Goal: Task Accomplishment & Management: Manage account settings

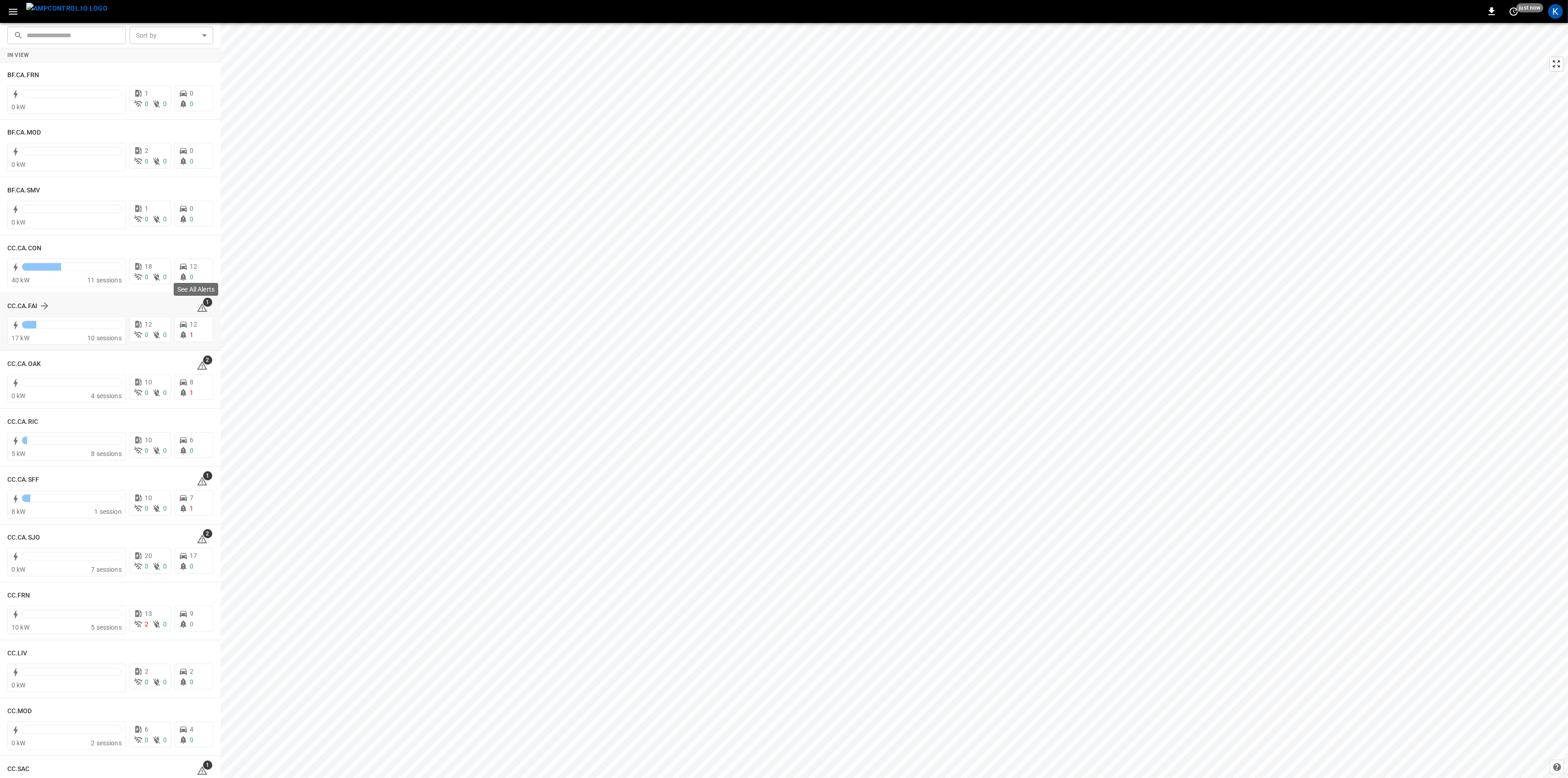
click at [203, 304] on span "1" at bounding box center [207, 302] width 9 height 9
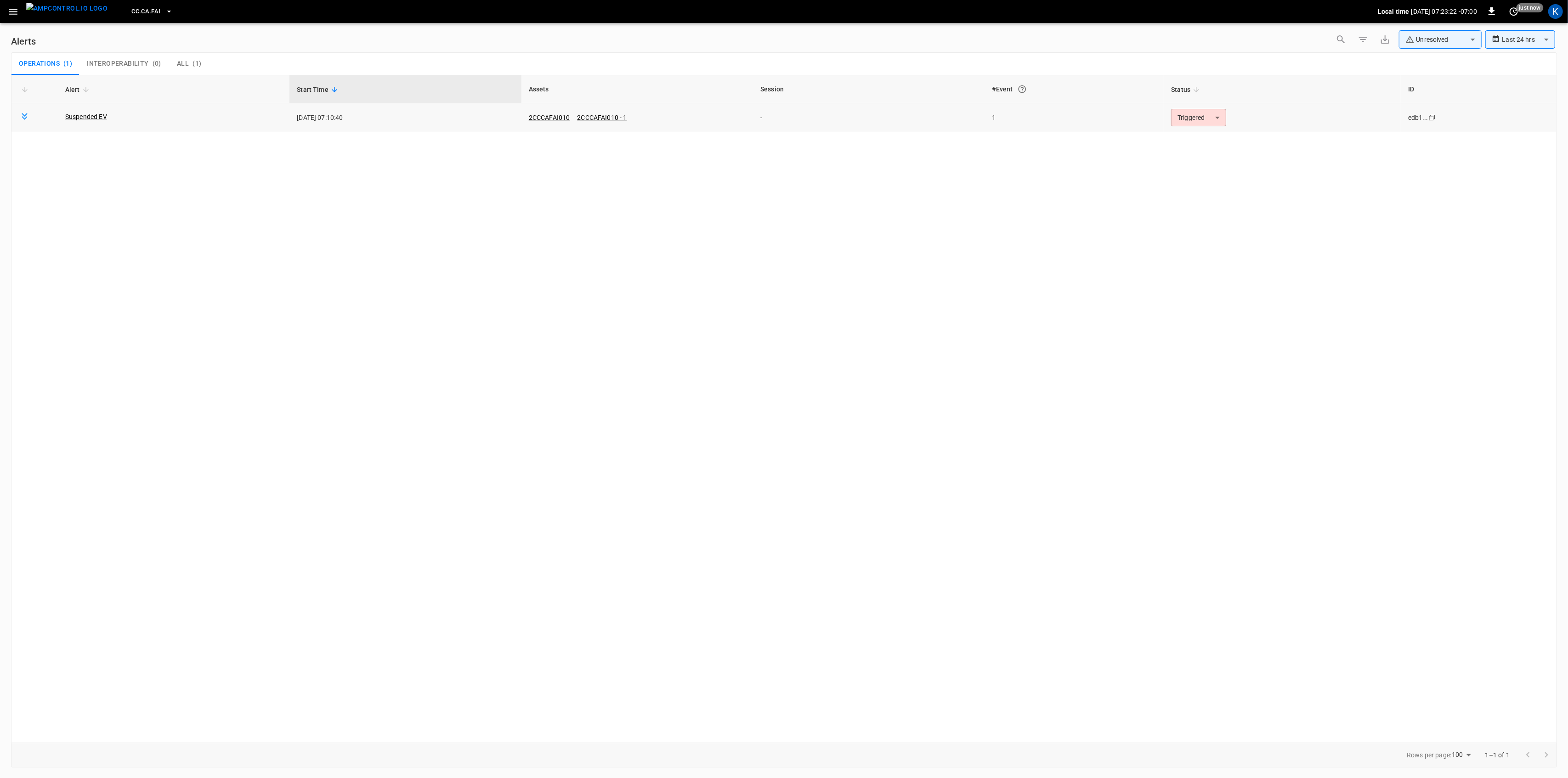
click at [1202, 118] on body "**********" at bounding box center [784, 387] width 1568 height 775
click at [1190, 140] on li "Resolved" at bounding box center [1197, 140] width 58 height 16
click at [12, 4] on button "button" at bounding box center [13, 12] width 19 height 17
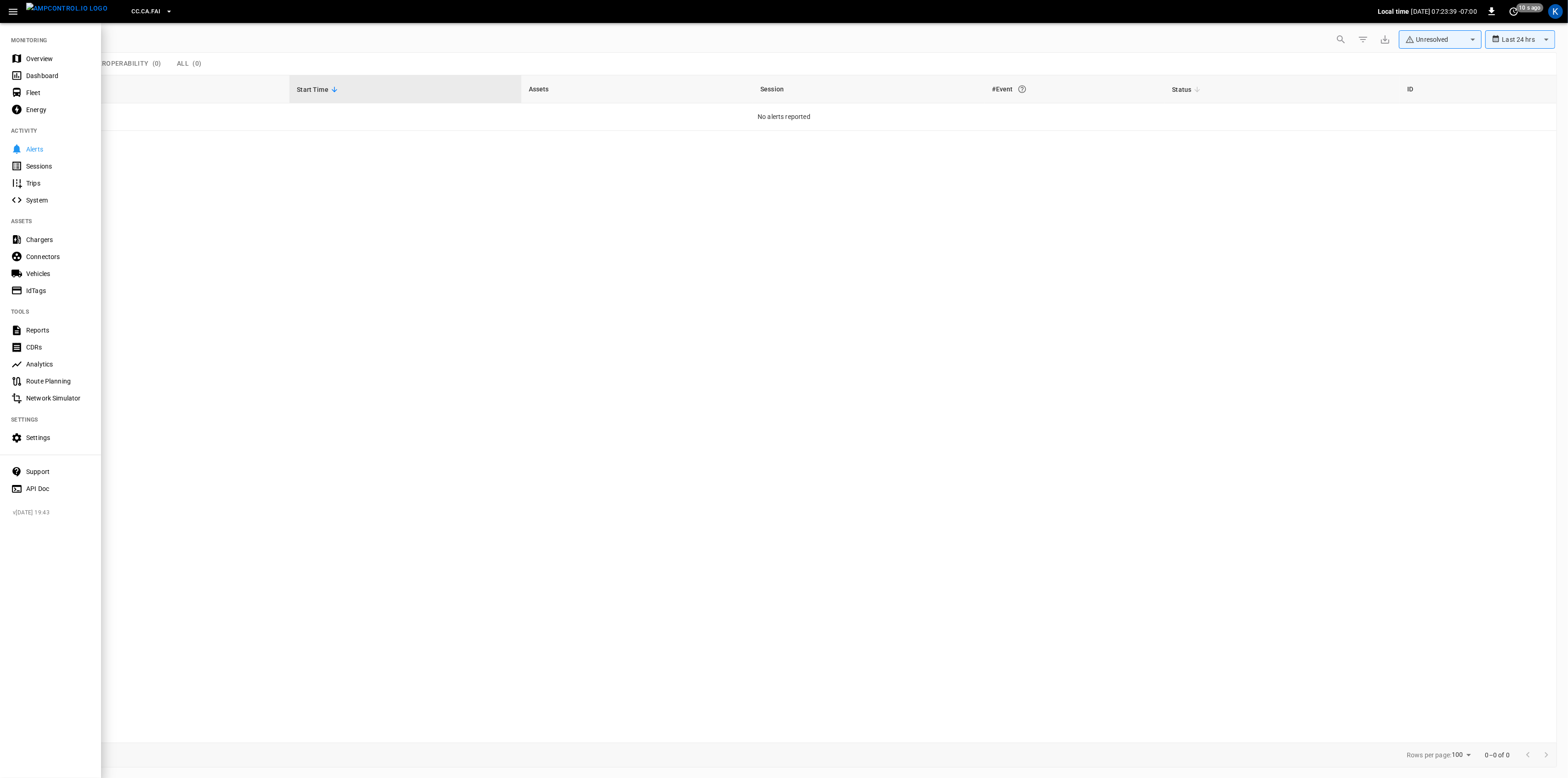
click at [36, 51] on div "Overview" at bounding box center [50, 58] width 101 height 17
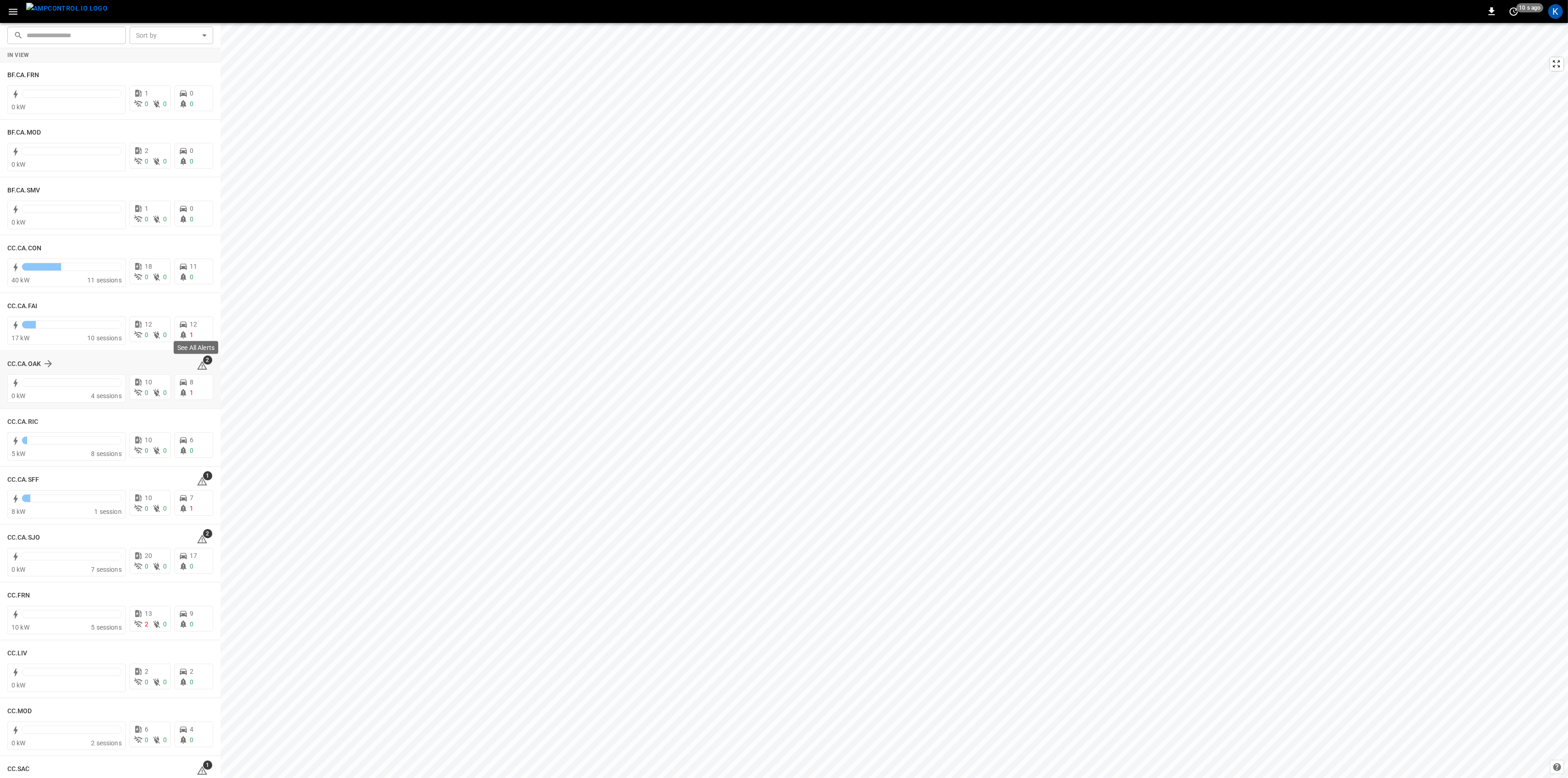
click at [203, 362] on span "2" at bounding box center [207, 359] width 9 height 9
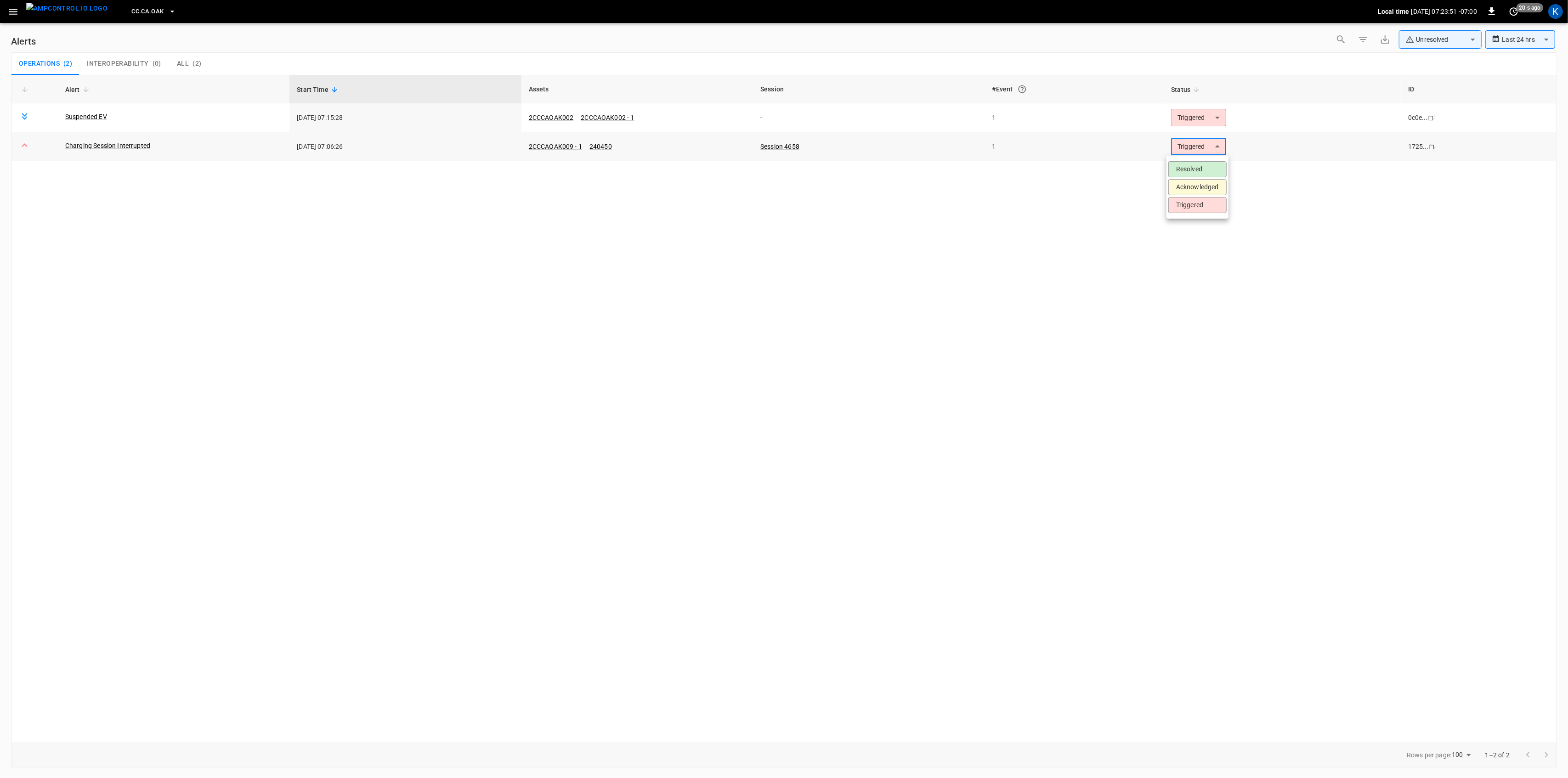
click at [1190, 145] on body "**********" at bounding box center [784, 387] width 1568 height 775
click at [1186, 169] on li "Resolved" at bounding box center [1197, 169] width 58 height 16
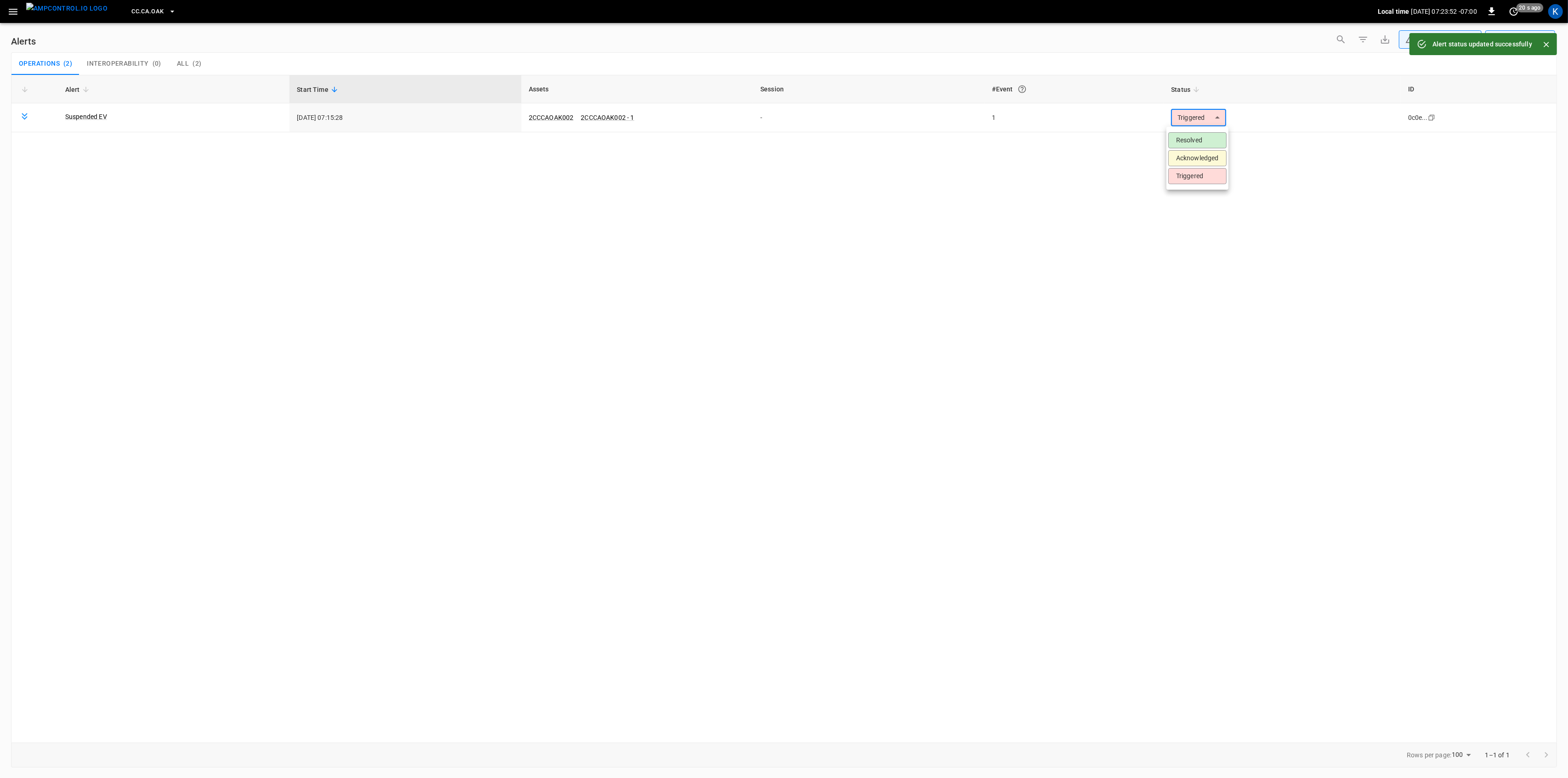
click at [1194, 117] on body "**********" at bounding box center [784, 387] width 1568 height 775
click at [1191, 140] on li "Resolved" at bounding box center [1197, 140] width 58 height 16
click at [12, 14] on icon "button" at bounding box center [13, 11] width 8 height 6
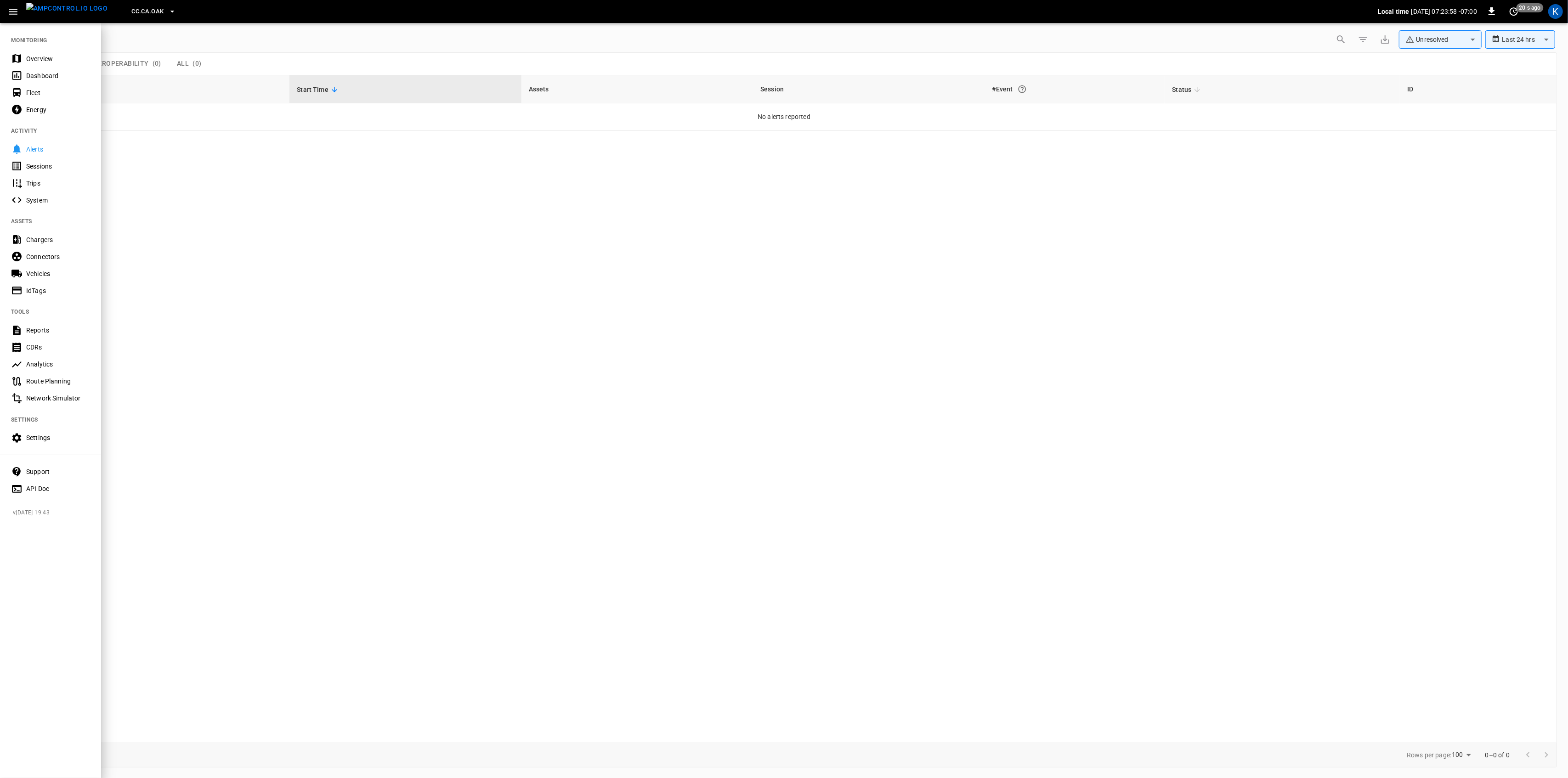
click at [34, 55] on div "Overview" at bounding box center [58, 58] width 63 height 9
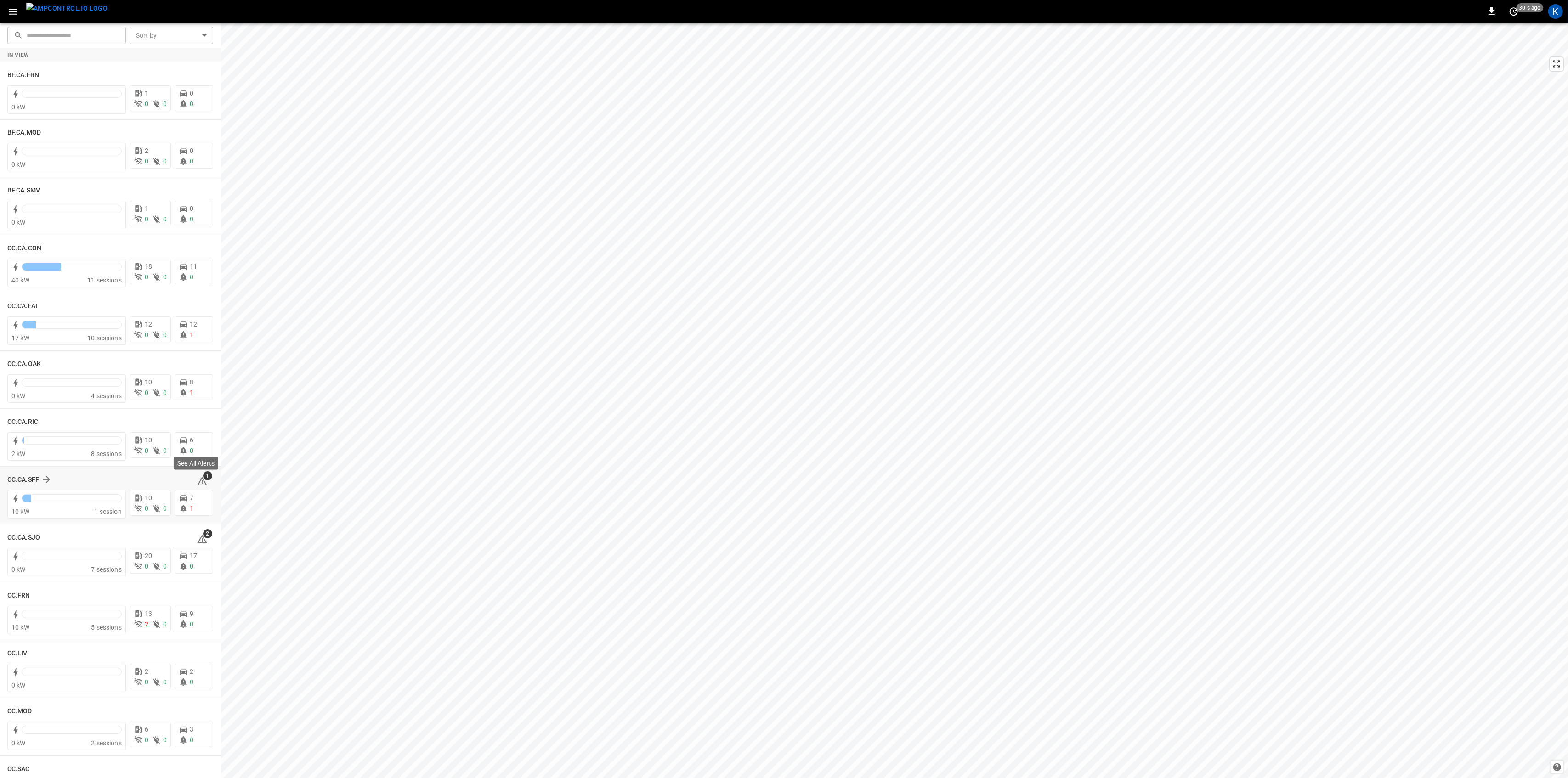
click at [198, 480] on icon at bounding box center [202, 481] width 10 height 8
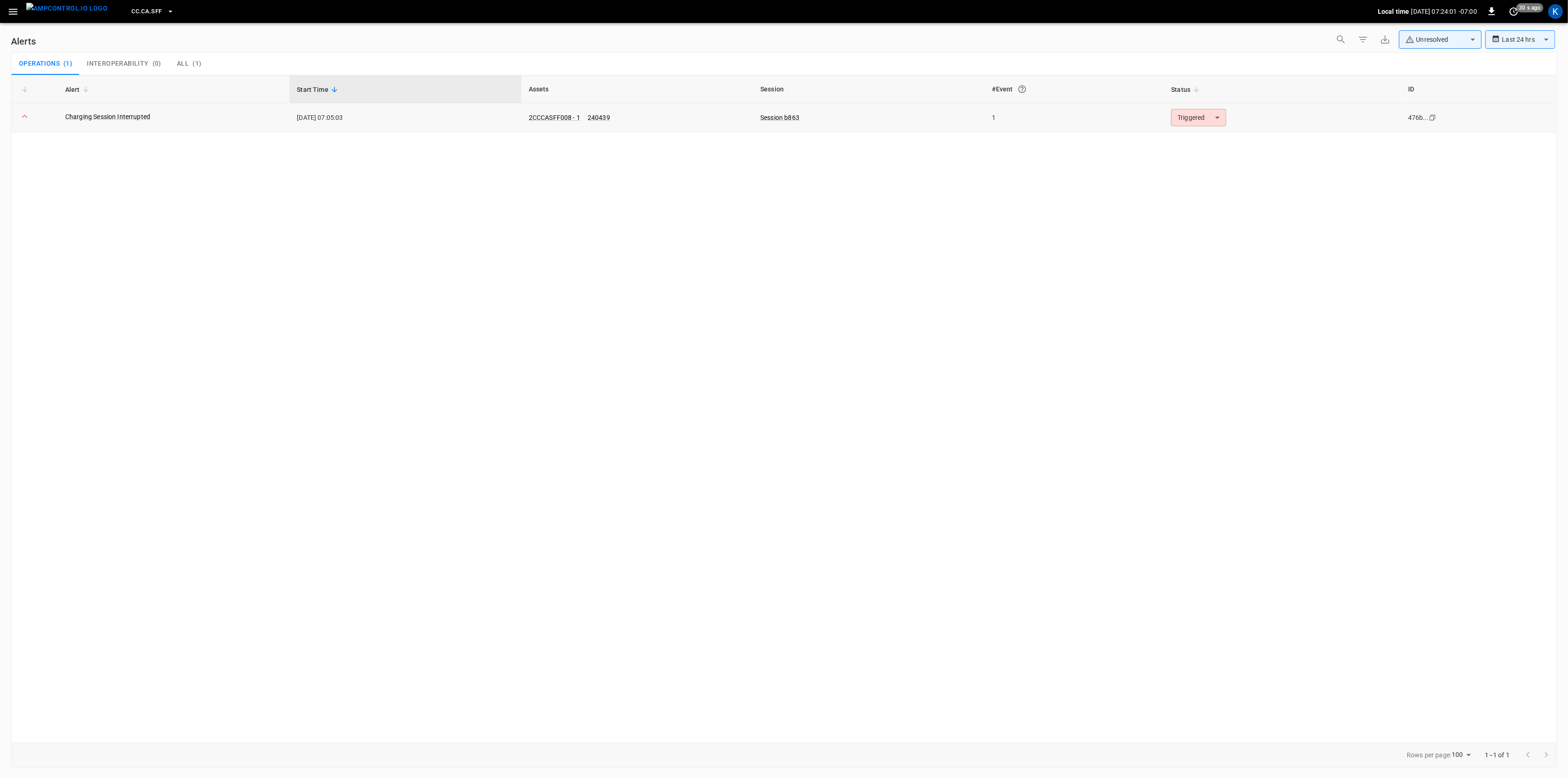
click at [1210, 114] on body "**********" at bounding box center [784, 387] width 1568 height 775
click at [1195, 142] on li "Resolved" at bounding box center [1197, 140] width 58 height 16
click at [8, 18] on button "button" at bounding box center [13, 12] width 19 height 17
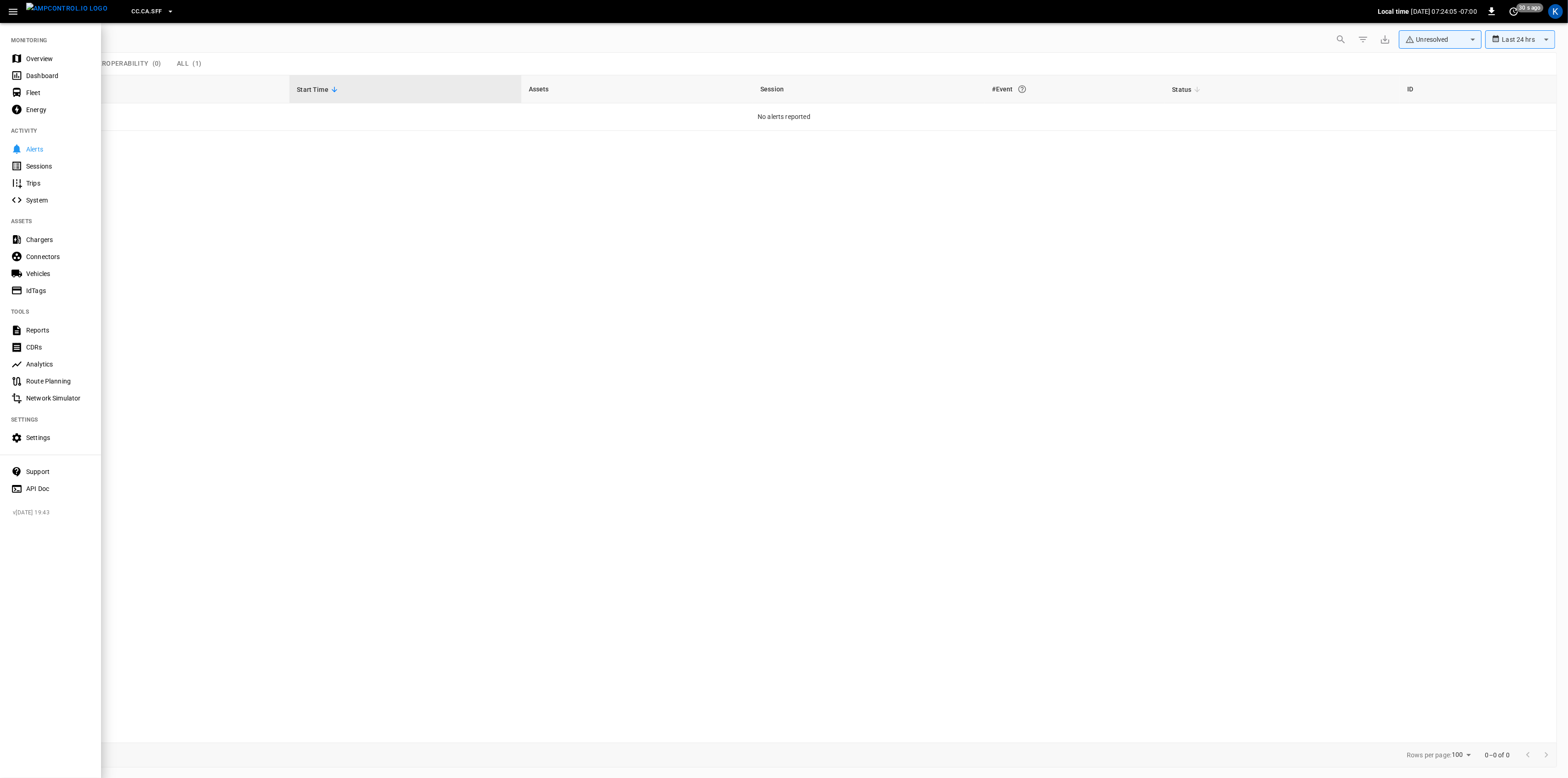
click at [35, 59] on div "Overview" at bounding box center [58, 58] width 63 height 9
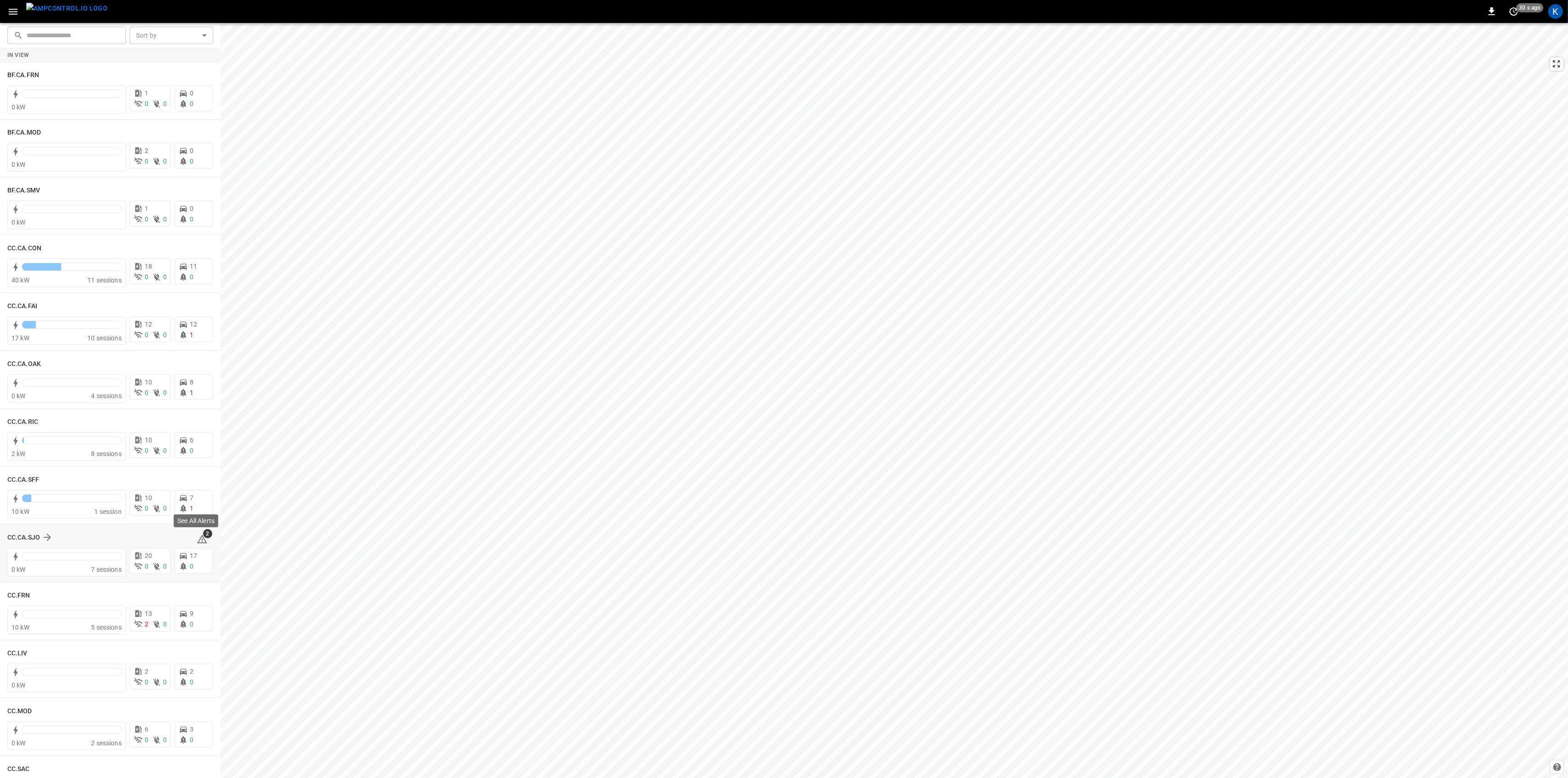
click at [198, 540] on icon at bounding box center [201, 539] width 11 height 11
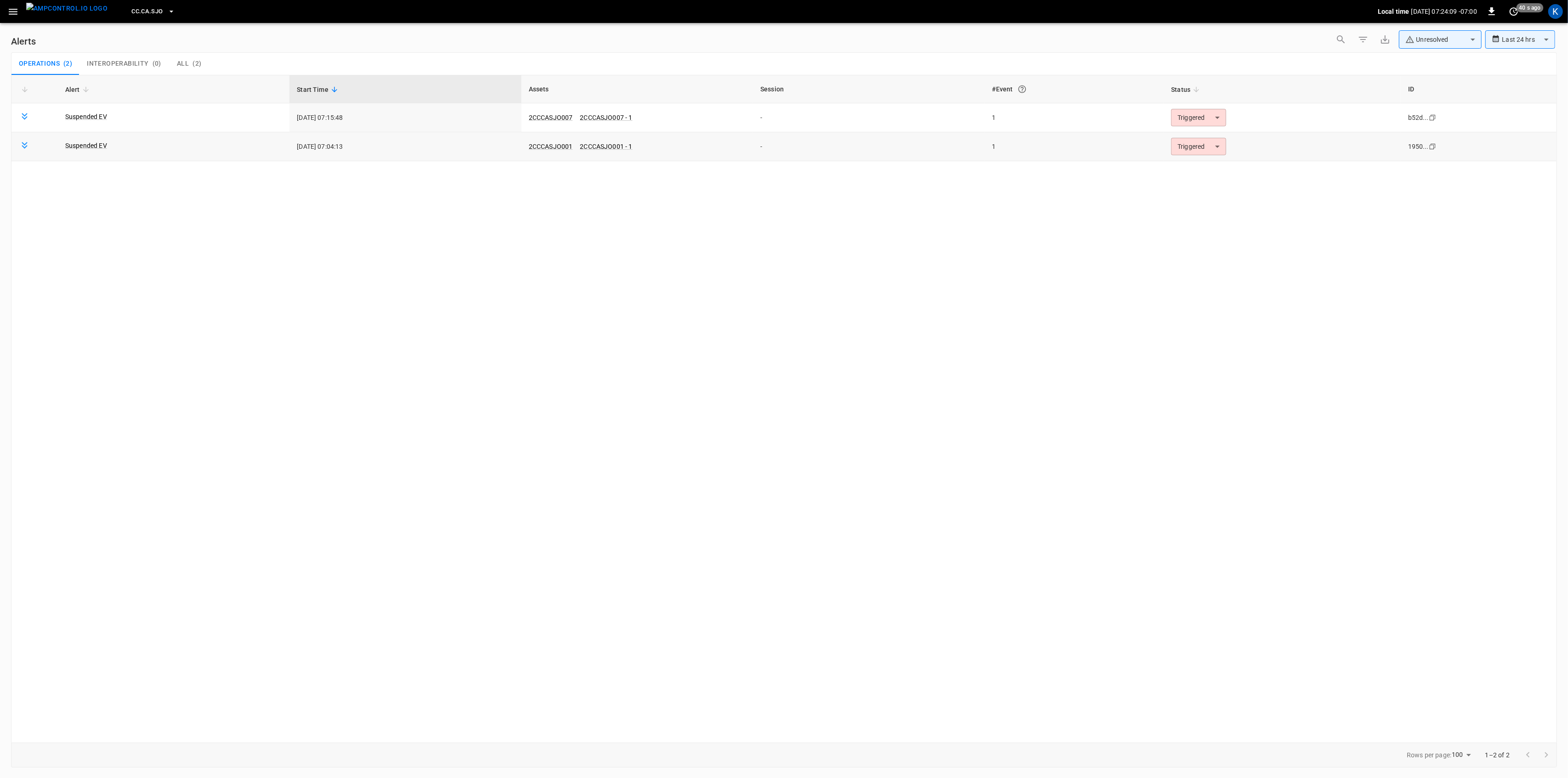
click at [1215, 147] on body "**********" at bounding box center [784, 387] width 1568 height 775
click at [1186, 172] on li "Resolved" at bounding box center [1197, 169] width 58 height 16
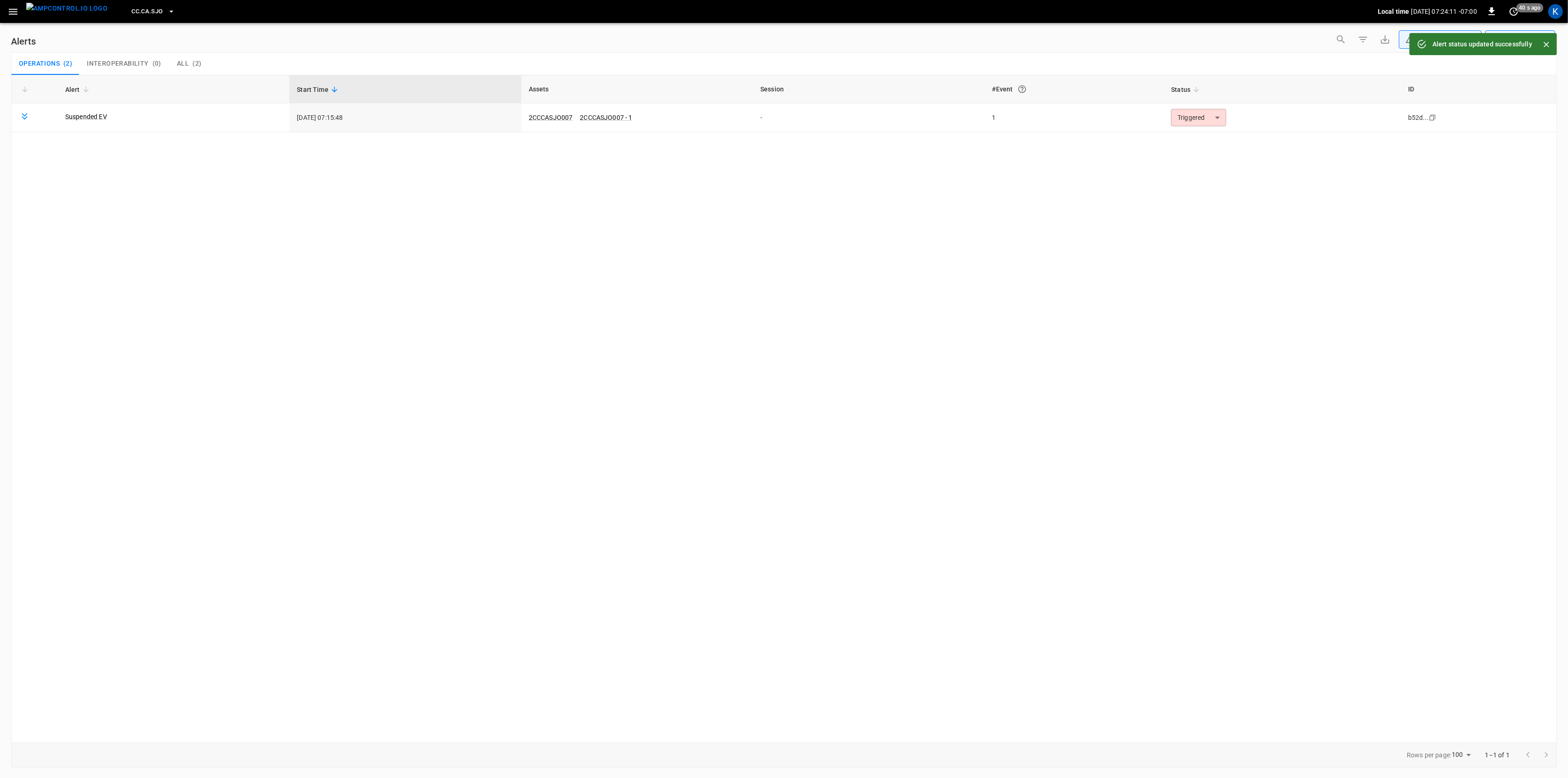
click at [1197, 118] on body "**********" at bounding box center [784, 387] width 1568 height 775
click at [1191, 142] on li "Resolved" at bounding box center [1197, 140] width 58 height 16
click at [9, 14] on icon "button" at bounding box center [14, 12] width 12 height 12
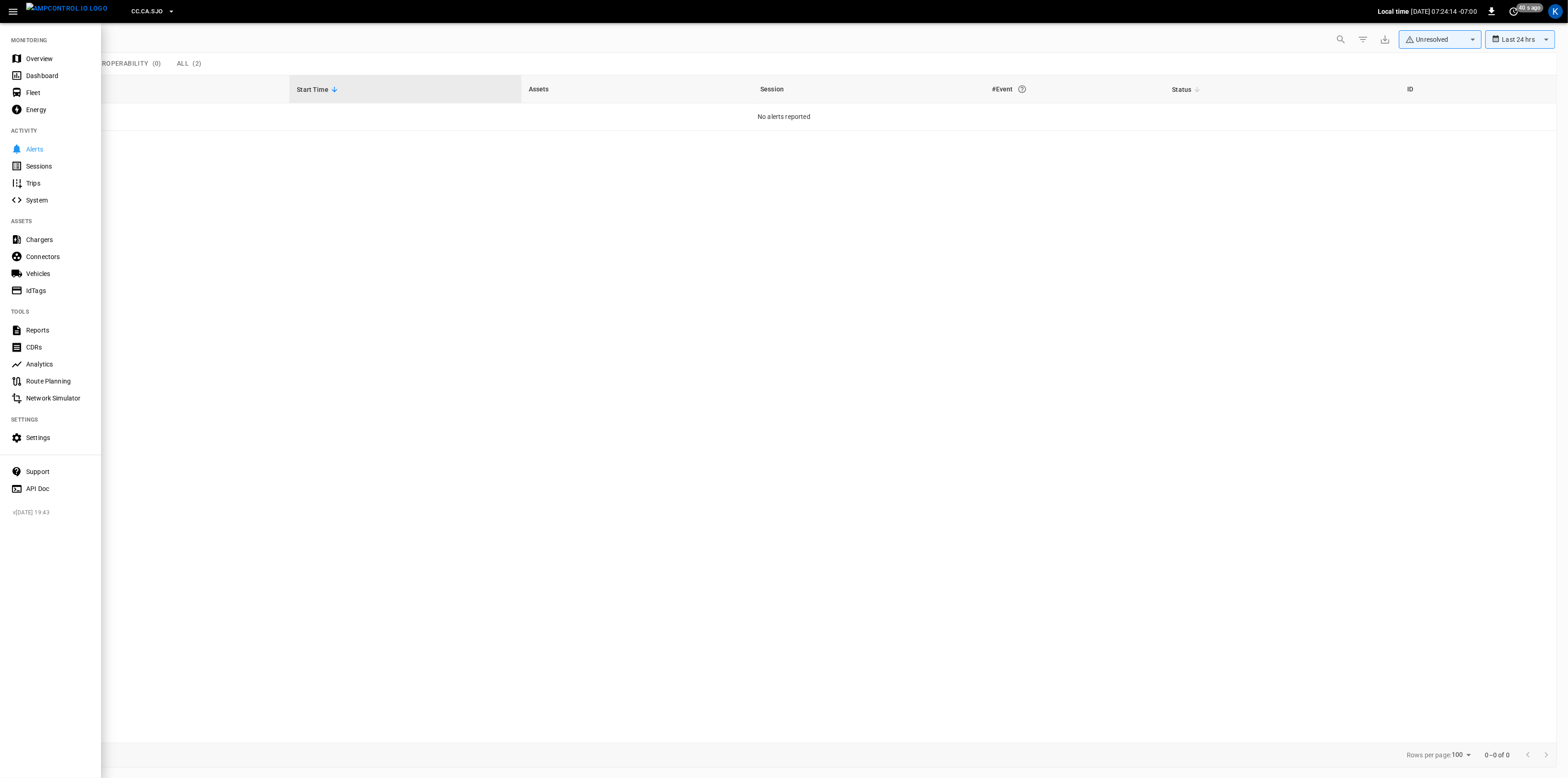
click at [34, 55] on div "Overview" at bounding box center [58, 58] width 63 height 9
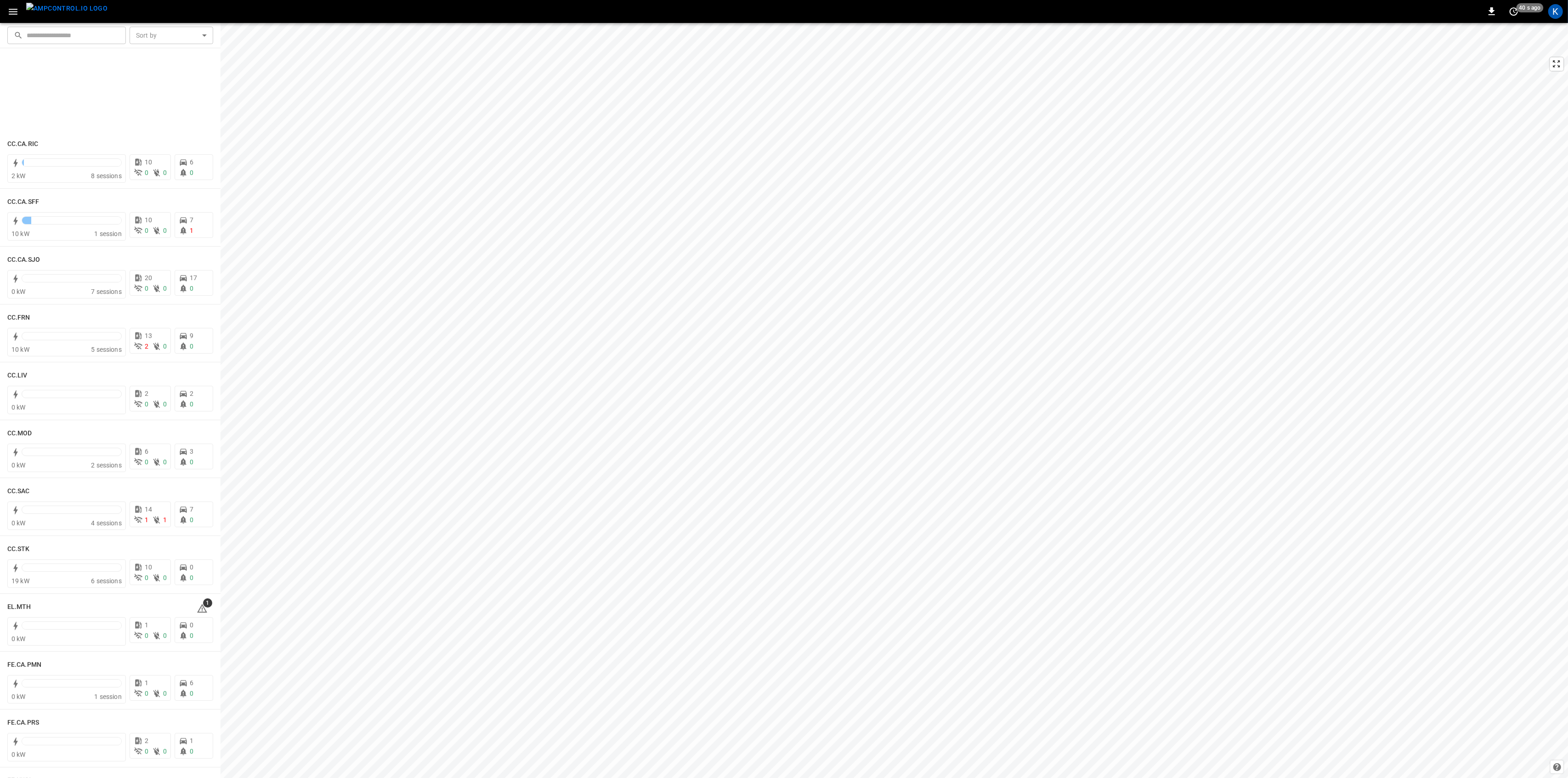
scroll to position [490, 0]
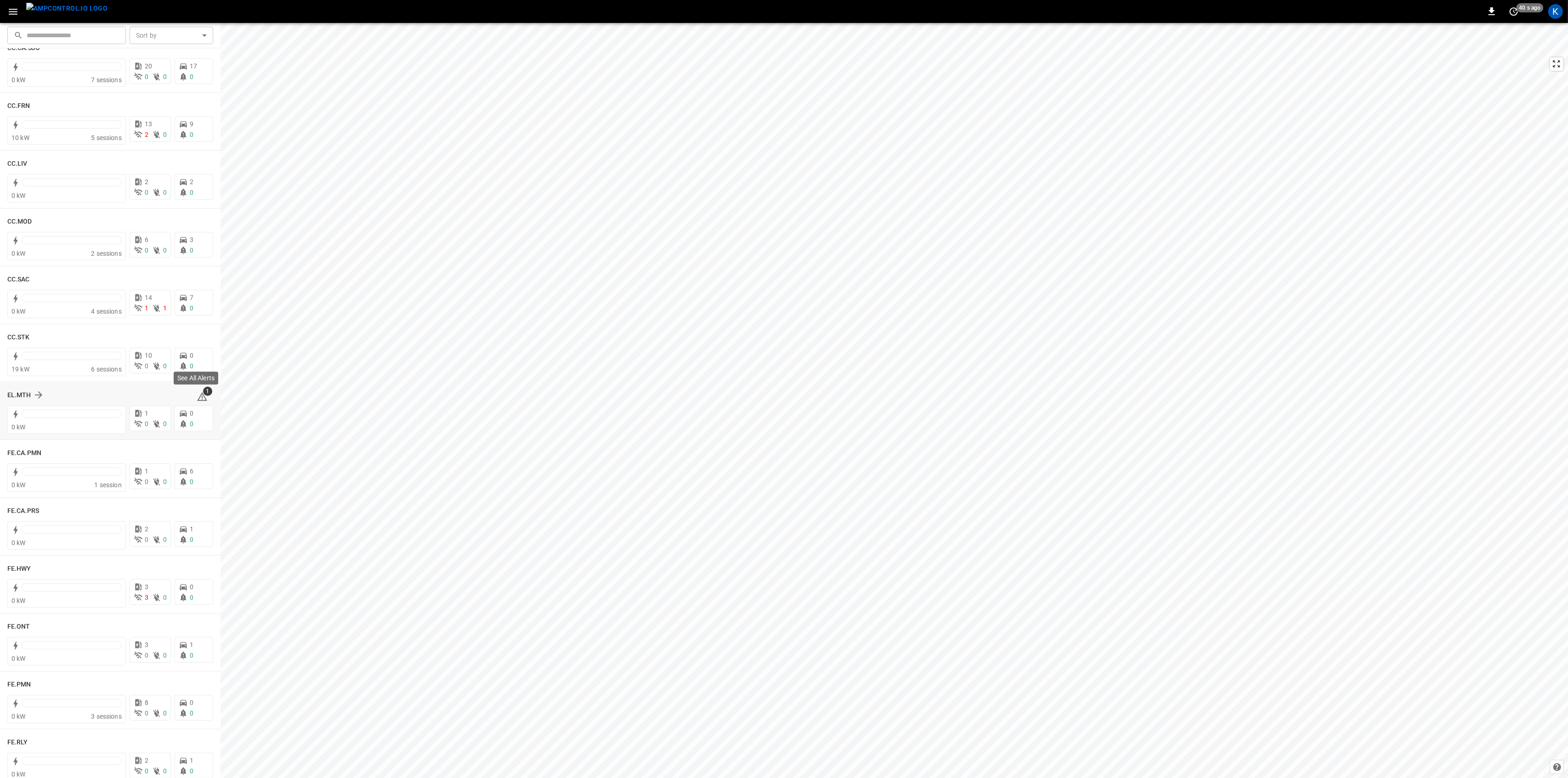
click at [201, 396] on icon at bounding box center [201, 397] width 11 height 11
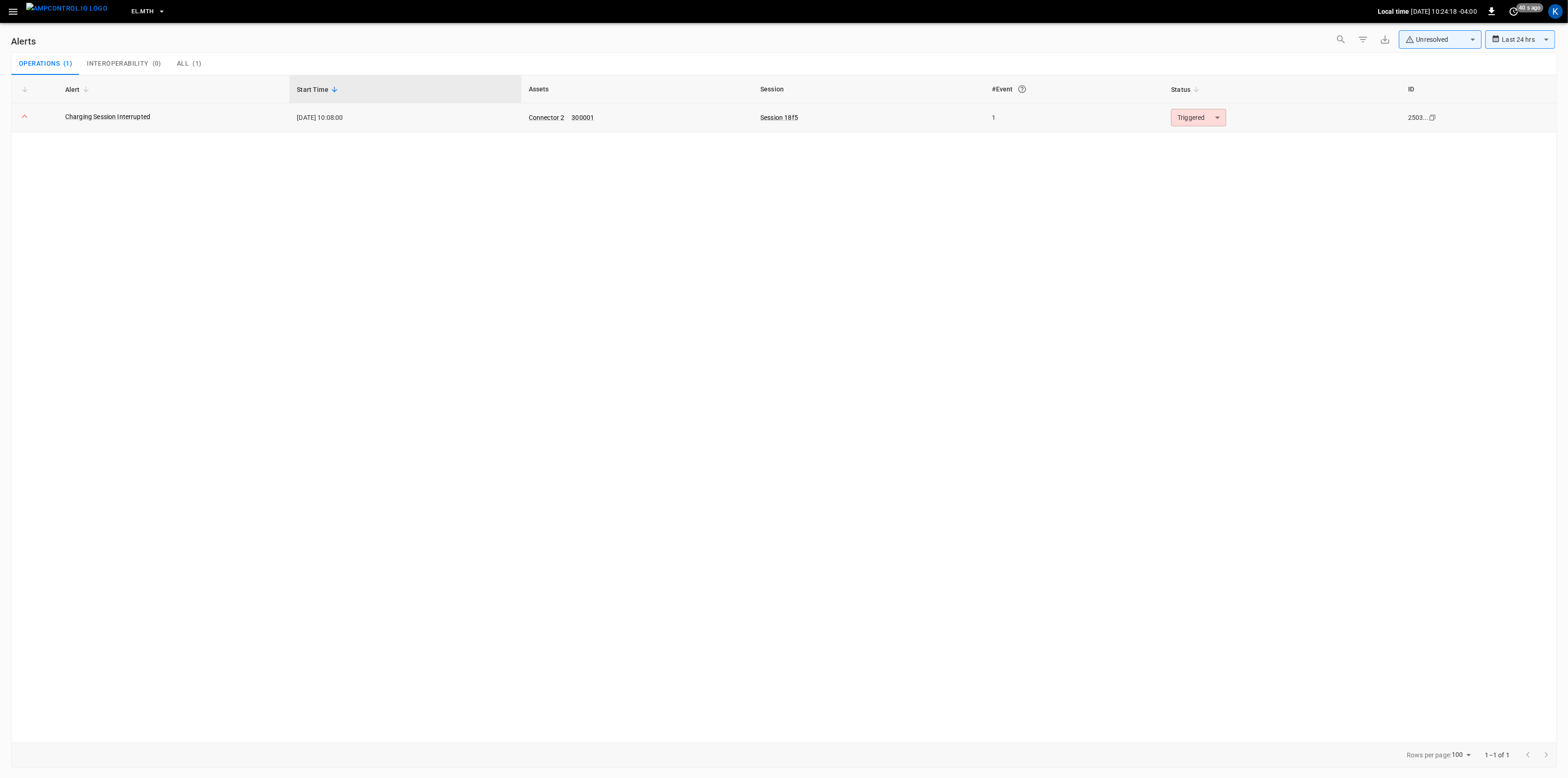
click at [1196, 120] on body "**********" at bounding box center [784, 387] width 1568 height 775
click at [1193, 138] on li "Resolved" at bounding box center [1197, 140] width 58 height 16
click at [13, 8] on icon "button" at bounding box center [14, 12] width 12 height 12
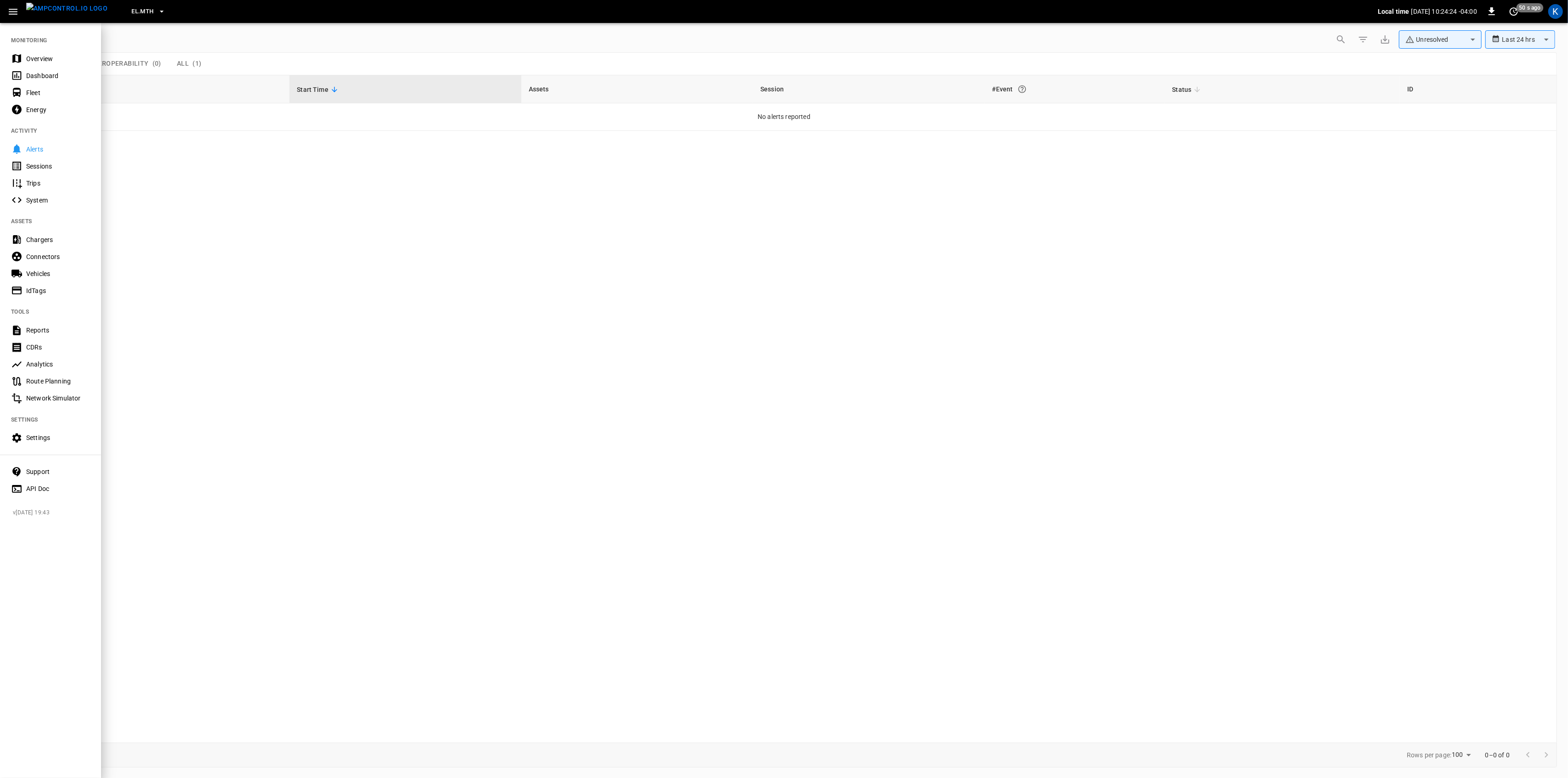
click at [39, 56] on div "Overview" at bounding box center [58, 58] width 63 height 9
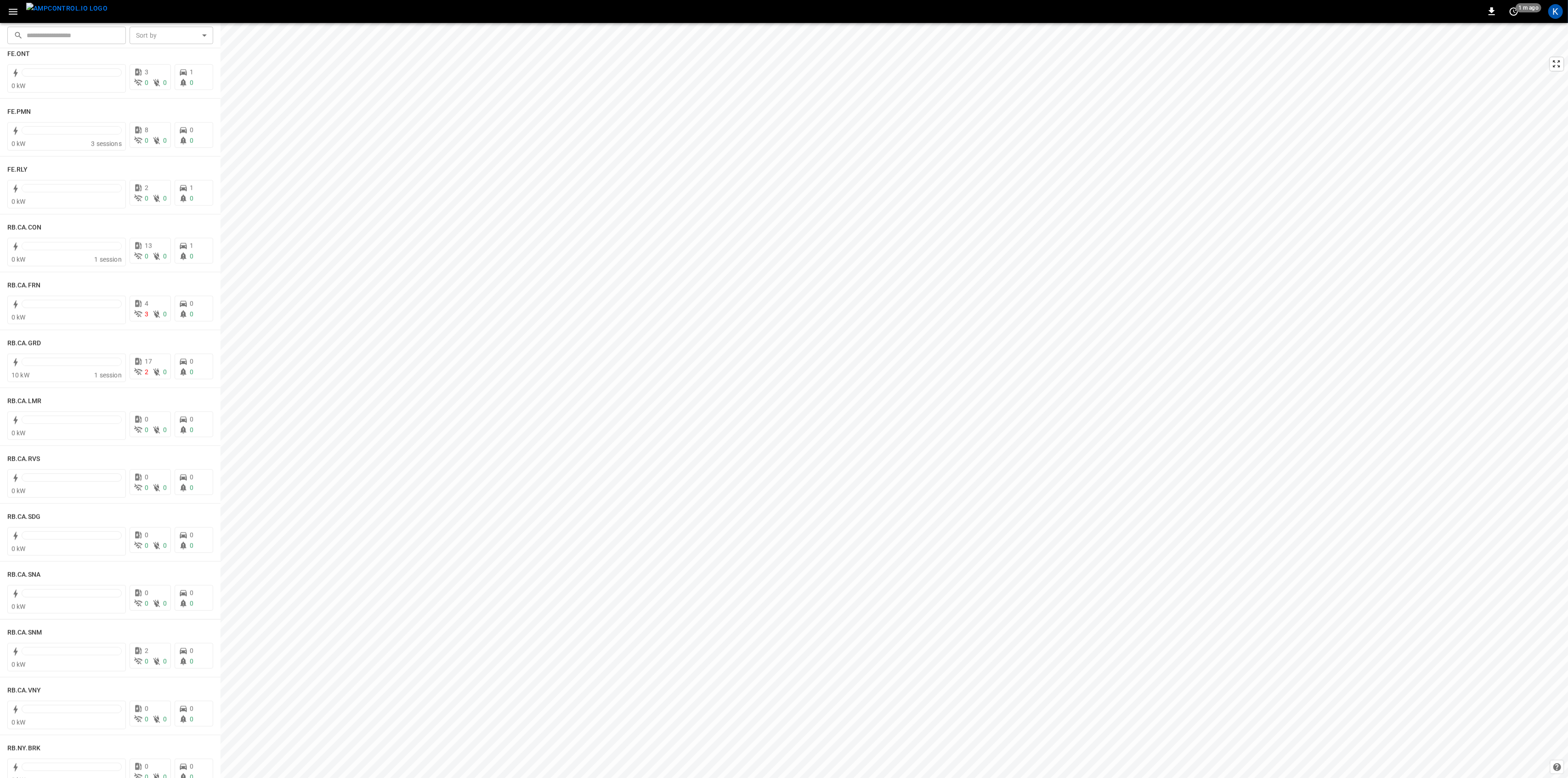
scroll to position [1102, 0]
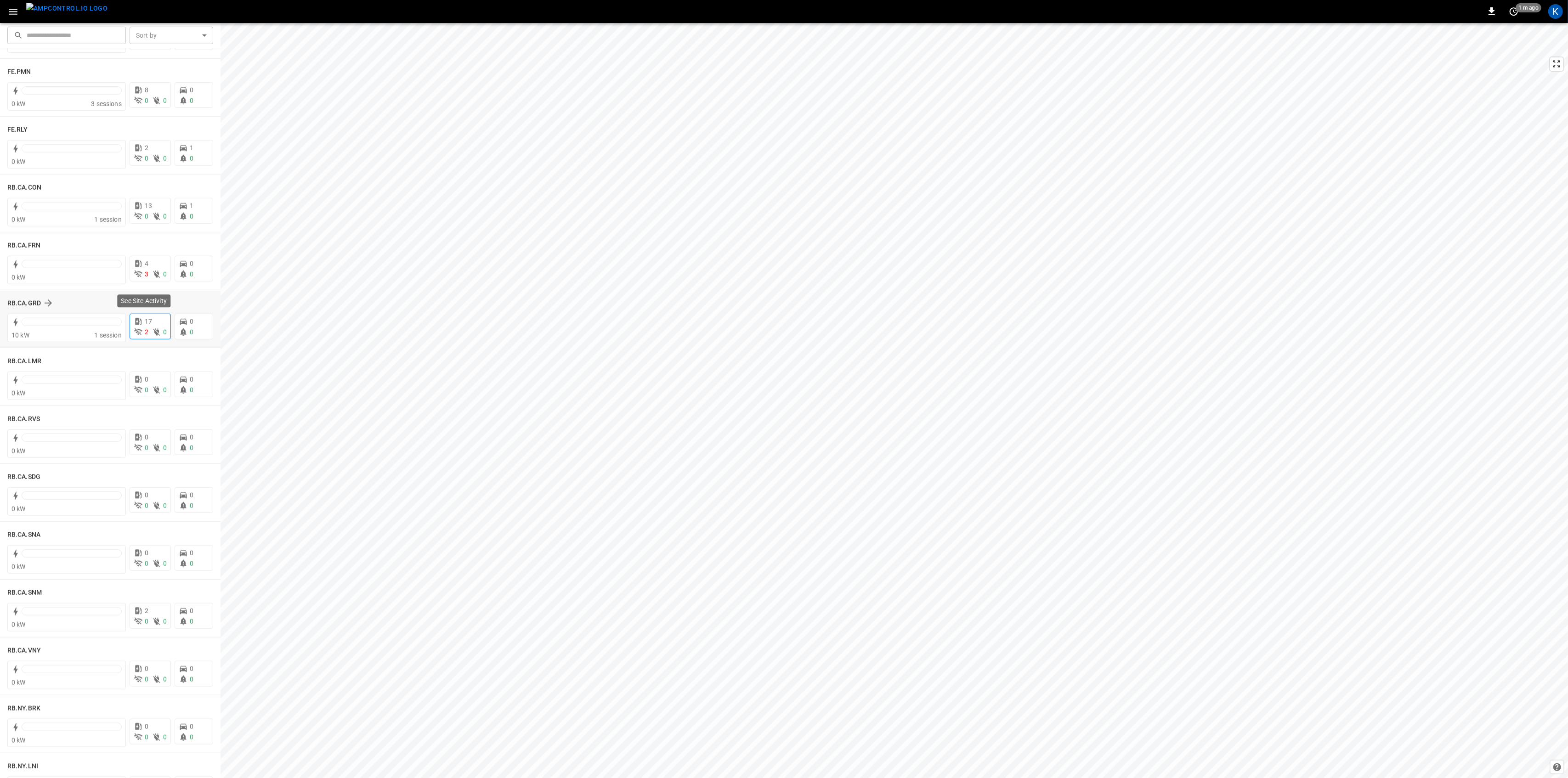
click at [152, 329] on icon at bounding box center [157, 331] width 9 height 9
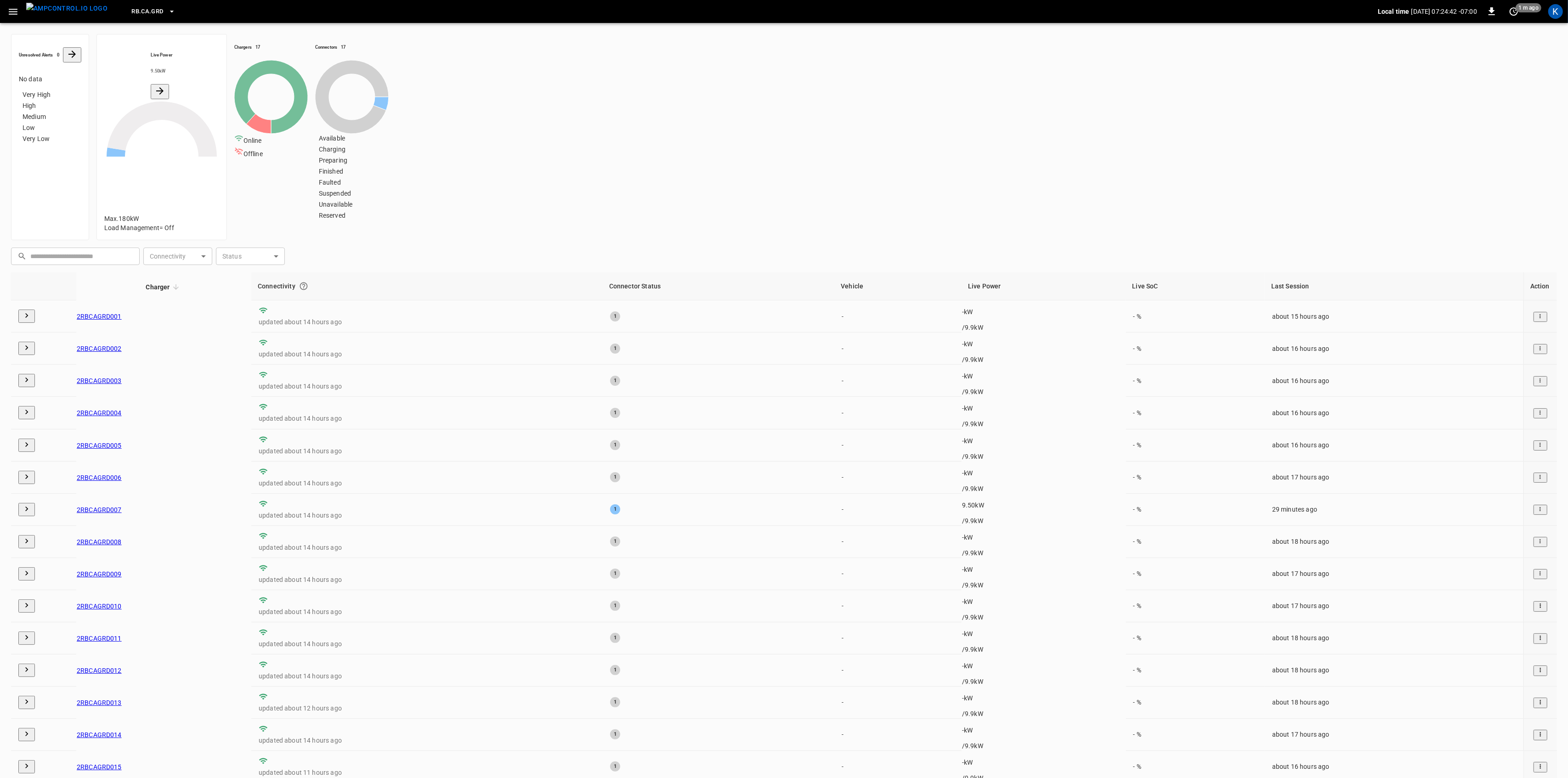
scroll to position [36, 0]
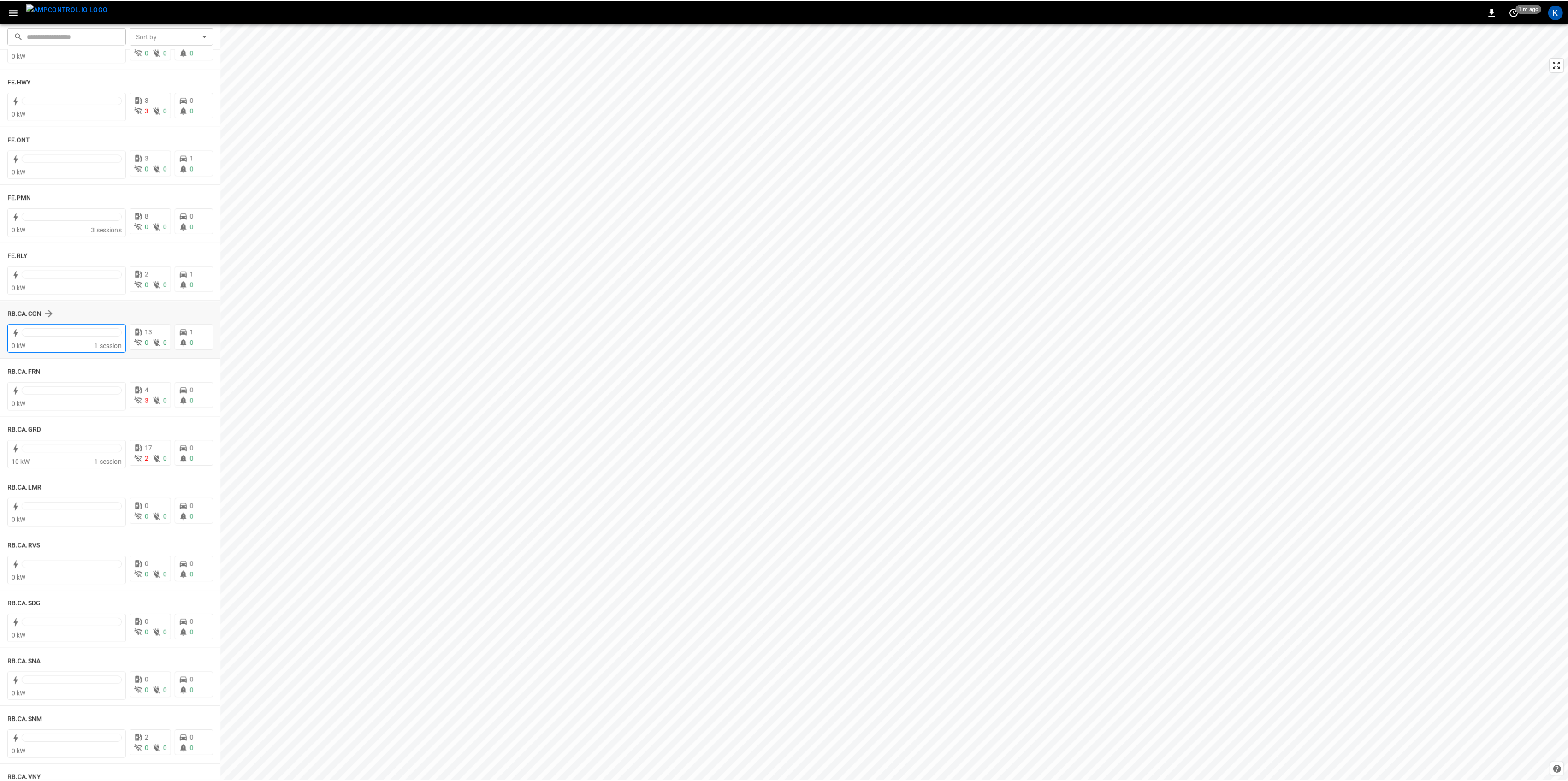
scroll to position [983, 0]
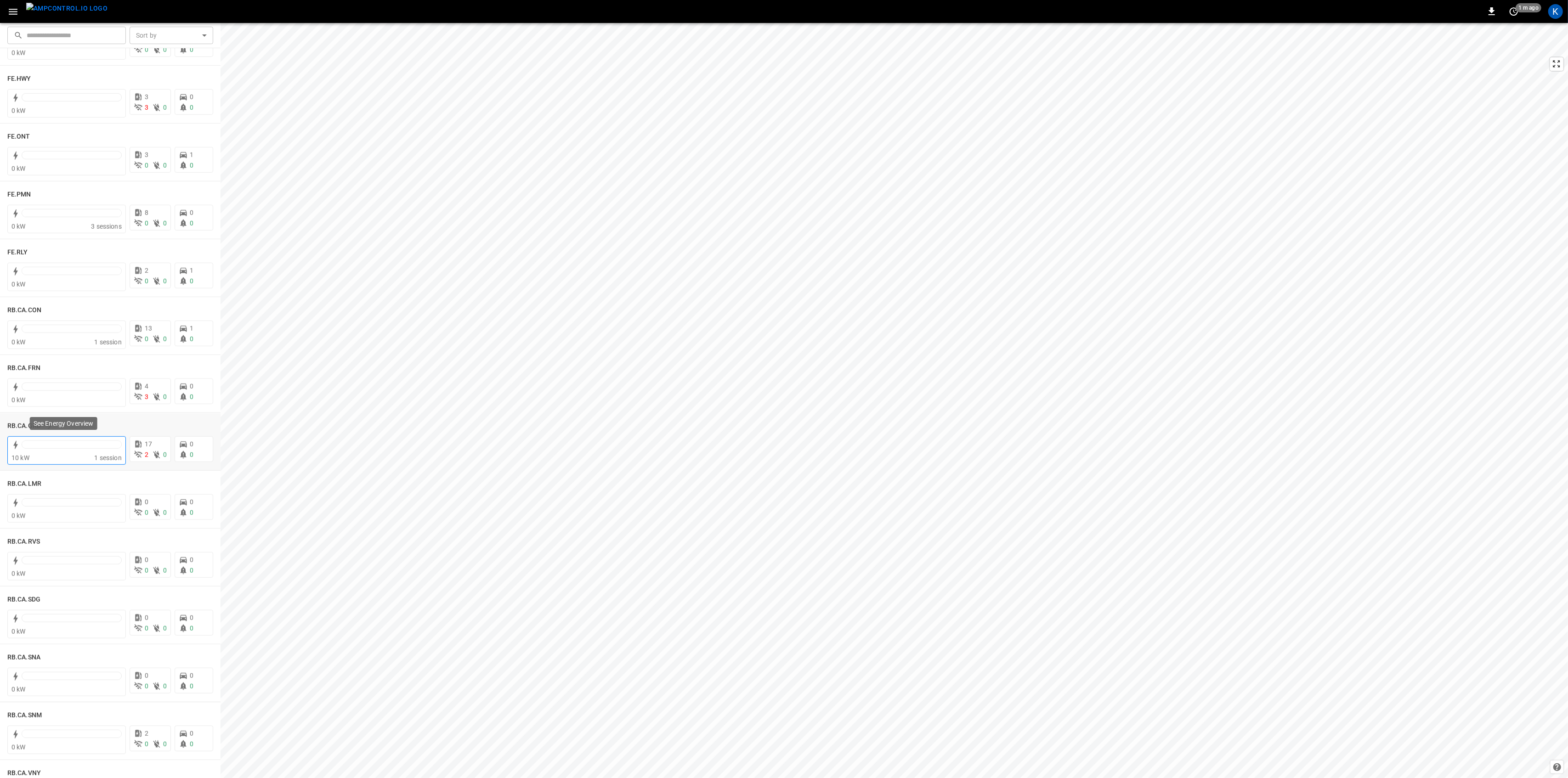
click at [52, 456] on div "10 kW" at bounding box center [53, 457] width 83 height 9
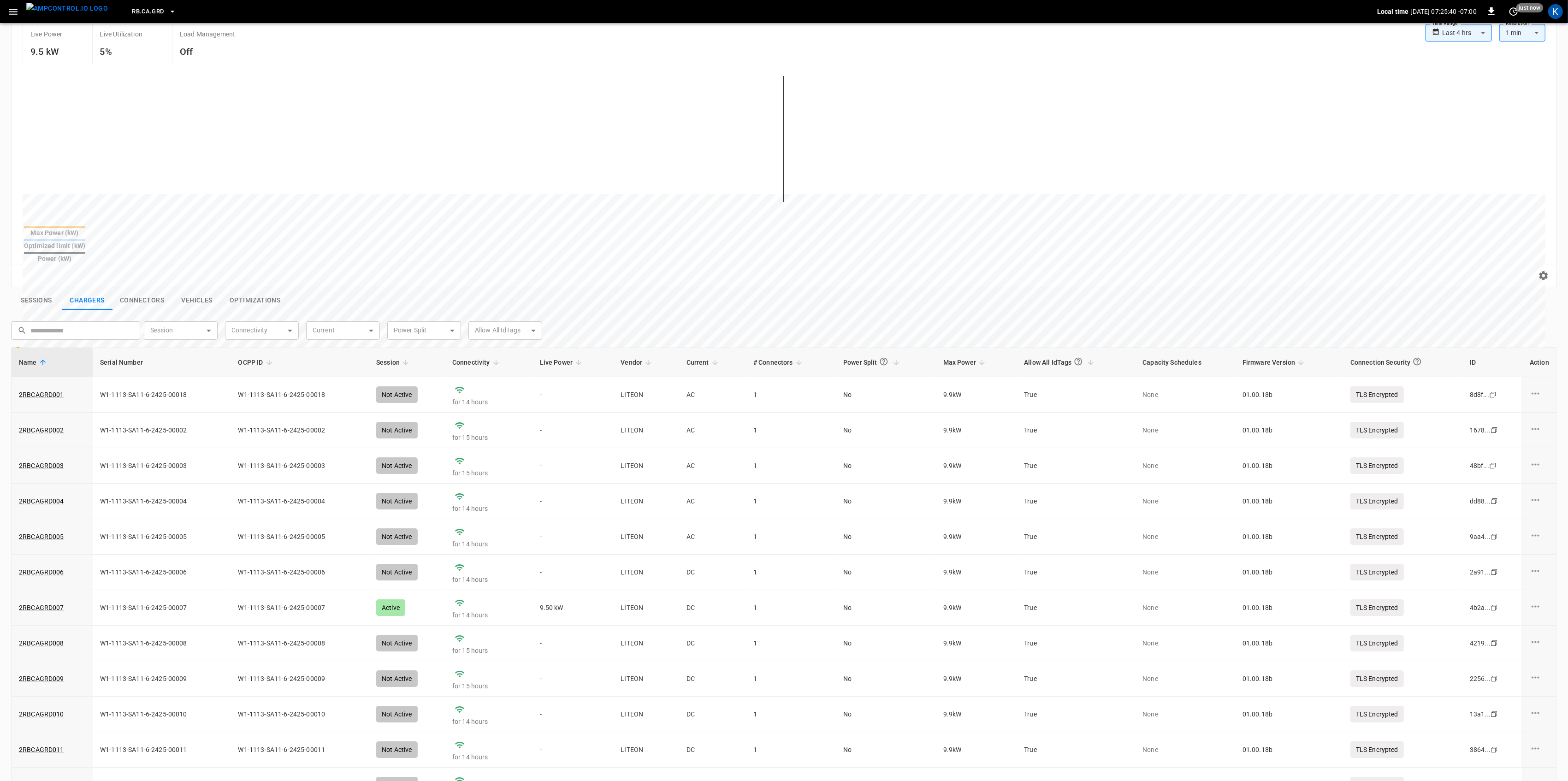
scroll to position [220, 0]
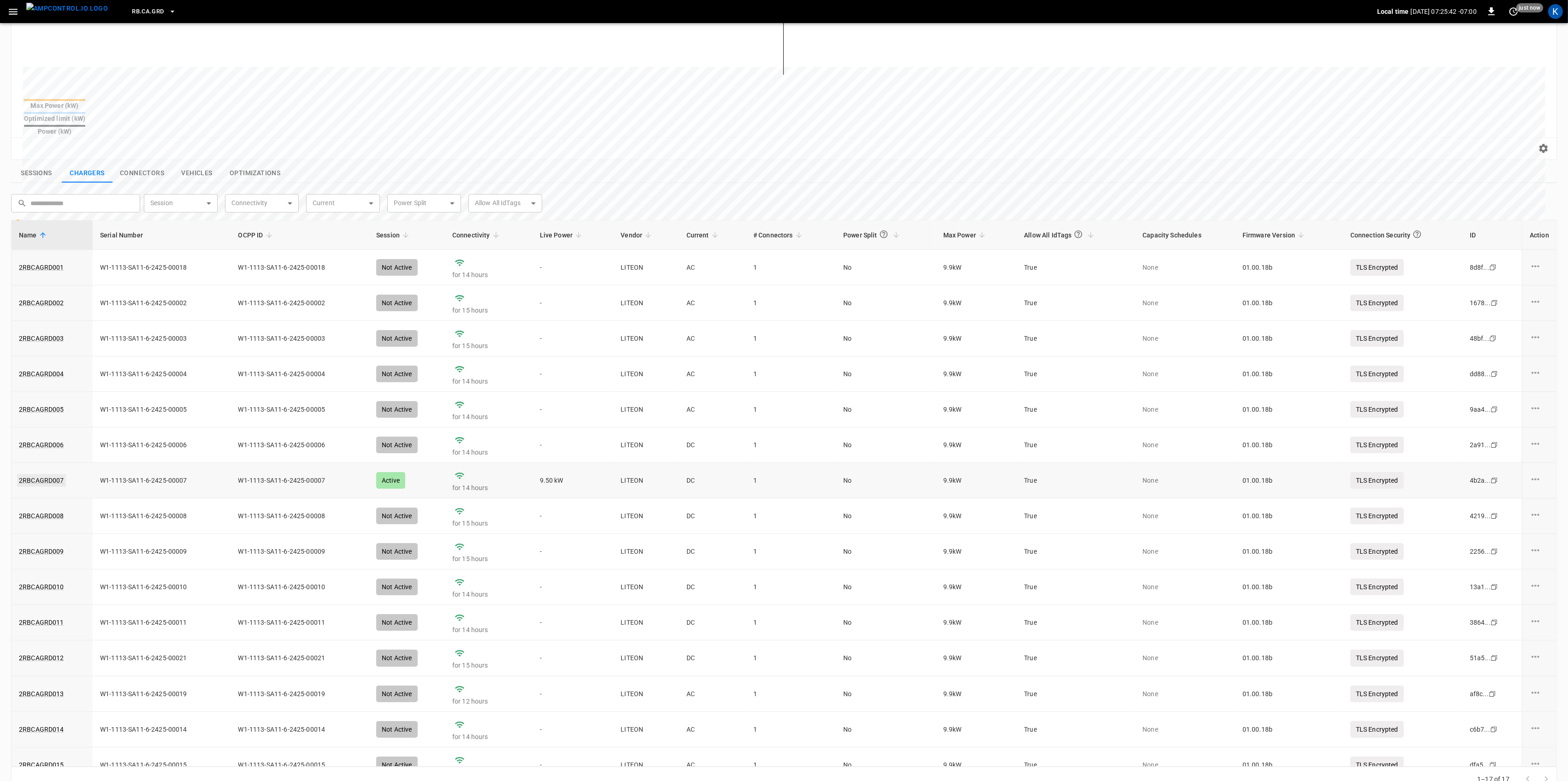
click at [46, 474] on link "2RBCAGRD007" at bounding box center [42, 480] width 49 height 13
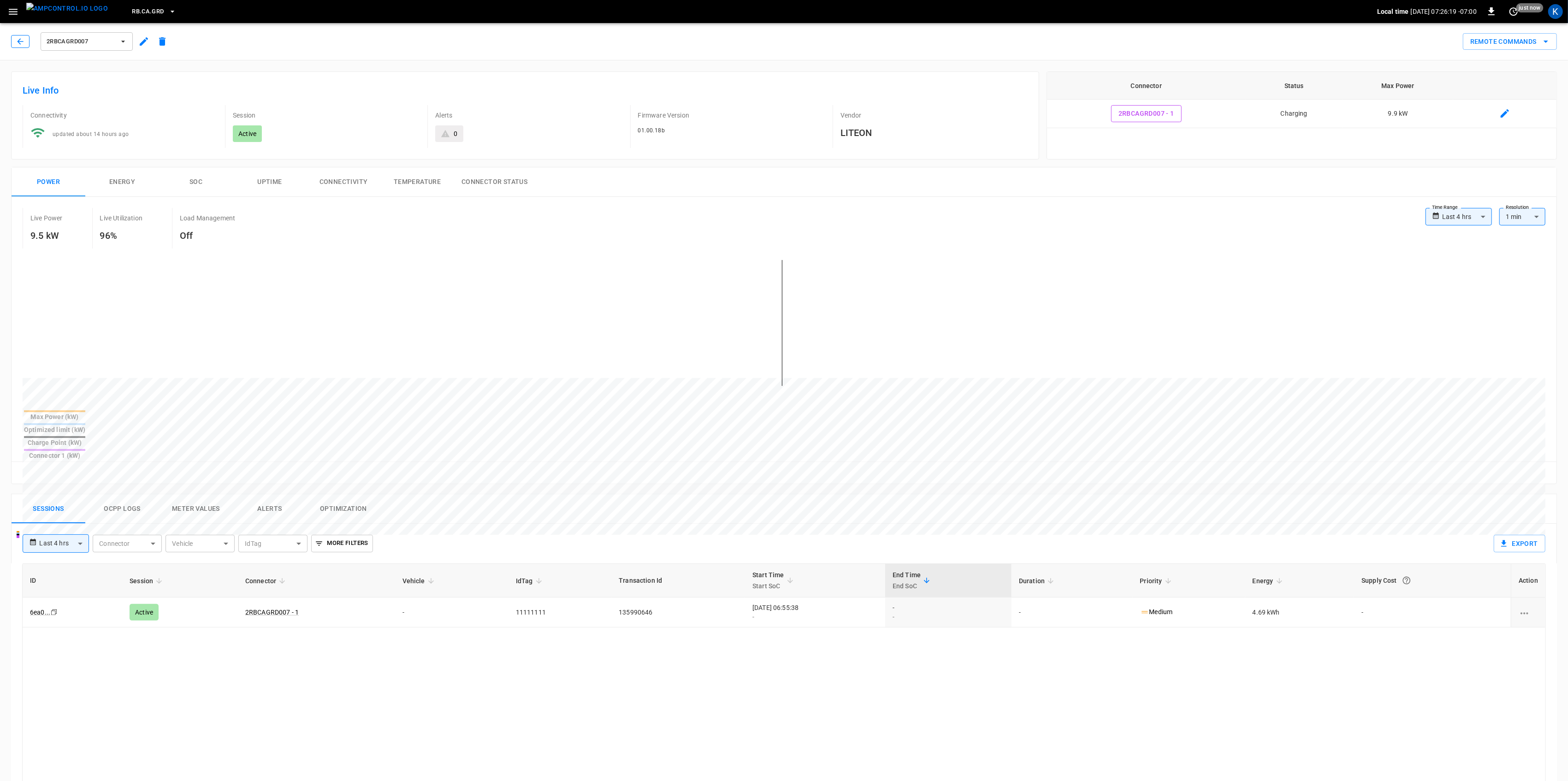
click at [19, 41] on icon "button" at bounding box center [20, 41] width 6 height 6
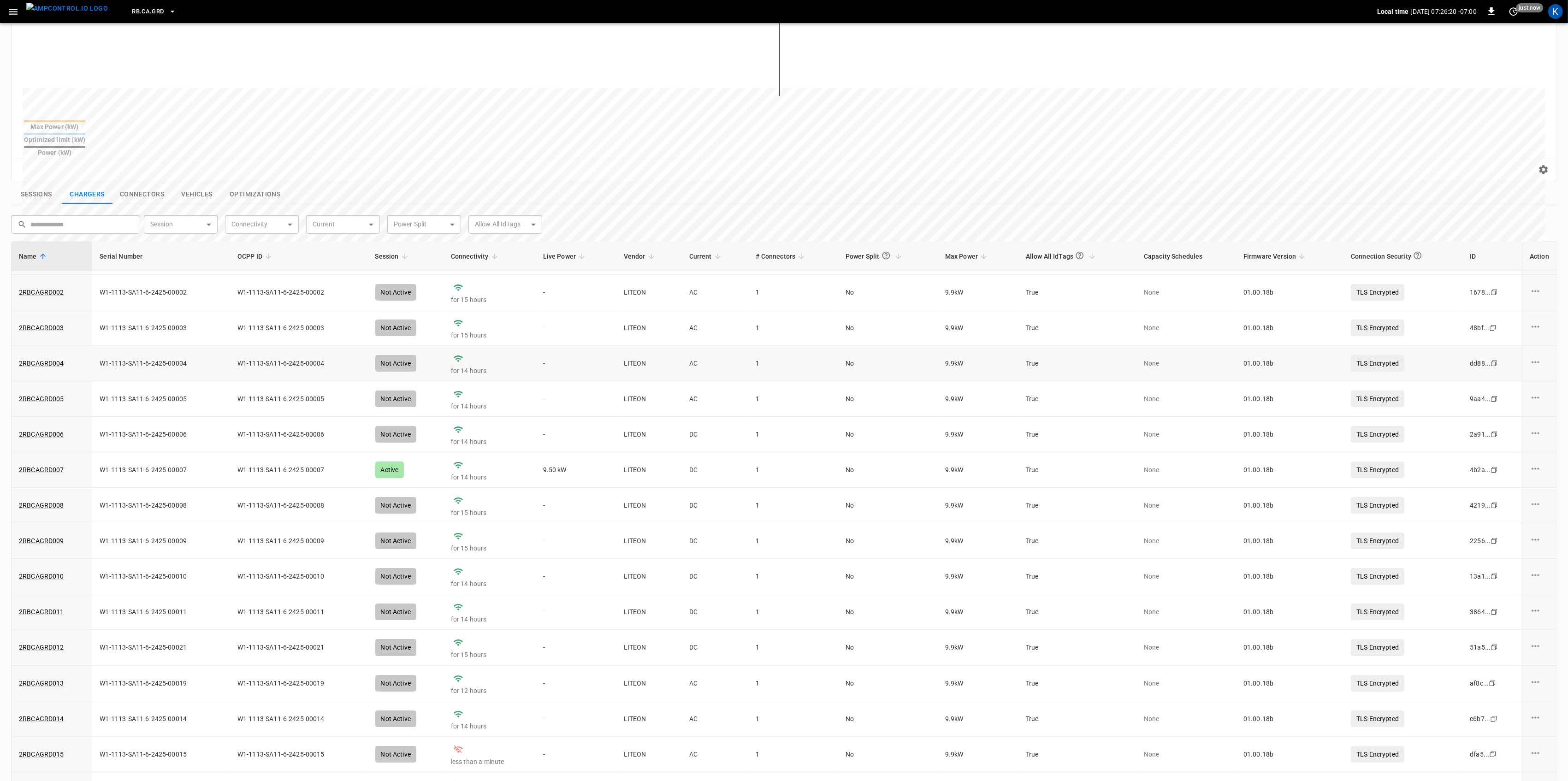
scroll to position [90, 0]
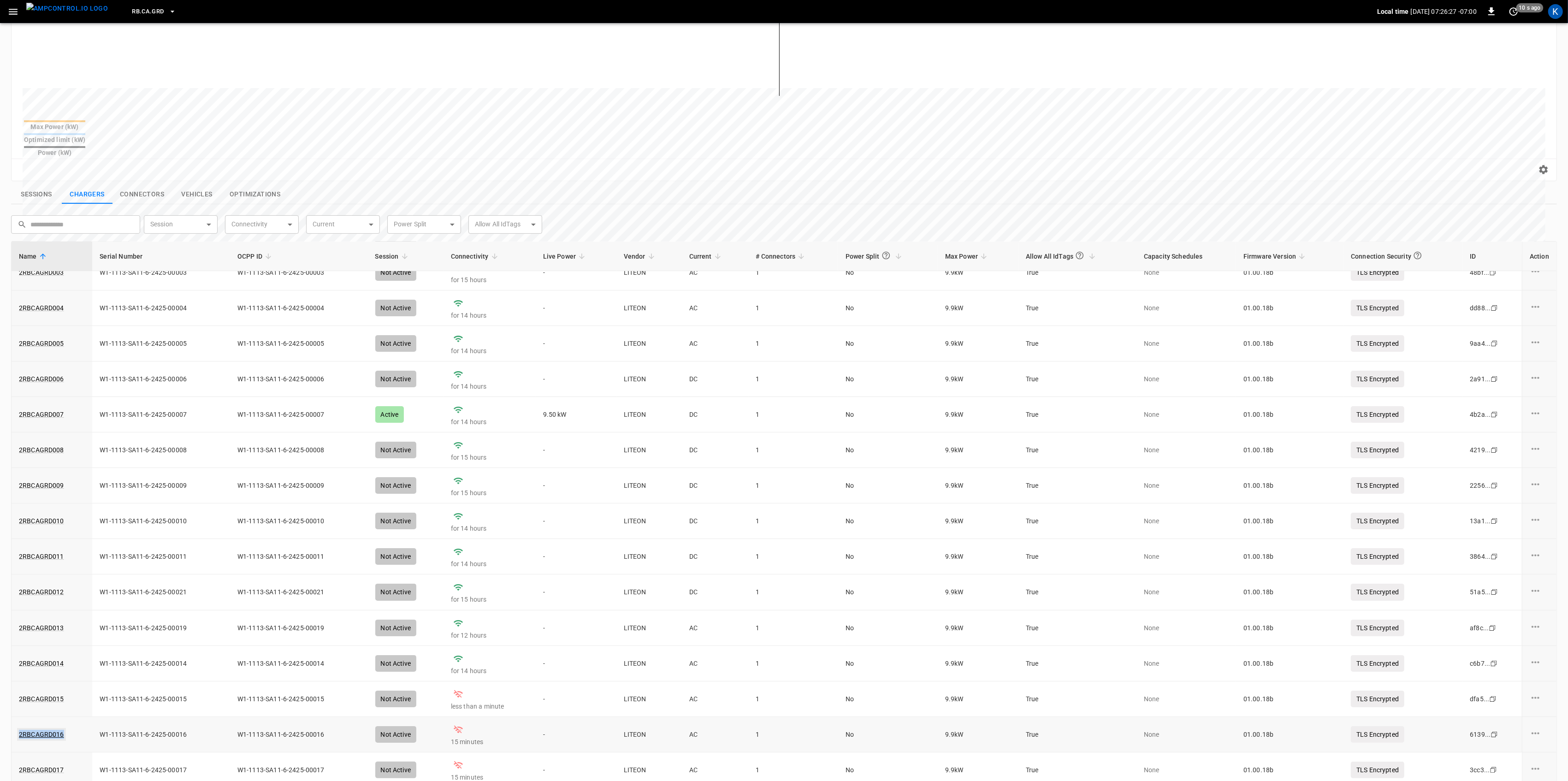
drag, startPoint x: 72, startPoint y: 720, endPoint x: 19, endPoint y: 720, distance: 53.0
click at [19, 730] on div "2RBCAGRD016" at bounding box center [52, 734] width 66 height 9
copy link "2RBCAGRD016"
drag, startPoint x: 69, startPoint y: 753, endPoint x: 20, endPoint y: 756, distance: 49.1
click at [20, 765] on div "2RBCAGRD017" at bounding box center [52, 769] width 66 height 9
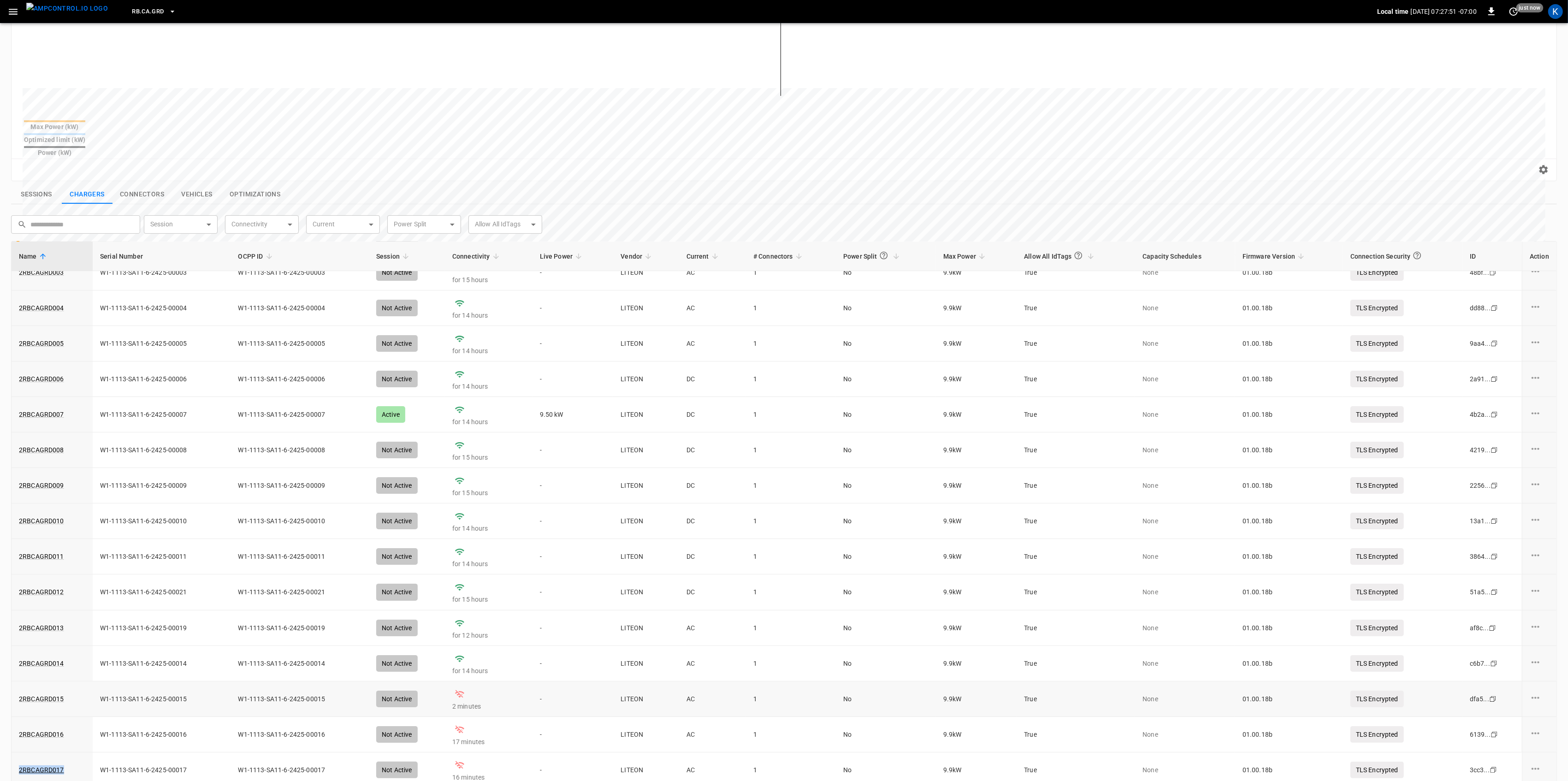
copy link "2RBCAGRD017"
click at [615, 205] on div "​ ​ Session ​ Session Connectivity ​ Connectivity Current ​ Current Power Split…" at bounding box center [784, 222] width 1546 height 37
click at [14, 12] on icon "button" at bounding box center [13, 11] width 8 height 6
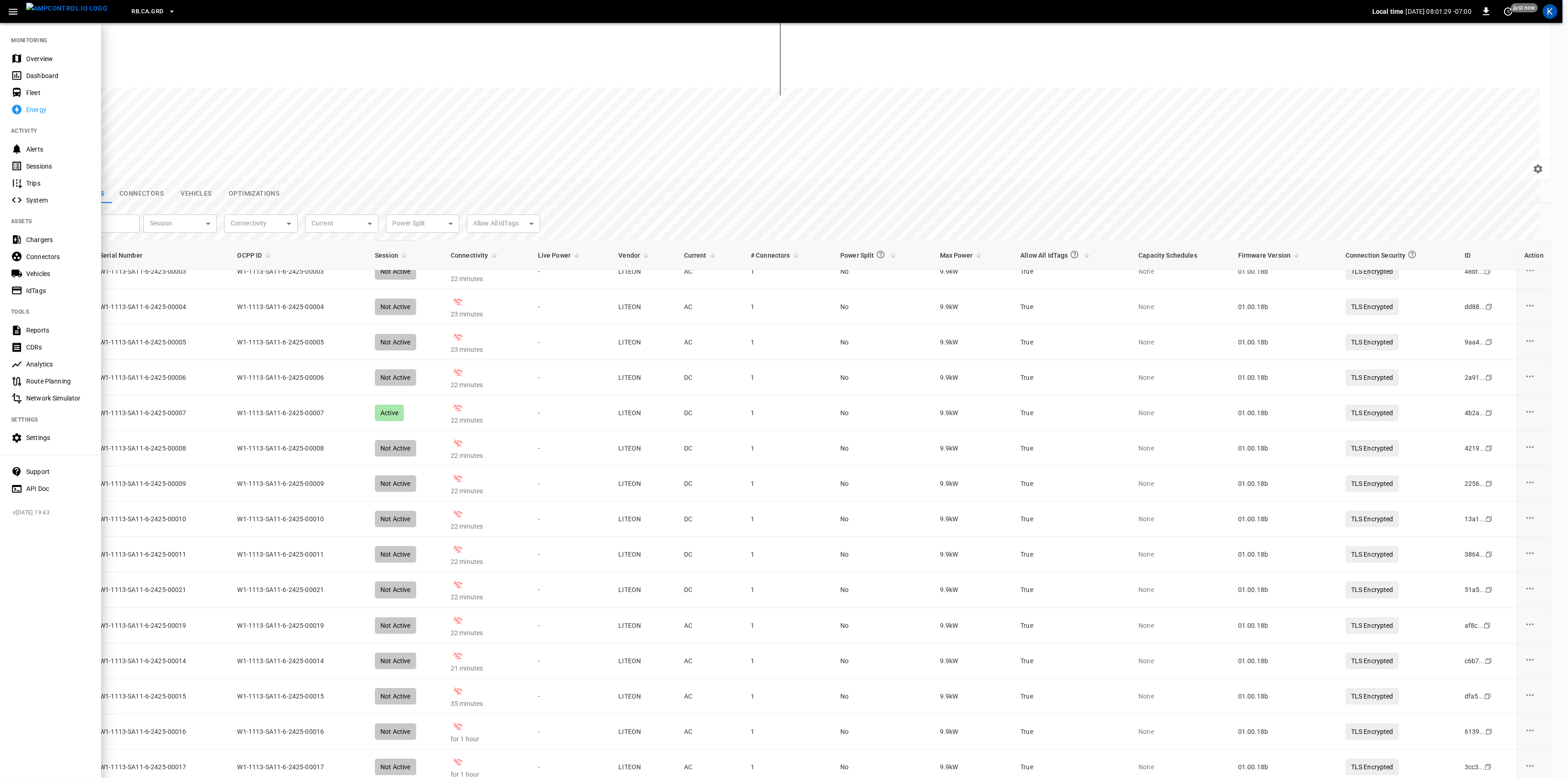
click at [30, 59] on div "Overview" at bounding box center [58, 58] width 63 height 9
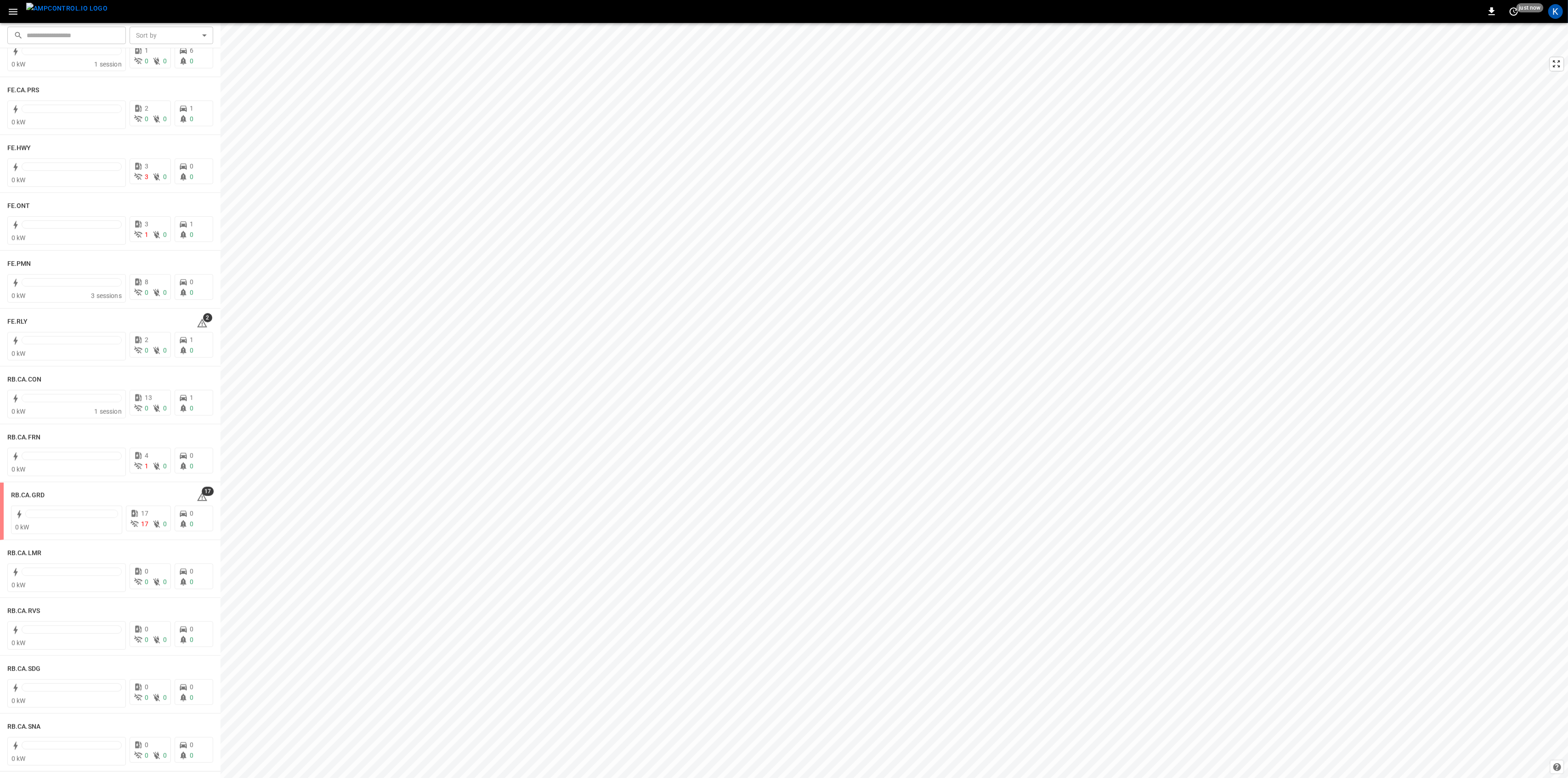
scroll to position [979, 0]
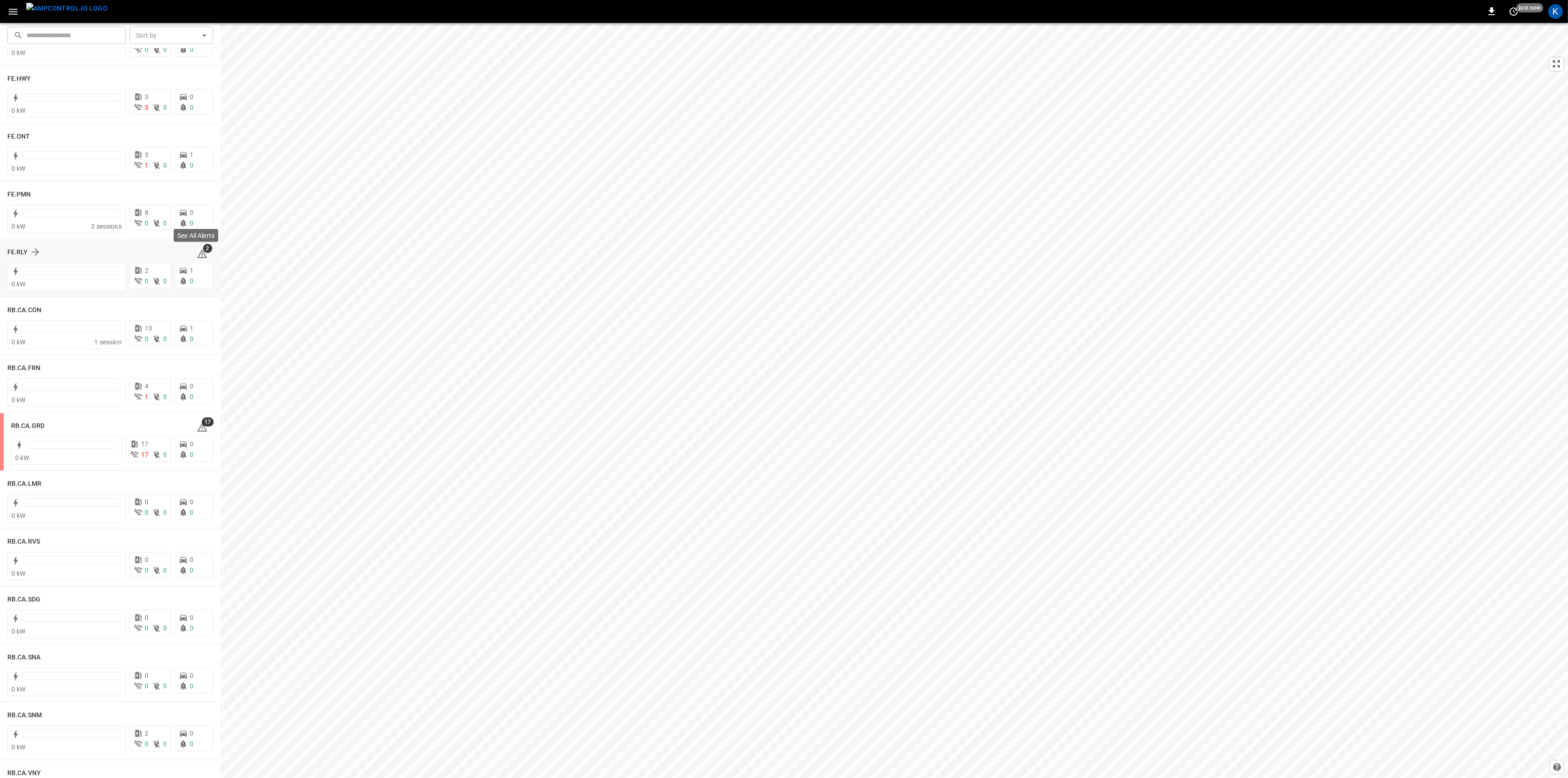
click at [203, 249] on span "2" at bounding box center [207, 248] width 9 height 9
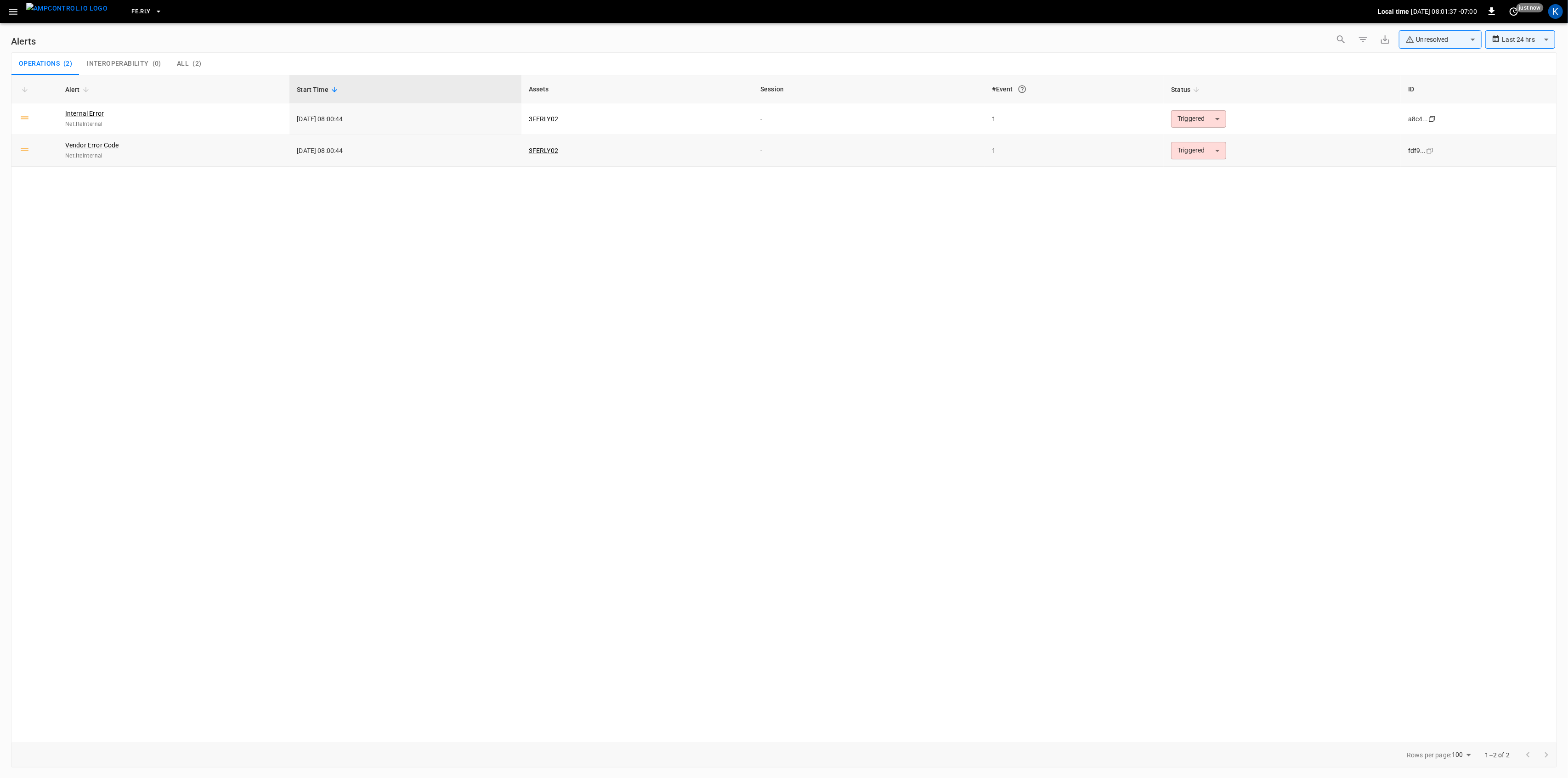
click at [1215, 149] on body "**********" at bounding box center [784, 387] width 1568 height 775
click at [1187, 169] on li "Resolved" at bounding box center [1197, 173] width 58 height 16
click at [1204, 120] on body "**********" at bounding box center [784, 387] width 1568 height 775
click at [1181, 138] on li "Resolved" at bounding box center [1197, 141] width 58 height 16
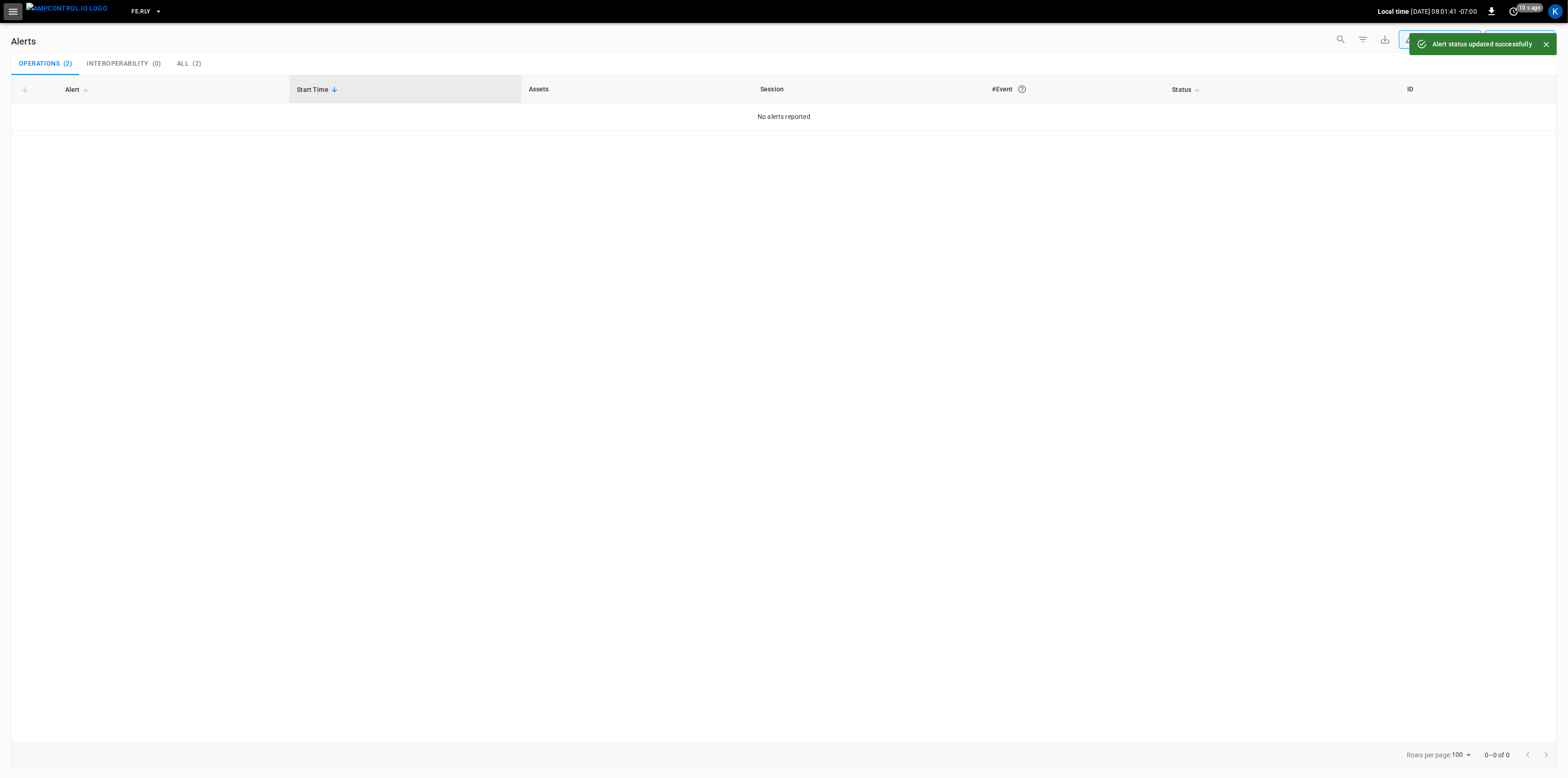
click at [12, 9] on icon "button" at bounding box center [14, 12] width 12 height 12
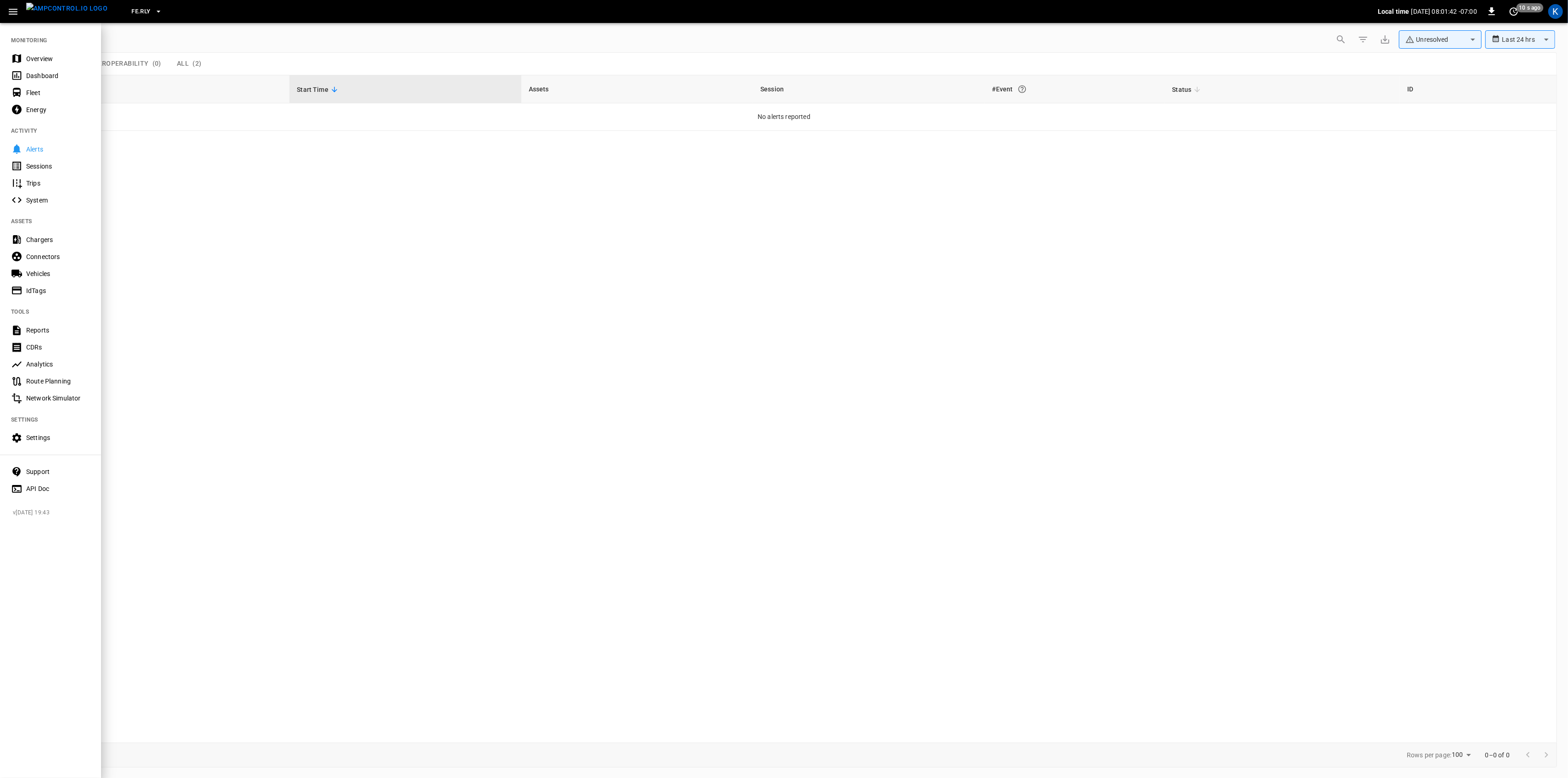
drag, startPoint x: 19, startPoint y: 59, endPoint x: 29, endPoint y: 58, distance: 10.0
click at [19, 59] on icon at bounding box center [17, 58] width 8 height 8
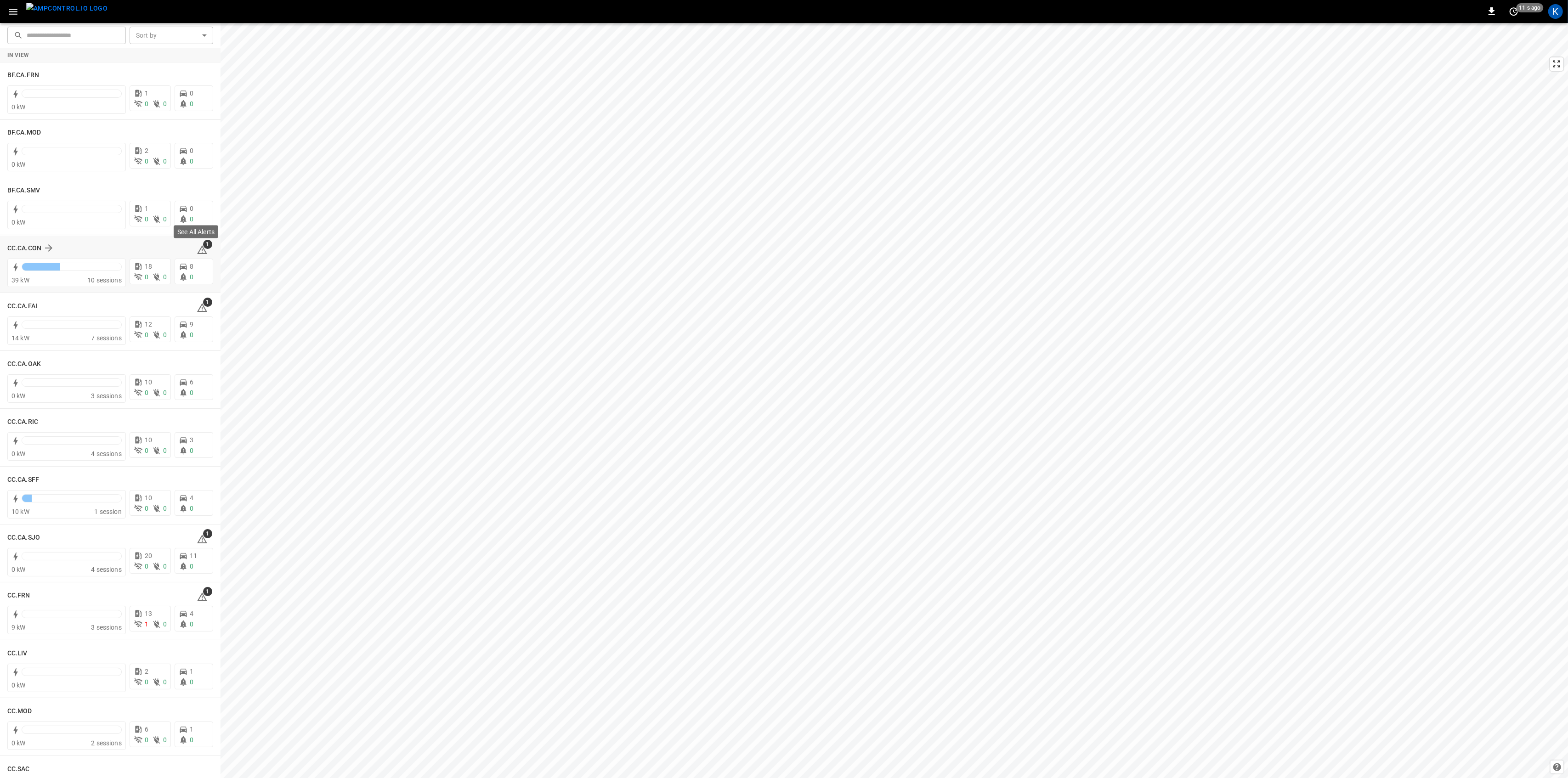
click at [198, 247] on icon at bounding box center [201, 249] width 11 height 11
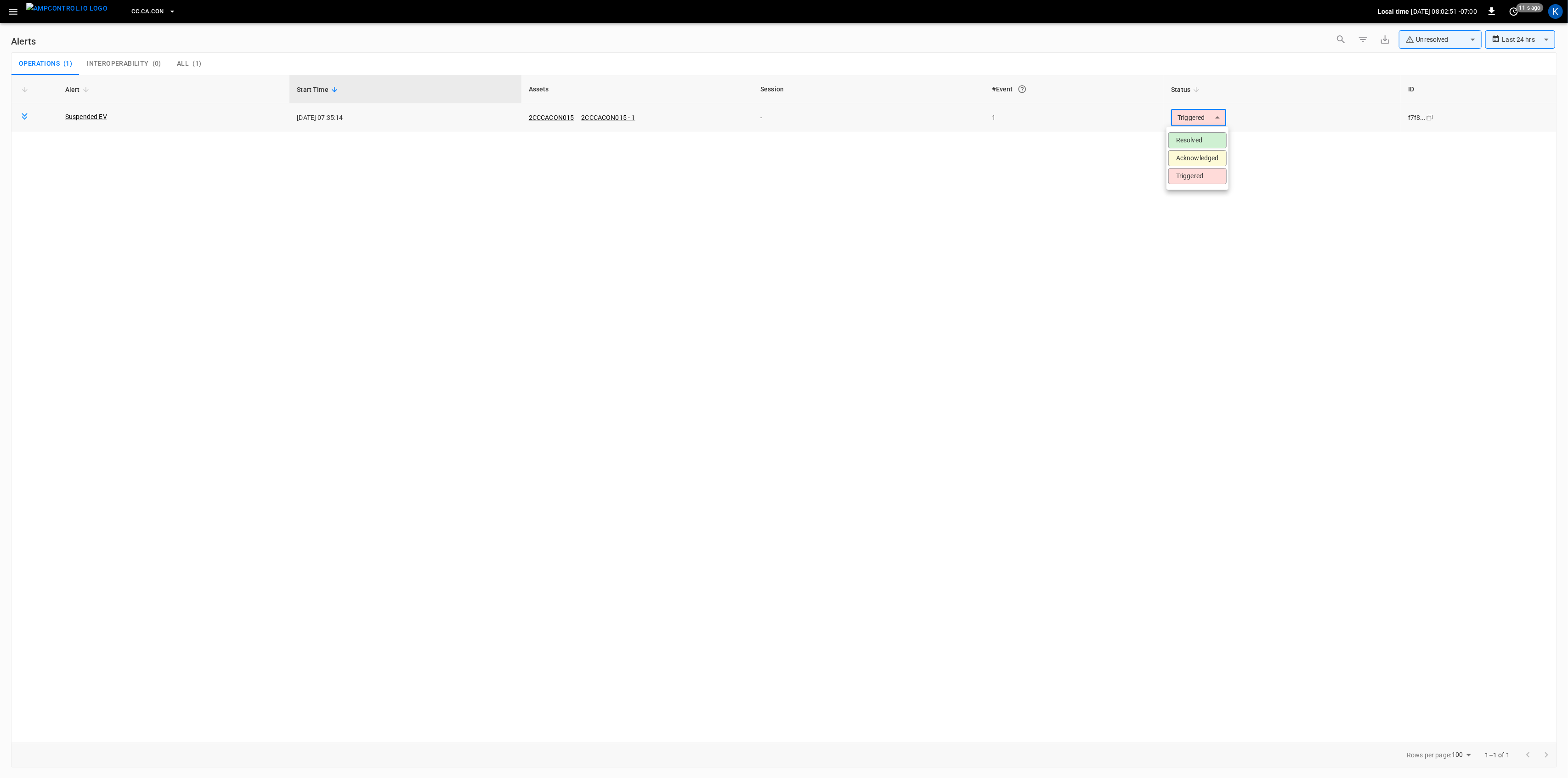
click at [1205, 118] on body "**********" at bounding box center [784, 387] width 1568 height 775
click at [1191, 140] on li "Resolved" at bounding box center [1197, 140] width 58 height 16
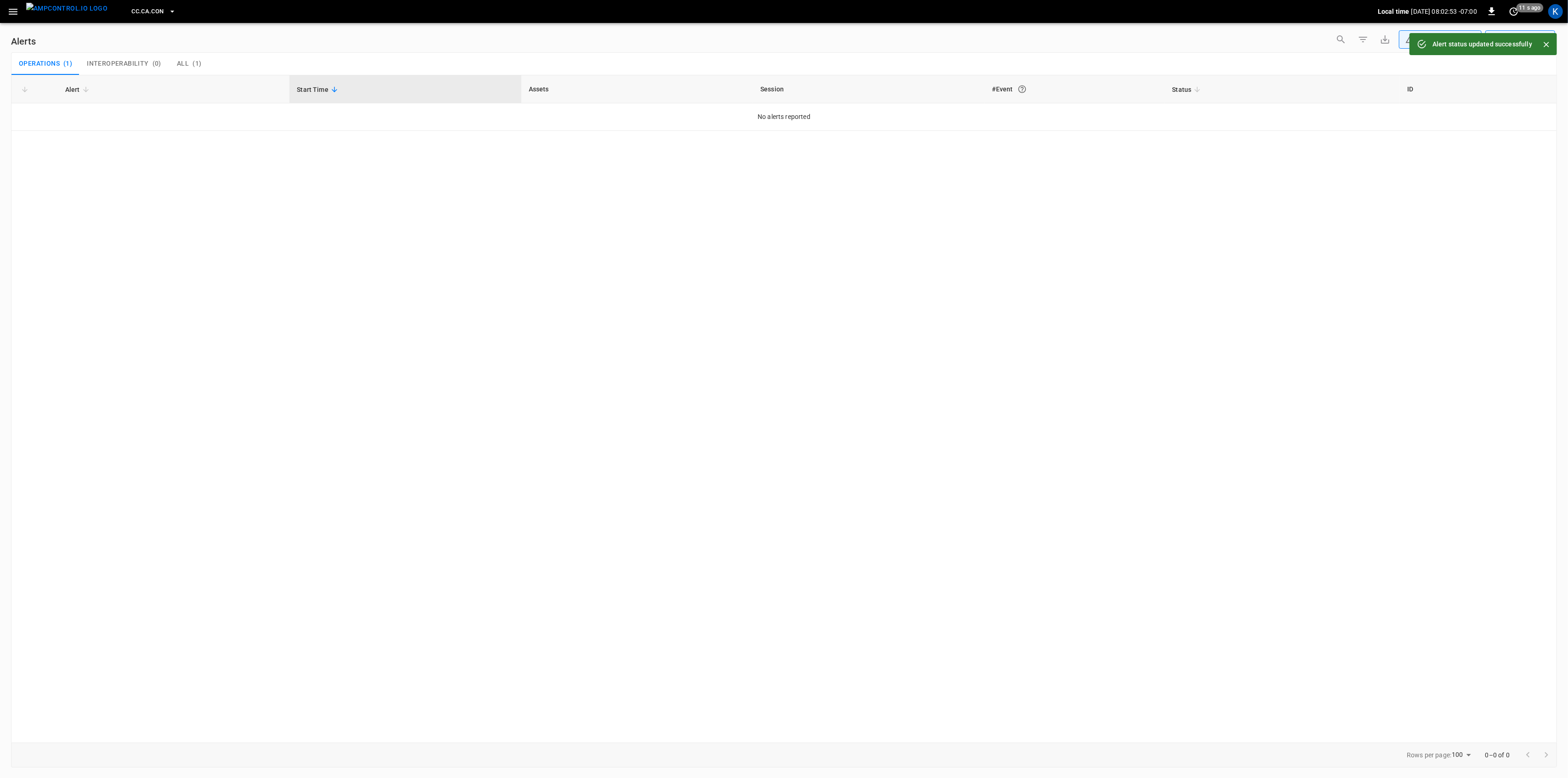
click at [15, 14] on icon "button" at bounding box center [13, 11] width 8 height 6
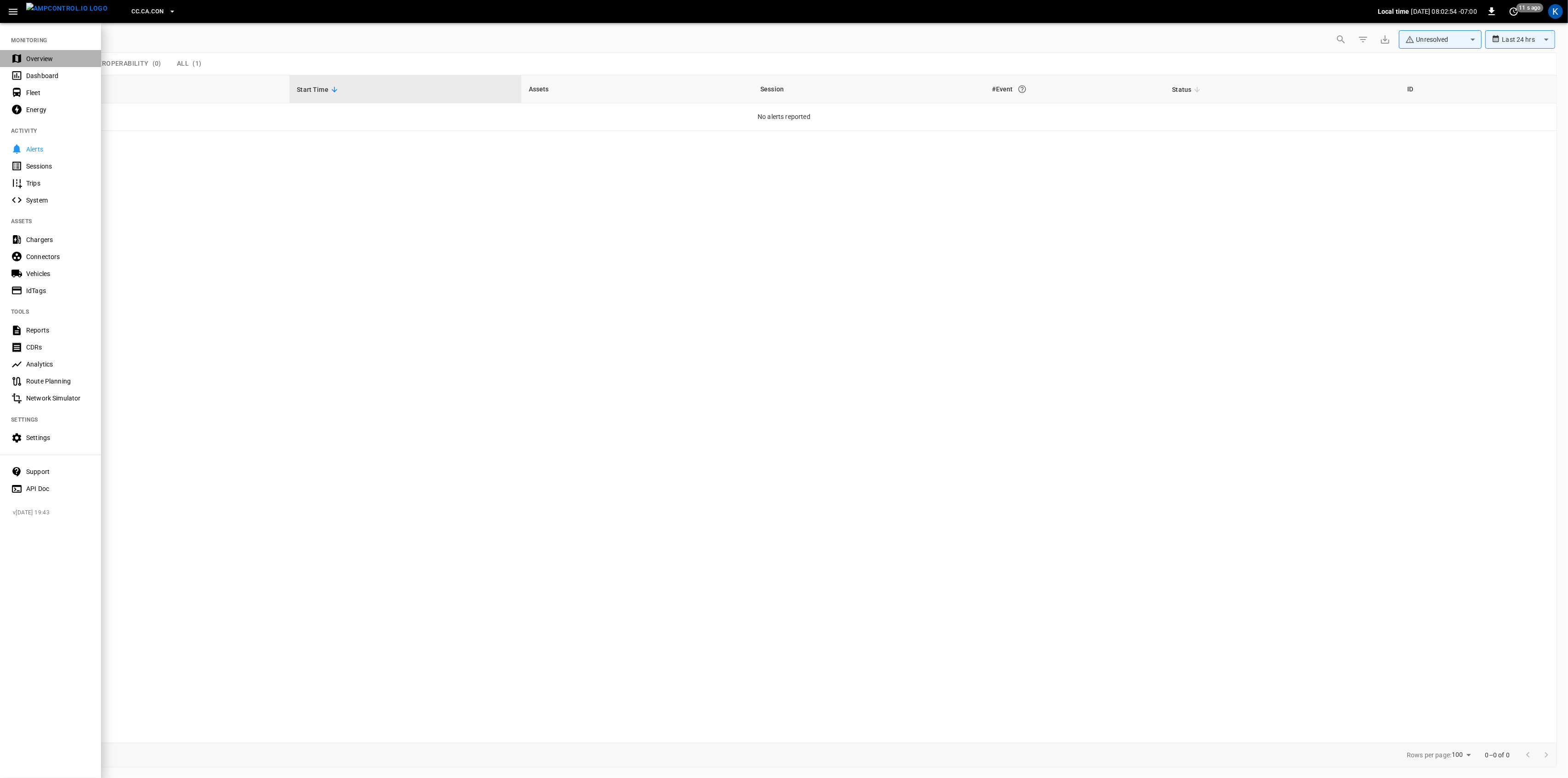
click at [34, 63] on div "Overview" at bounding box center [58, 58] width 63 height 9
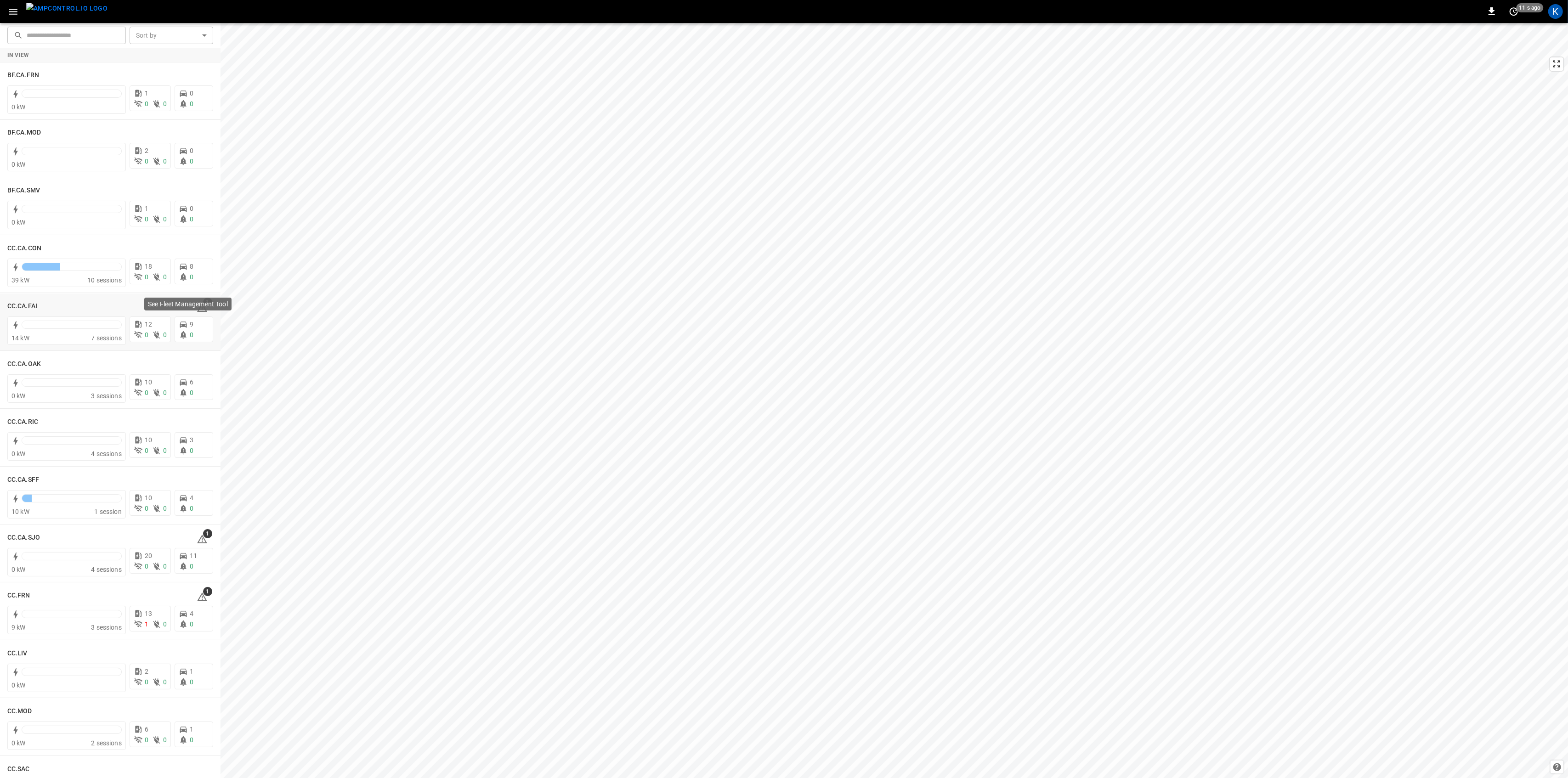
click at [199, 309] on div "See Fleet Management Tool" at bounding box center [188, 304] width 87 height 13
click at [199, 309] on icon at bounding box center [201, 307] width 11 height 11
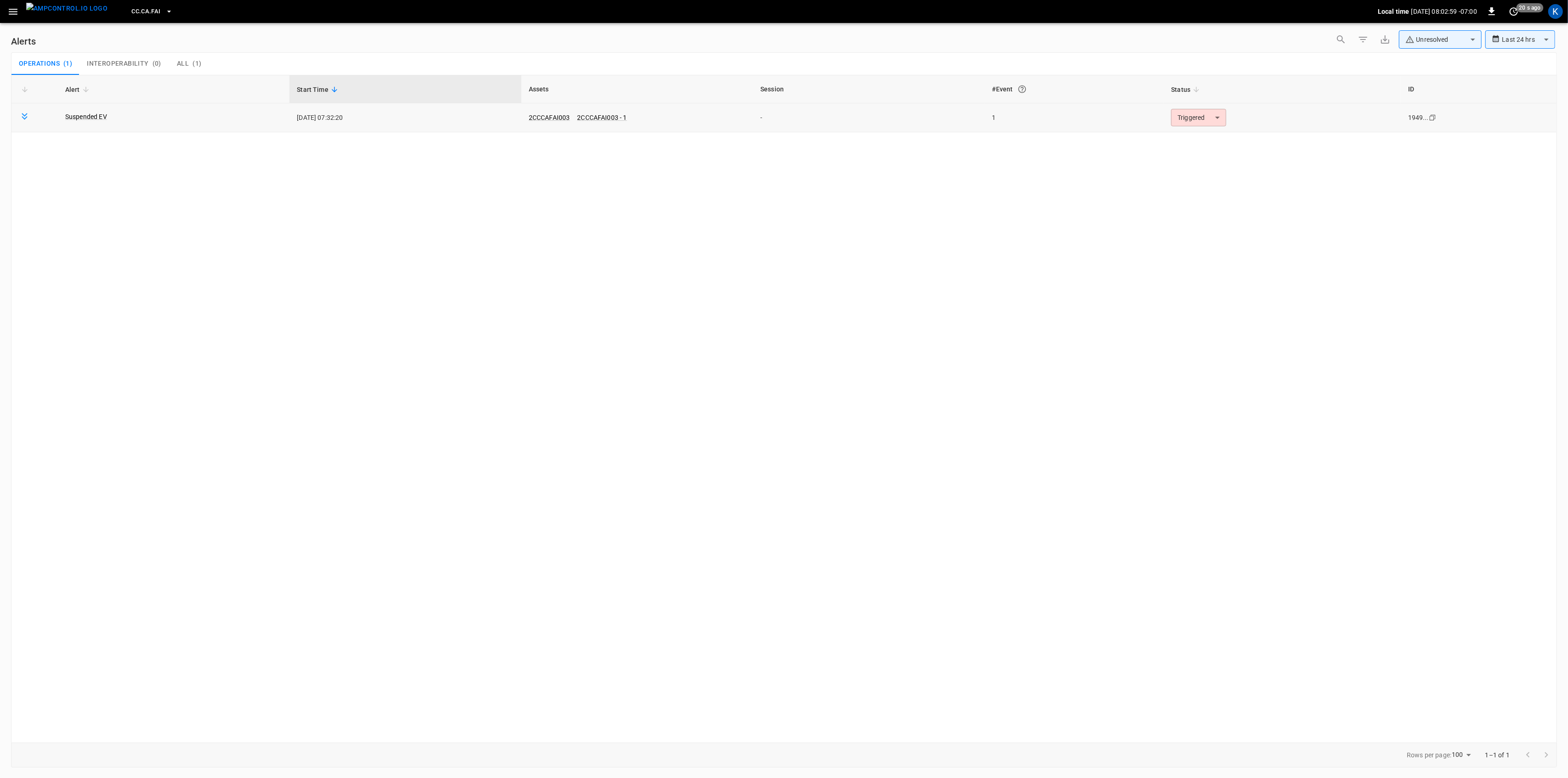
click at [1199, 123] on body "**********" at bounding box center [784, 387] width 1568 height 775
click at [1197, 145] on li "Resolved" at bounding box center [1197, 140] width 58 height 16
click at [9, 11] on icon "button" at bounding box center [13, 11] width 8 height 6
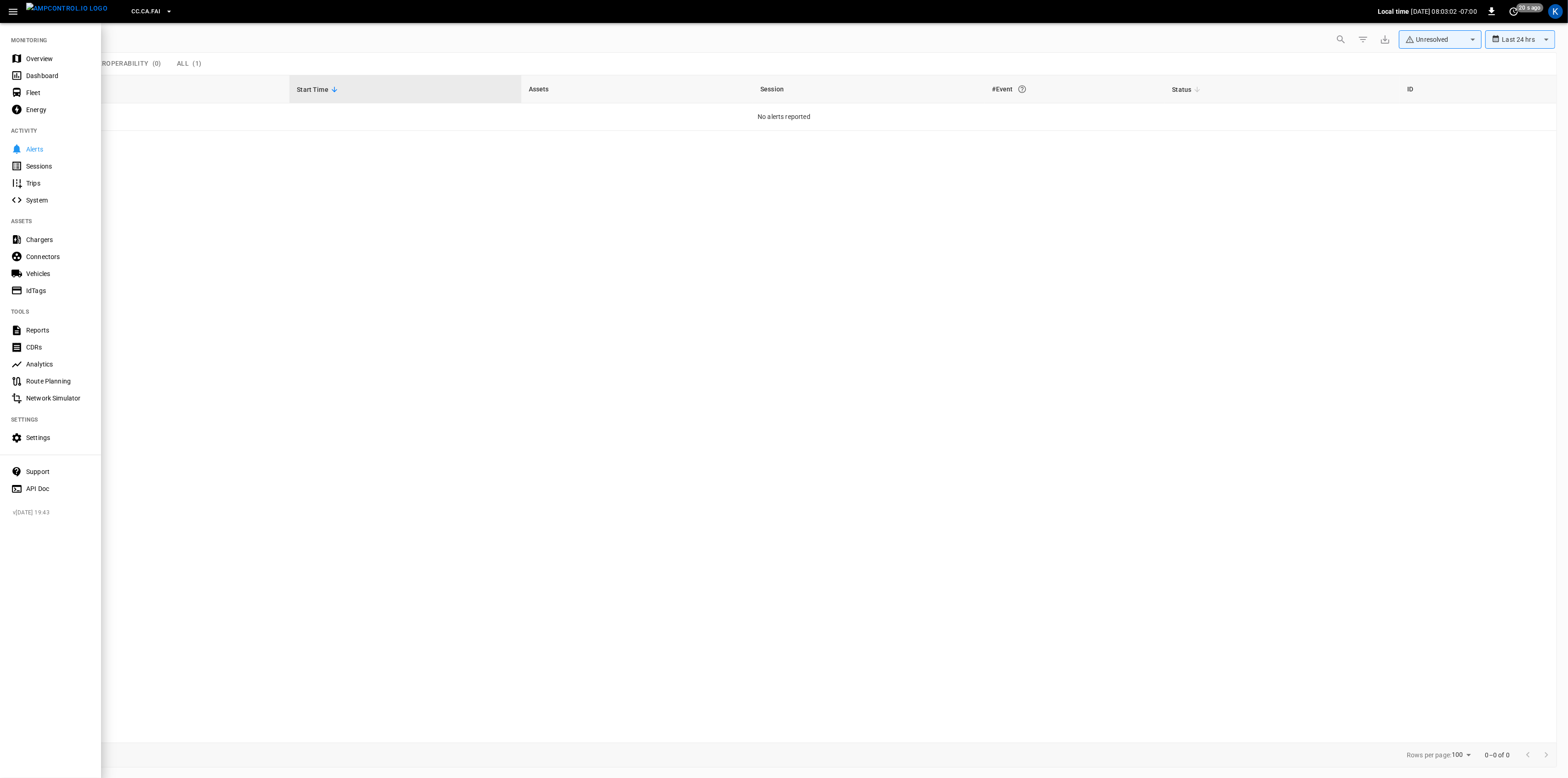
click at [31, 59] on div "Overview" at bounding box center [58, 58] width 63 height 9
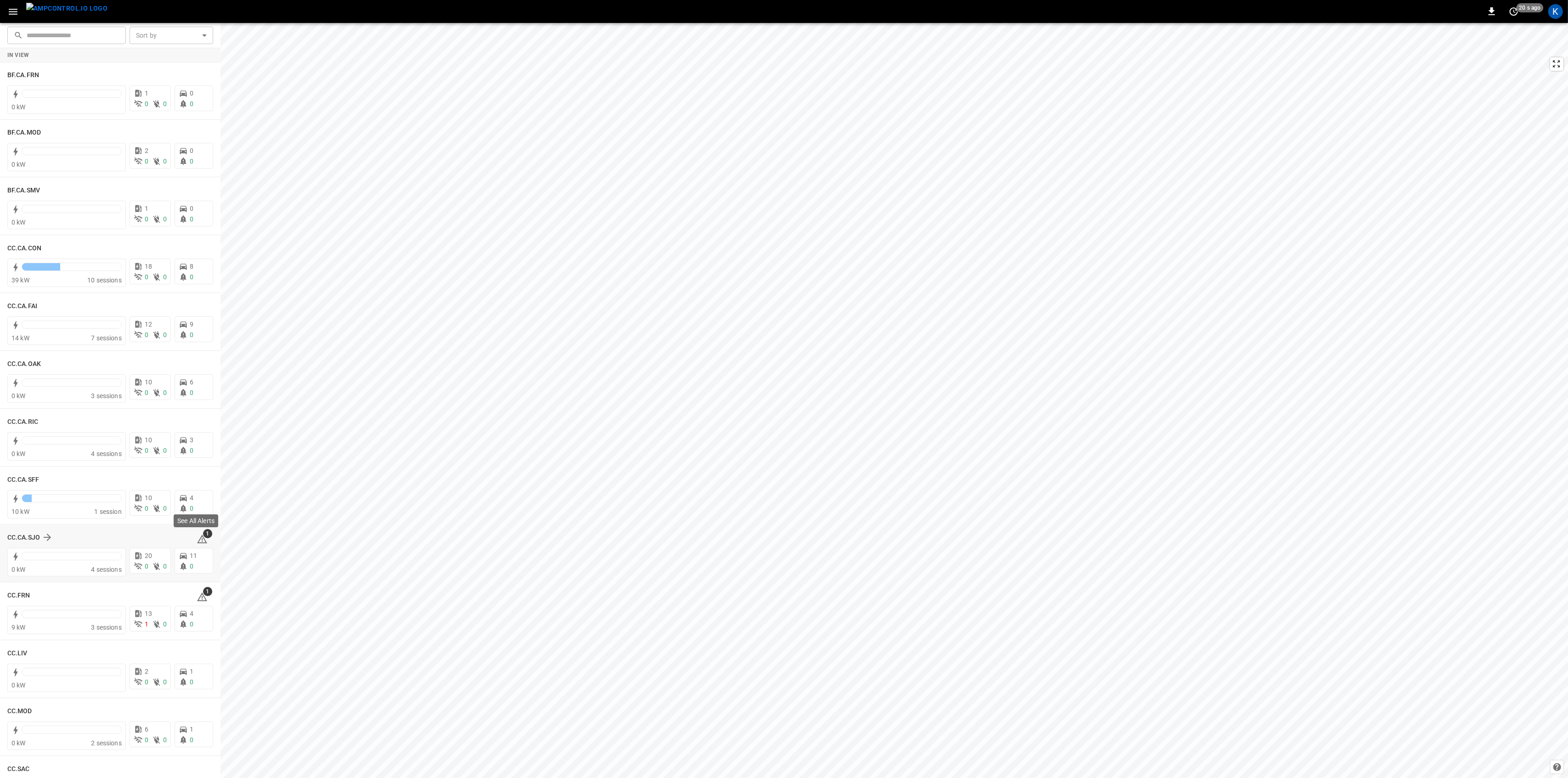
click at [200, 540] on icon at bounding box center [202, 539] width 10 height 8
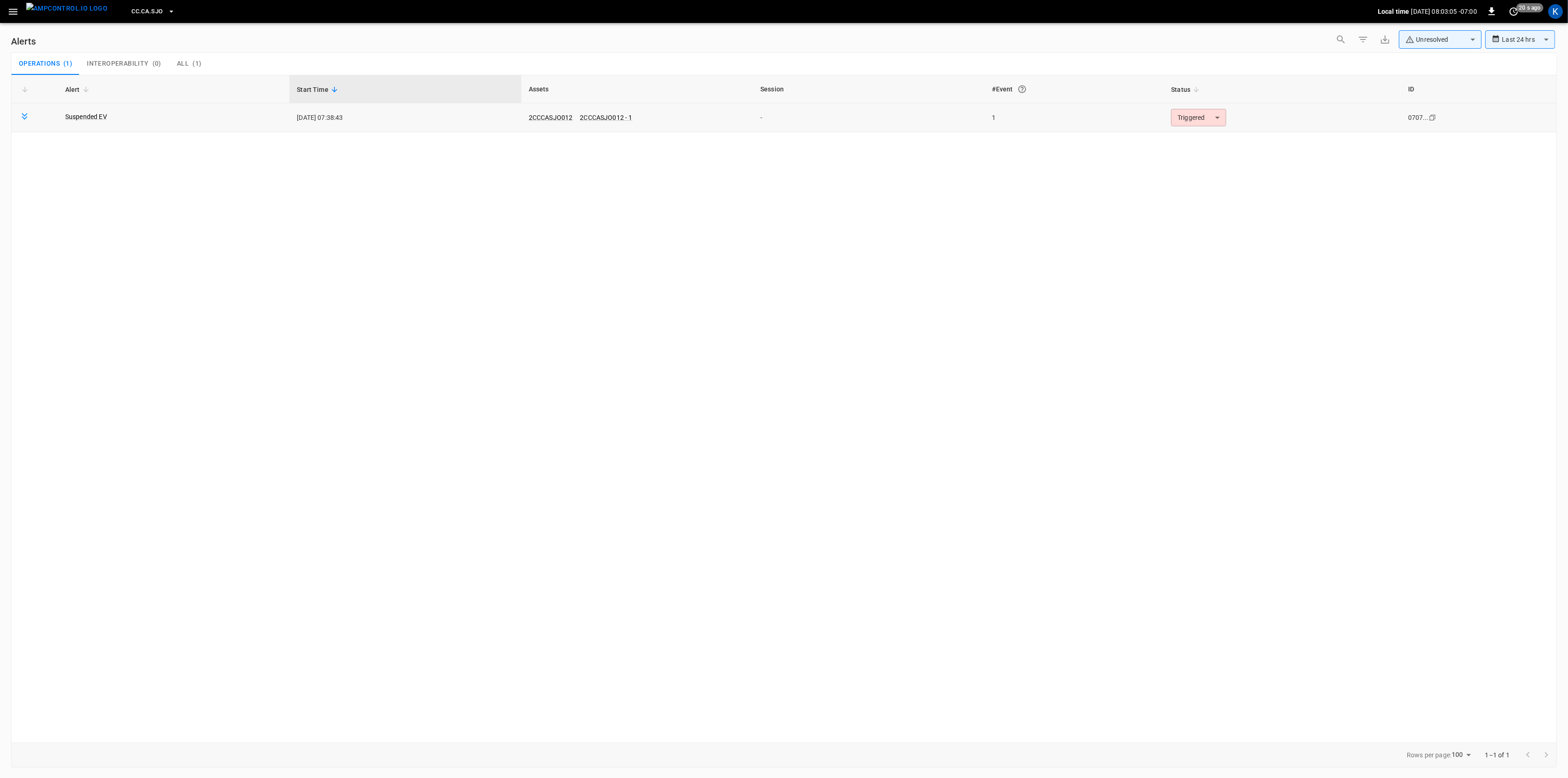
click at [1218, 120] on body "**********" at bounding box center [784, 387] width 1568 height 775
click at [1202, 135] on li "Resolved" at bounding box center [1197, 140] width 58 height 16
click at [8, 8] on icon "button" at bounding box center [14, 12] width 12 height 12
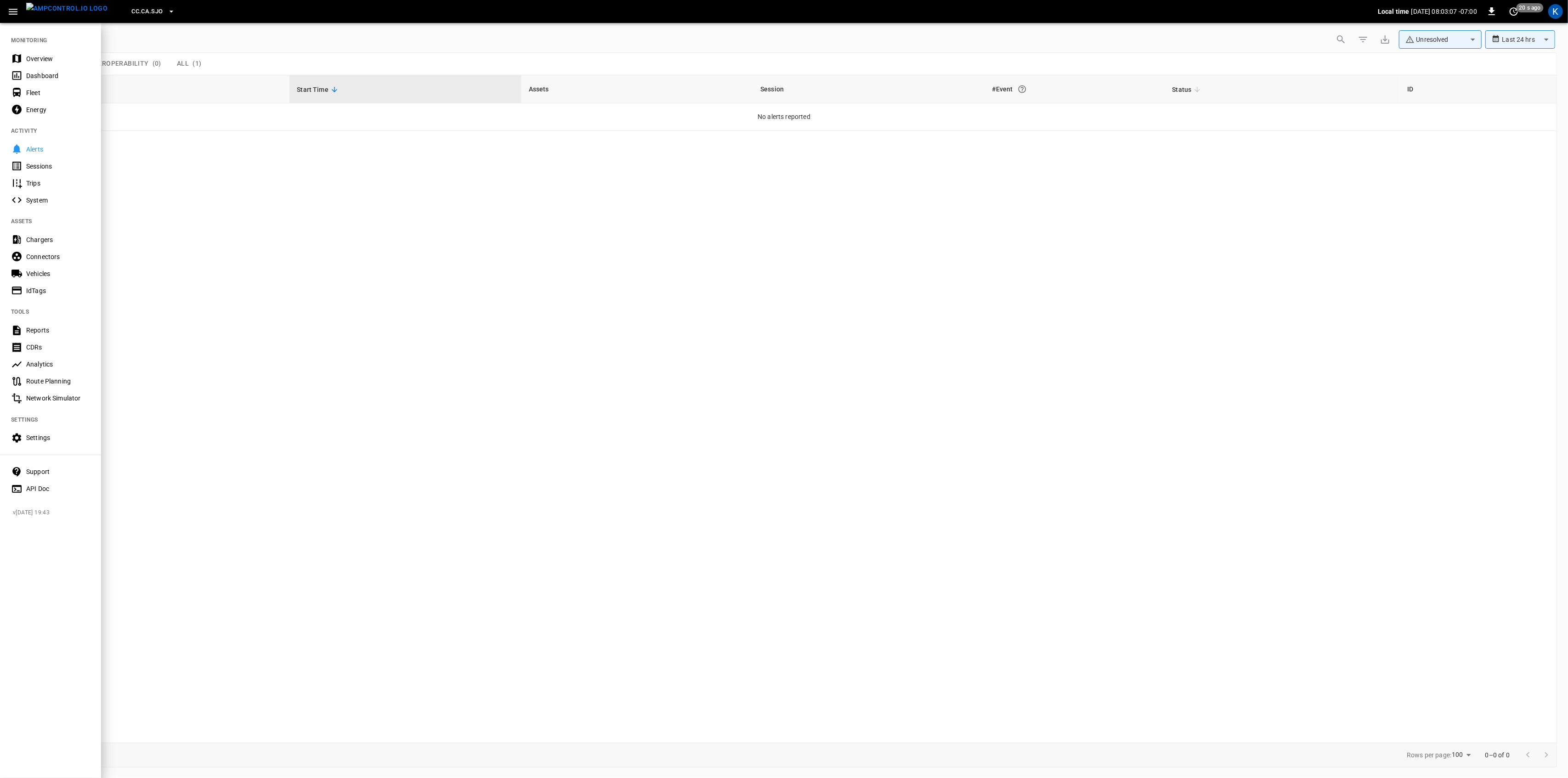
drag, startPoint x: 41, startPoint y: 59, endPoint x: 39, endPoint y: 76, distance: 17.1
click at [41, 59] on div "Overview" at bounding box center [58, 58] width 63 height 9
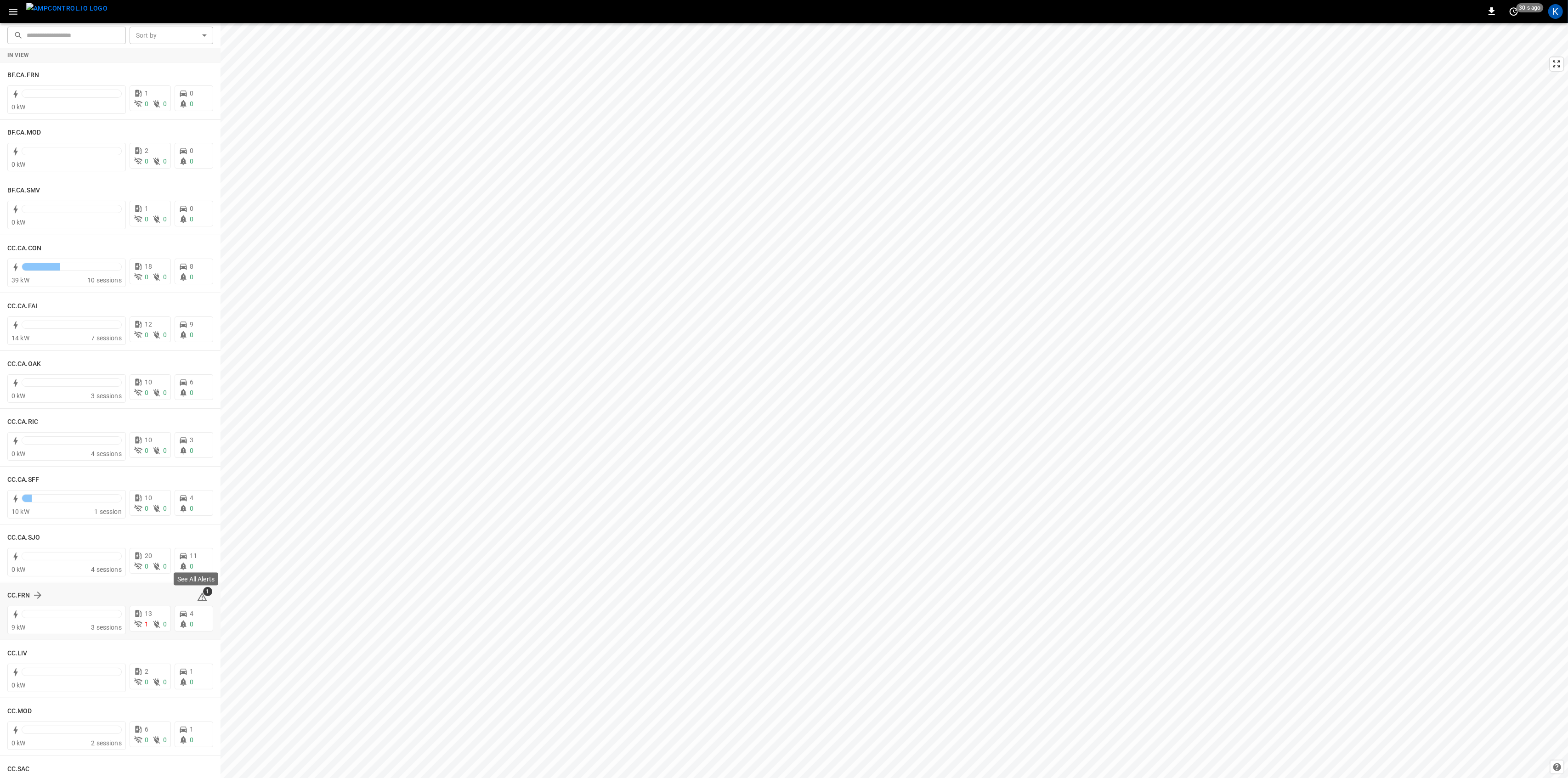
click at [199, 595] on icon at bounding box center [201, 596] width 11 height 11
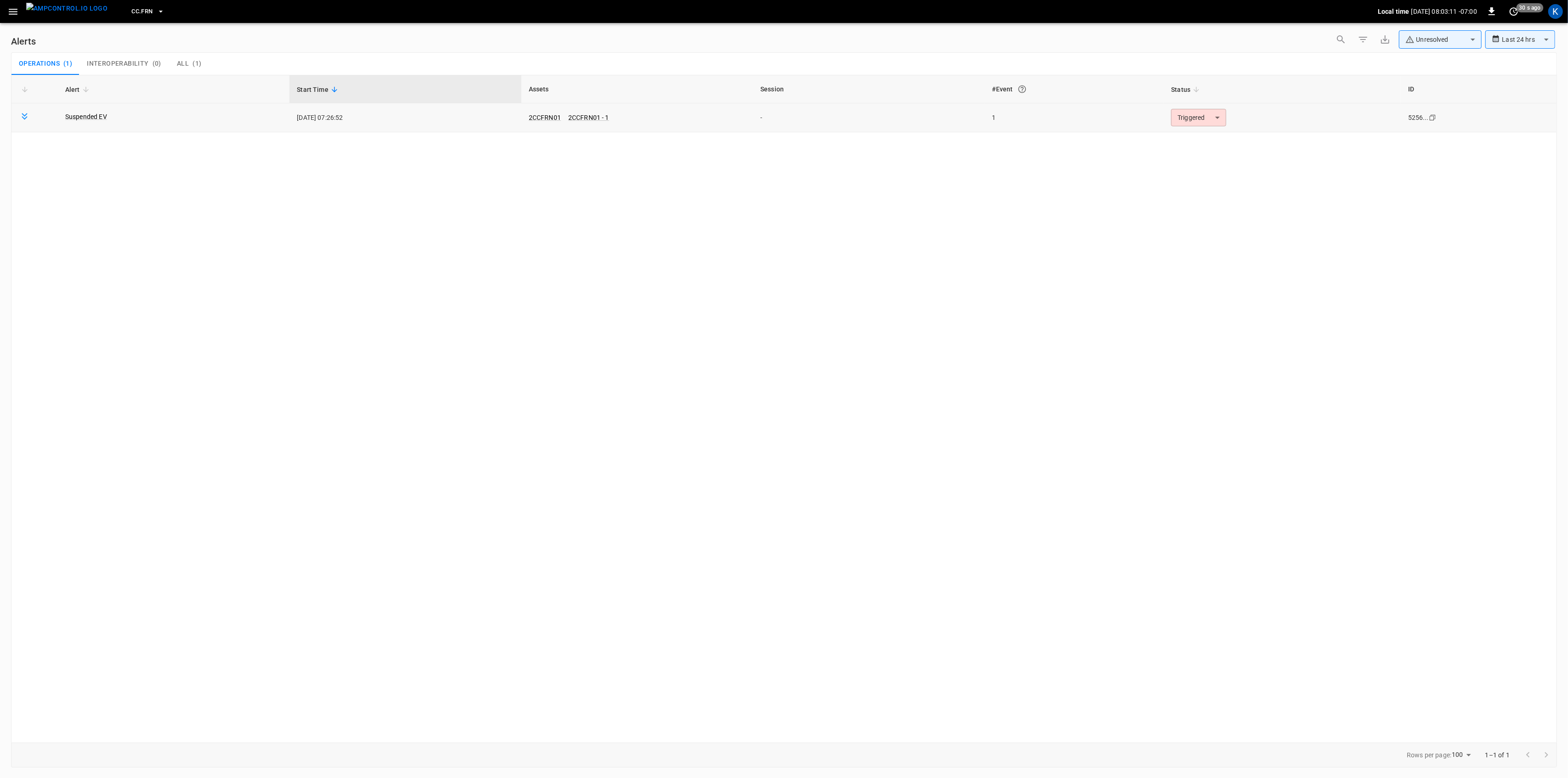
click at [1190, 114] on body "**********" at bounding box center [784, 387] width 1568 height 775
click at [1197, 133] on li "Resolved" at bounding box center [1197, 140] width 58 height 16
click at [15, 12] on icon "button" at bounding box center [13, 11] width 8 height 6
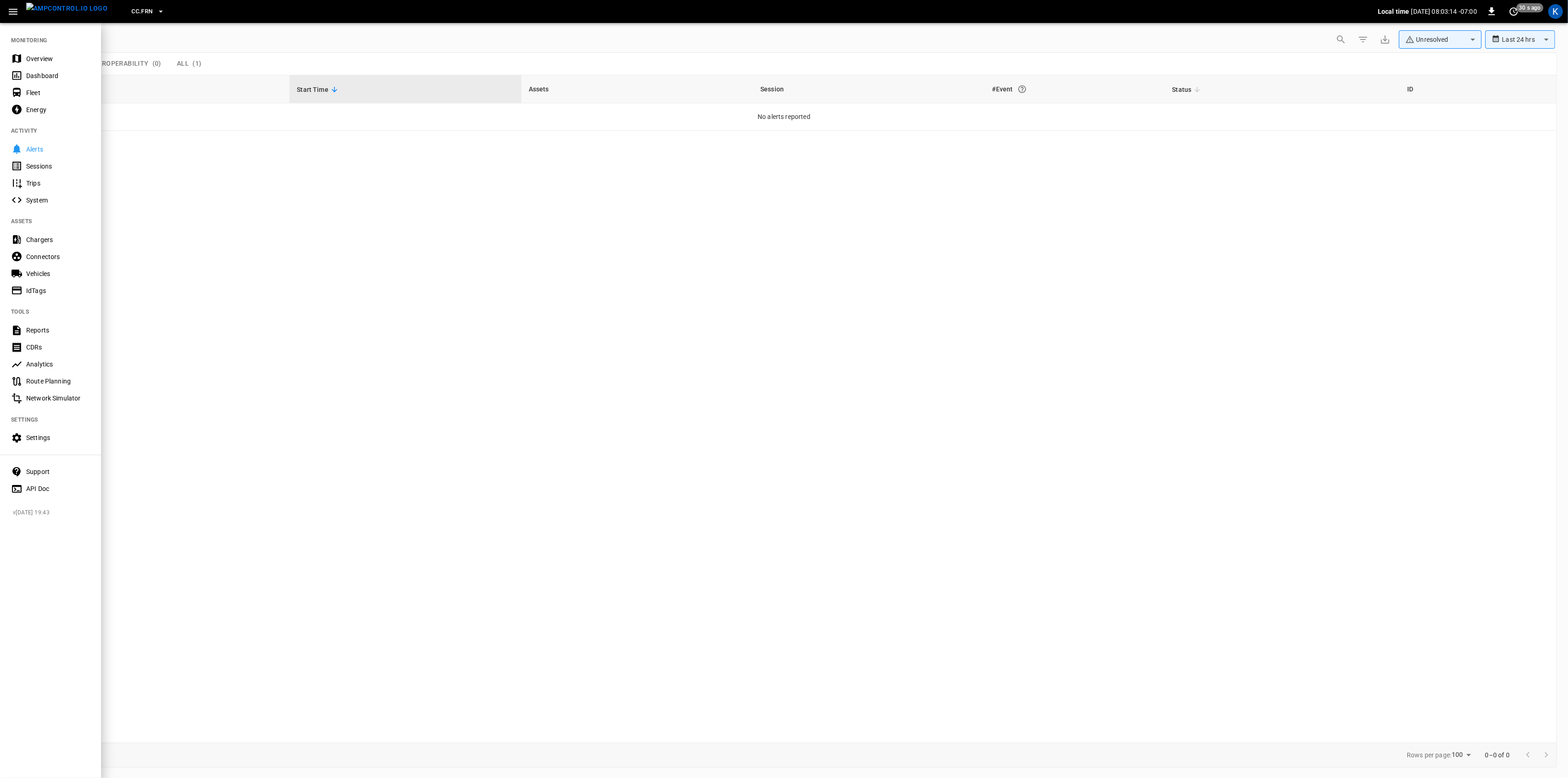
click at [33, 56] on div "Overview" at bounding box center [58, 58] width 63 height 9
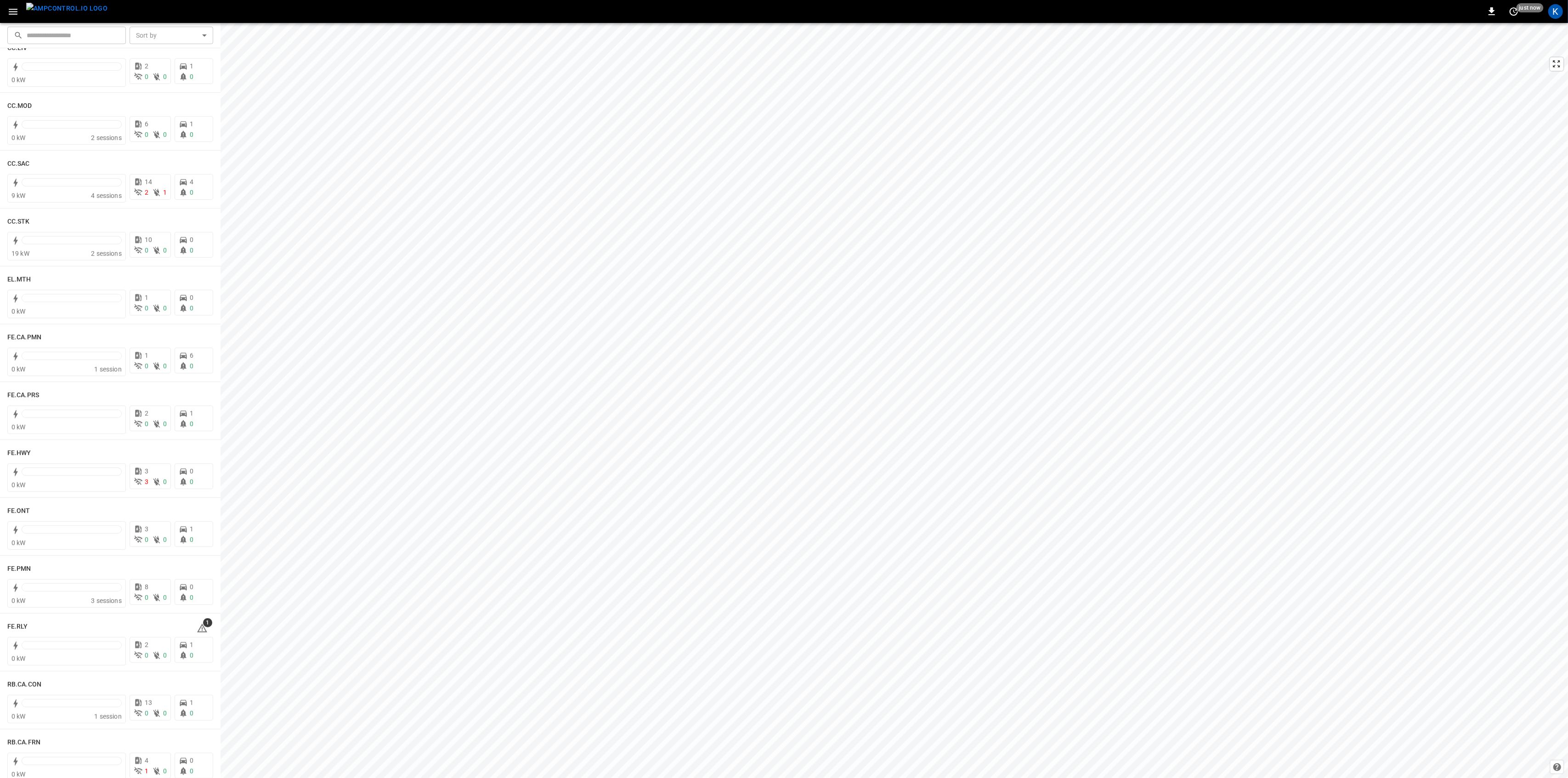
scroll to position [979, 0]
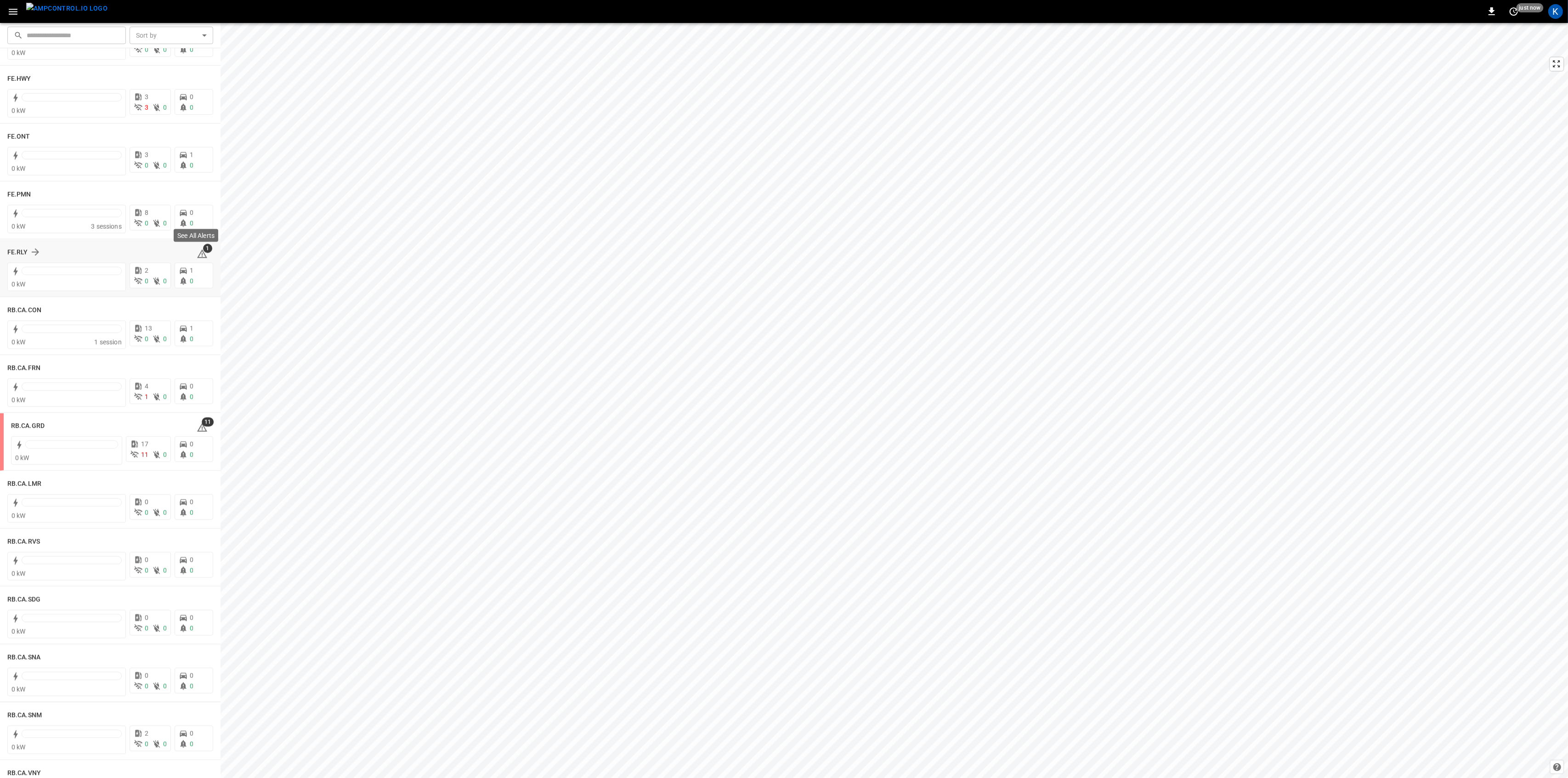
click at [199, 253] on icon at bounding box center [202, 254] width 10 height 8
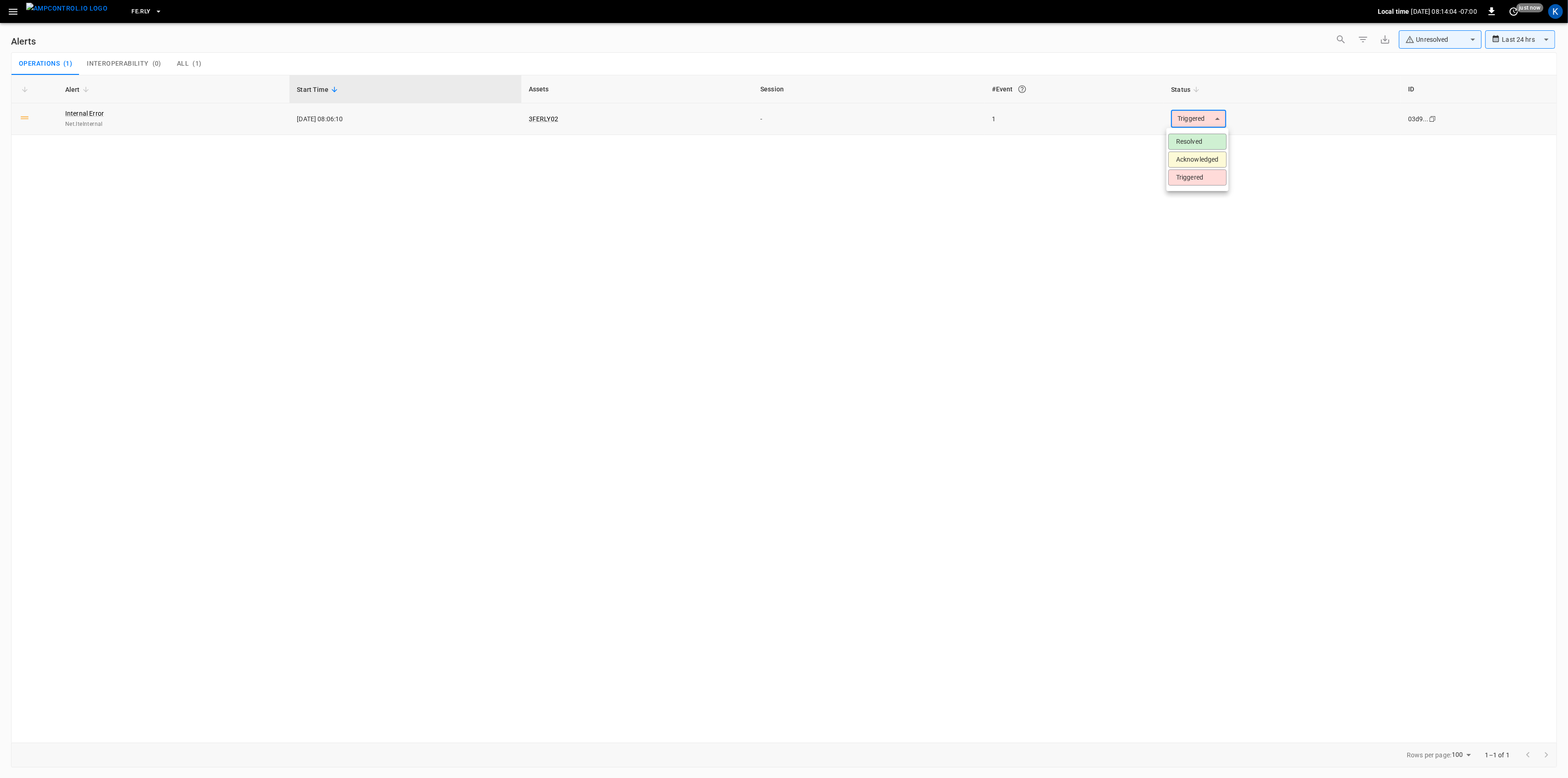
click at [1199, 119] on body "**********" at bounding box center [784, 387] width 1568 height 775
click at [1180, 140] on li "Resolved" at bounding box center [1197, 141] width 58 height 16
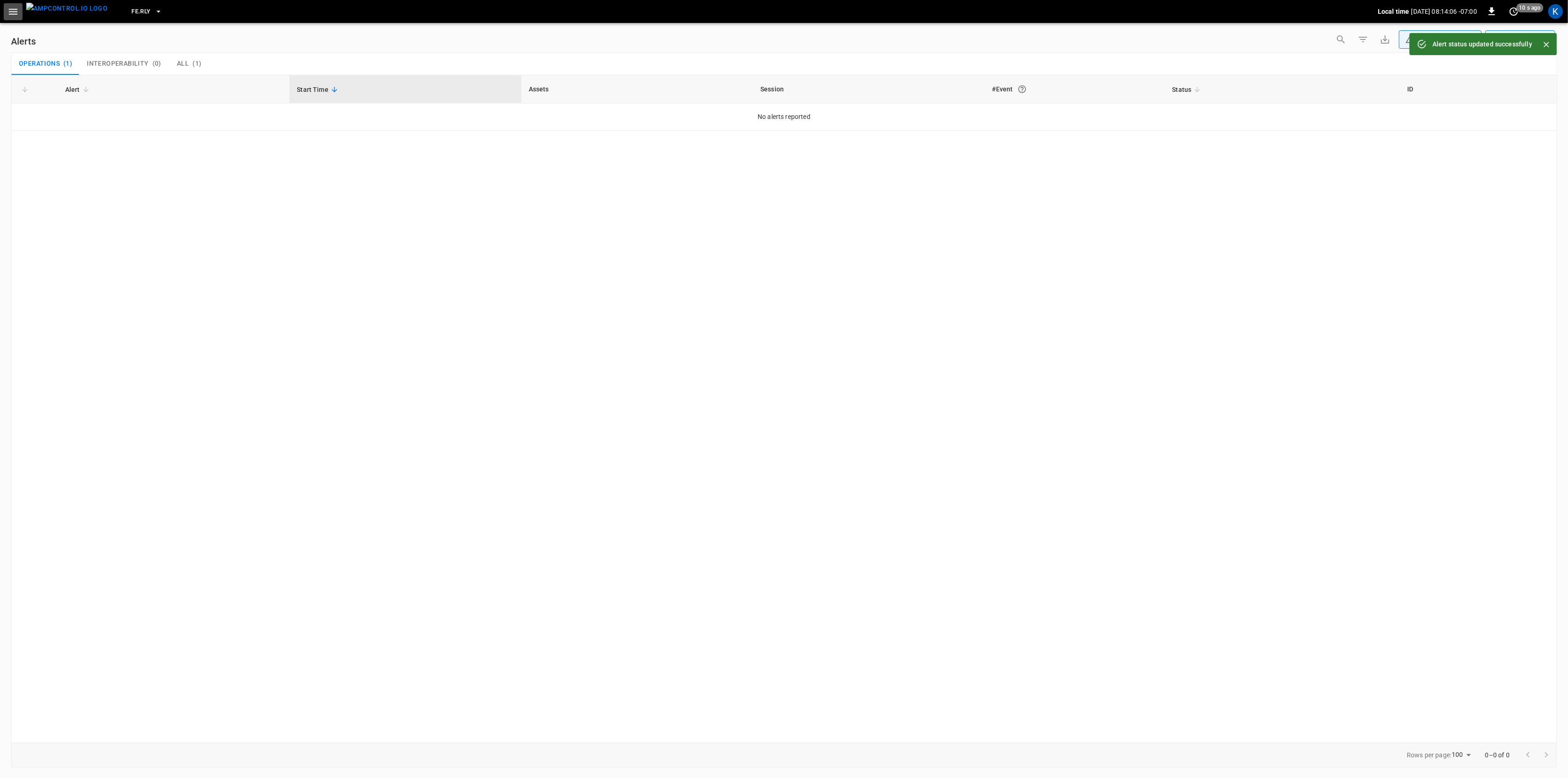
click at [9, 17] on icon "button" at bounding box center [14, 12] width 12 height 12
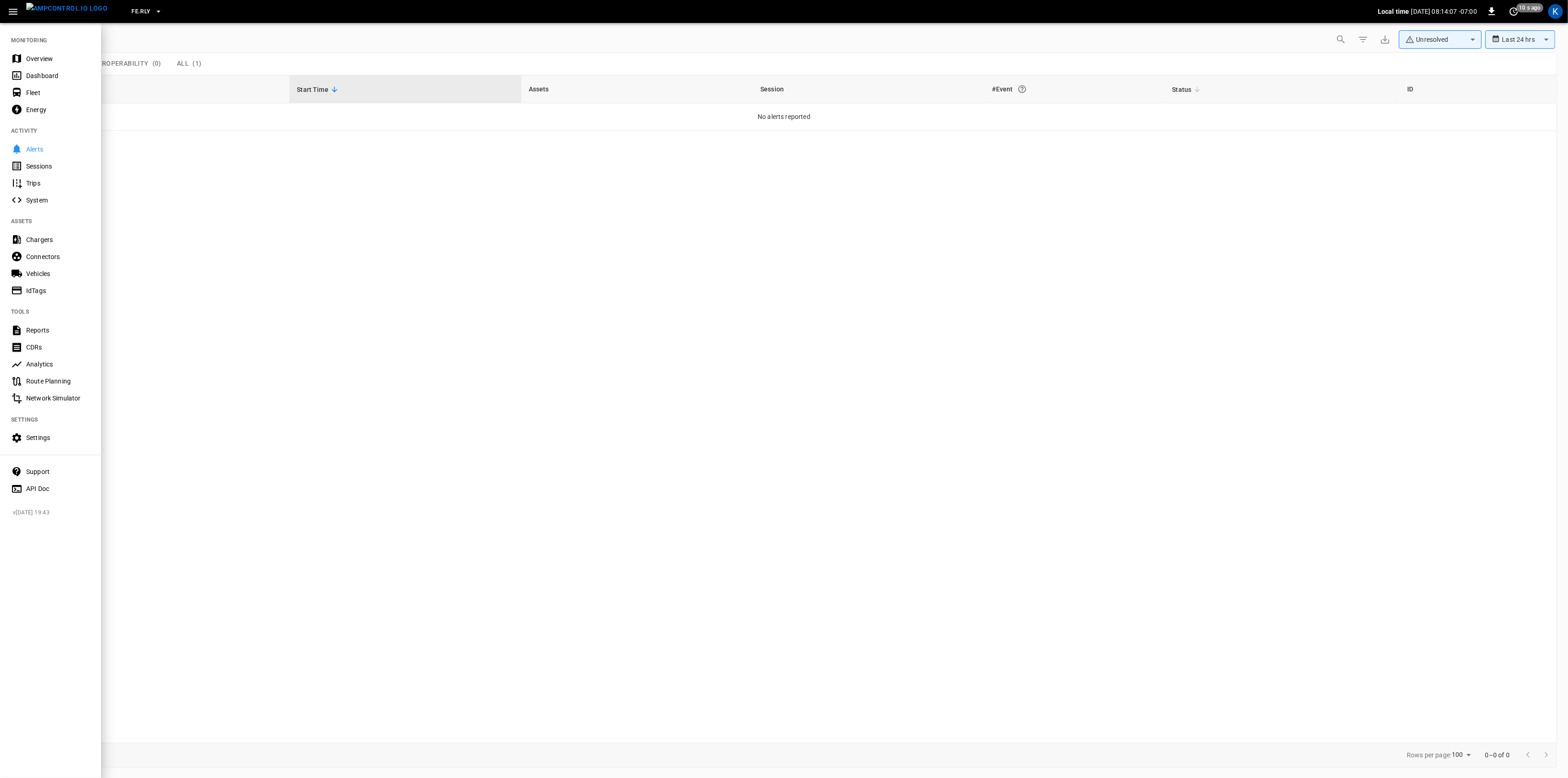
drag, startPoint x: 36, startPoint y: 61, endPoint x: 96, endPoint y: 54, distance: 60.4
click at [36, 61] on div "Overview" at bounding box center [58, 58] width 63 height 9
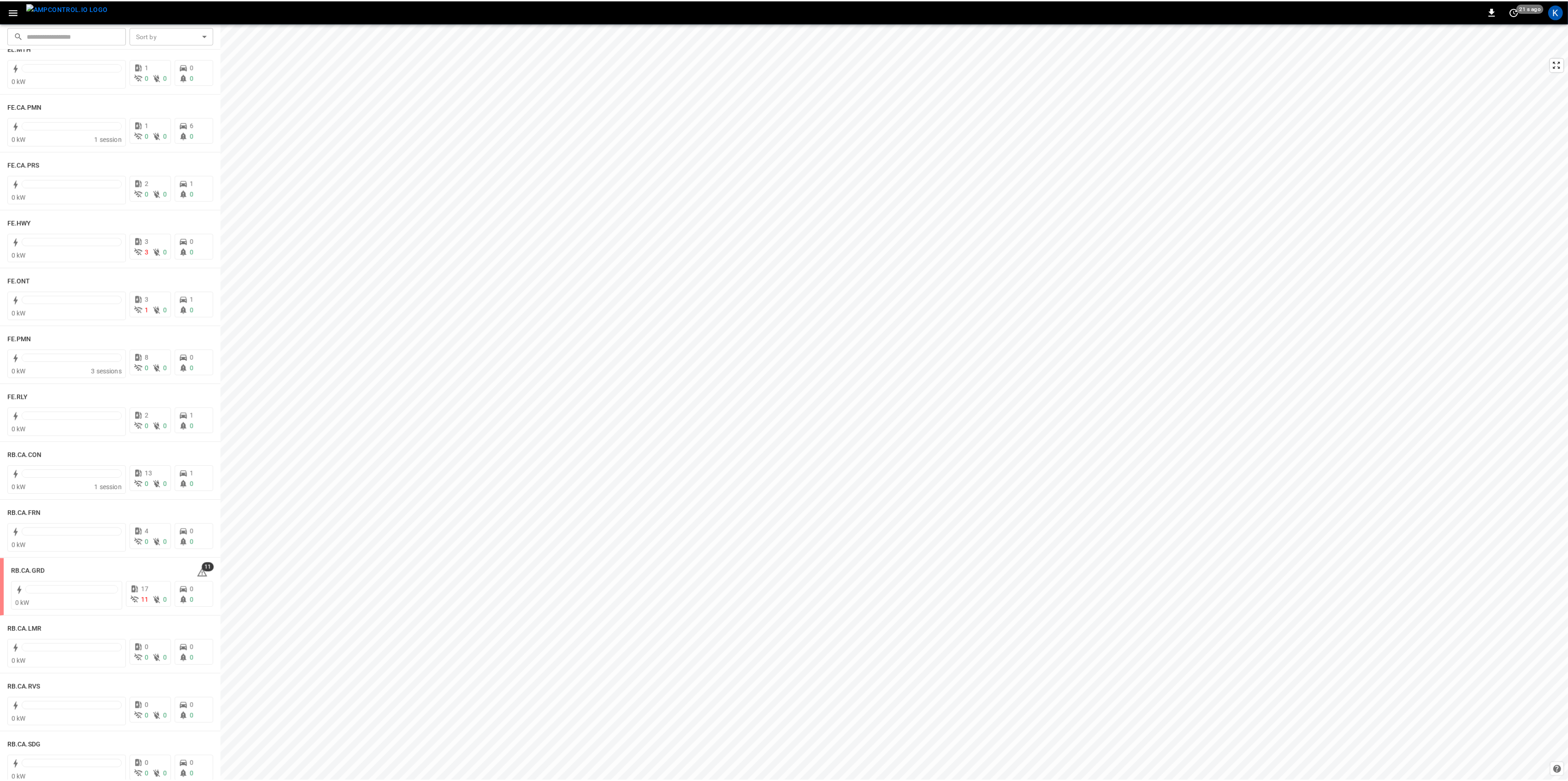
scroll to position [1045, 0]
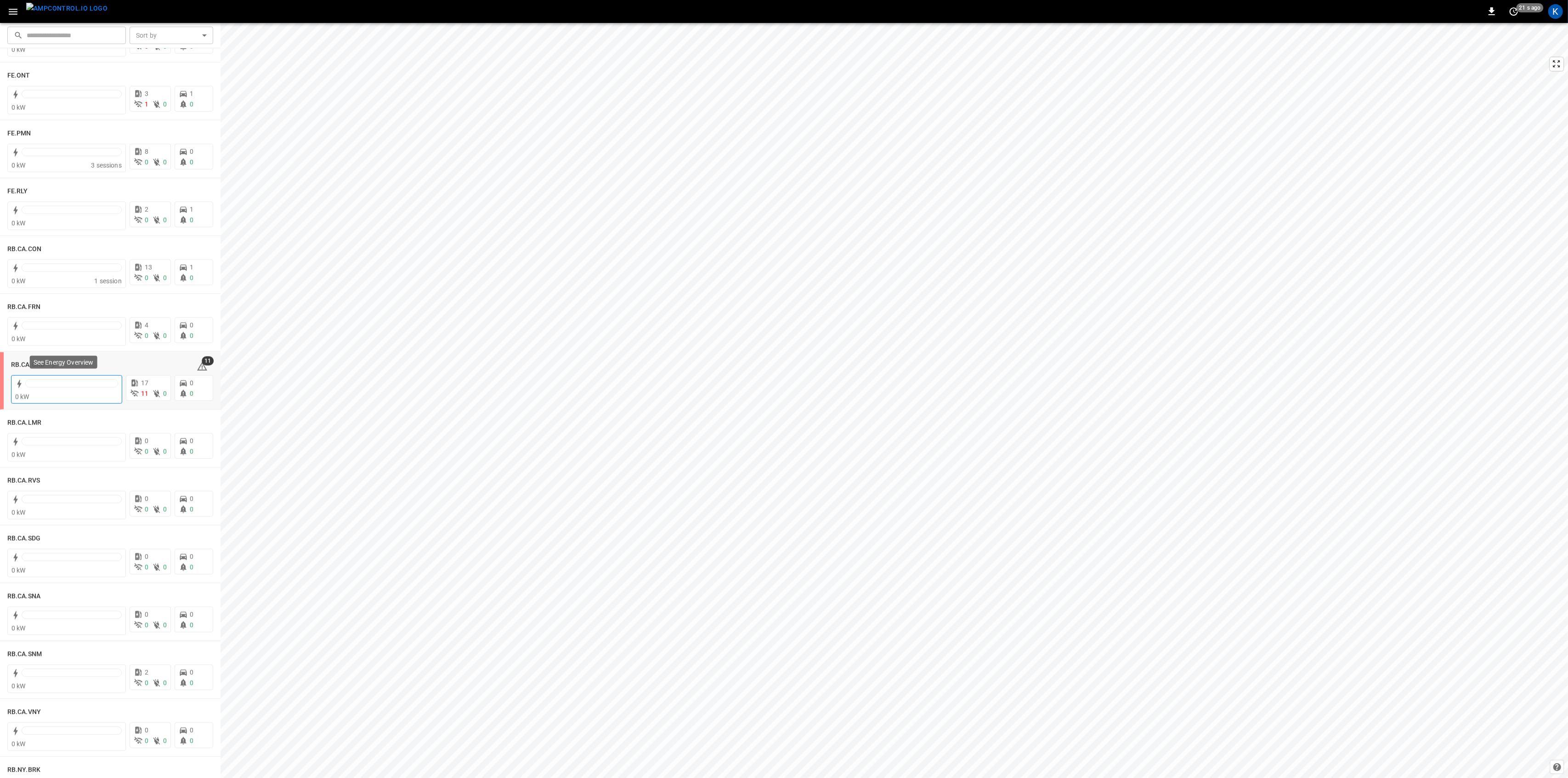
click at [59, 387] on div at bounding box center [72, 386] width 93 height 13
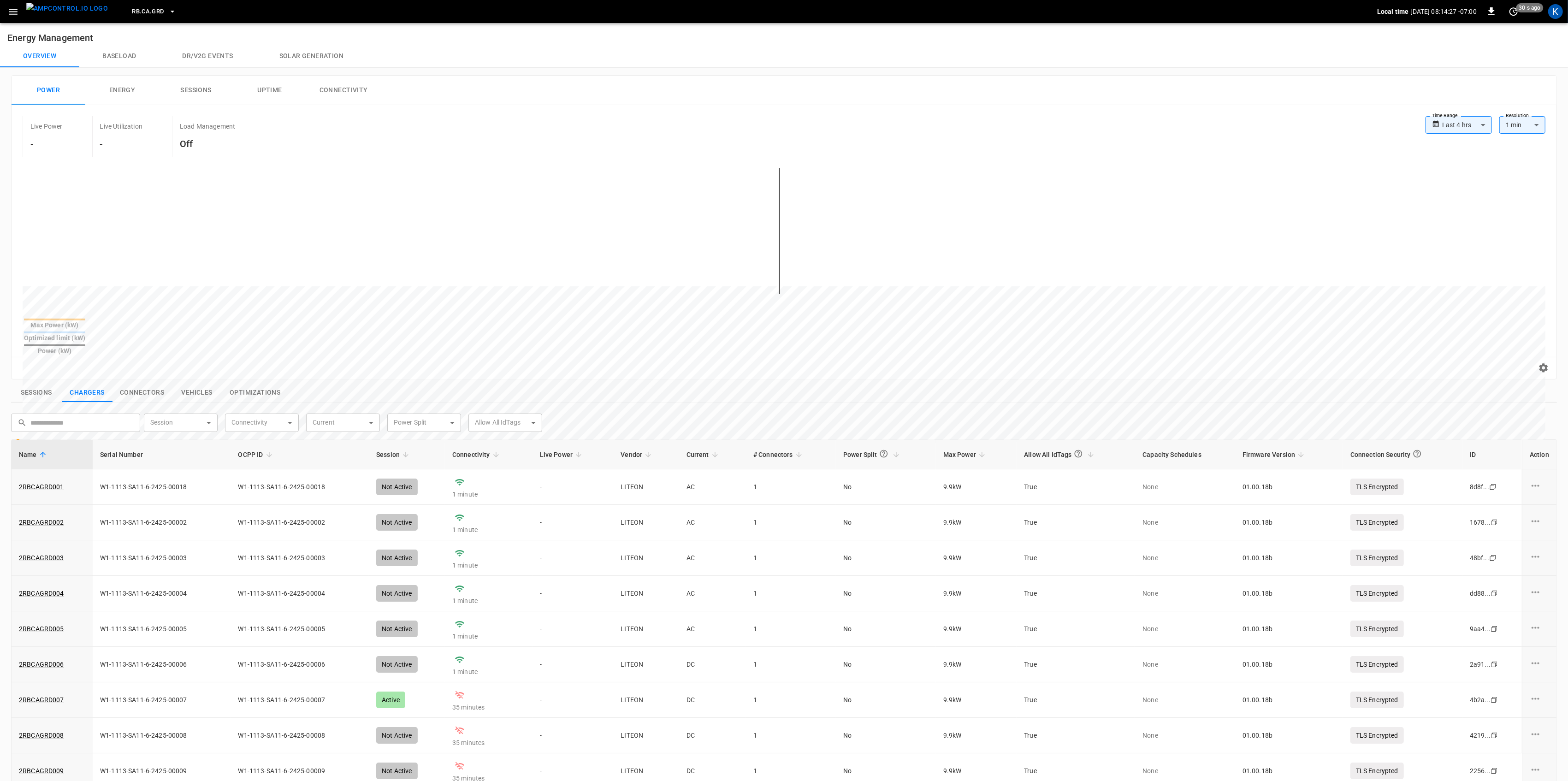
click at [14, 8] on icon "button" at bounding box center [14, 12] width 12 height 12
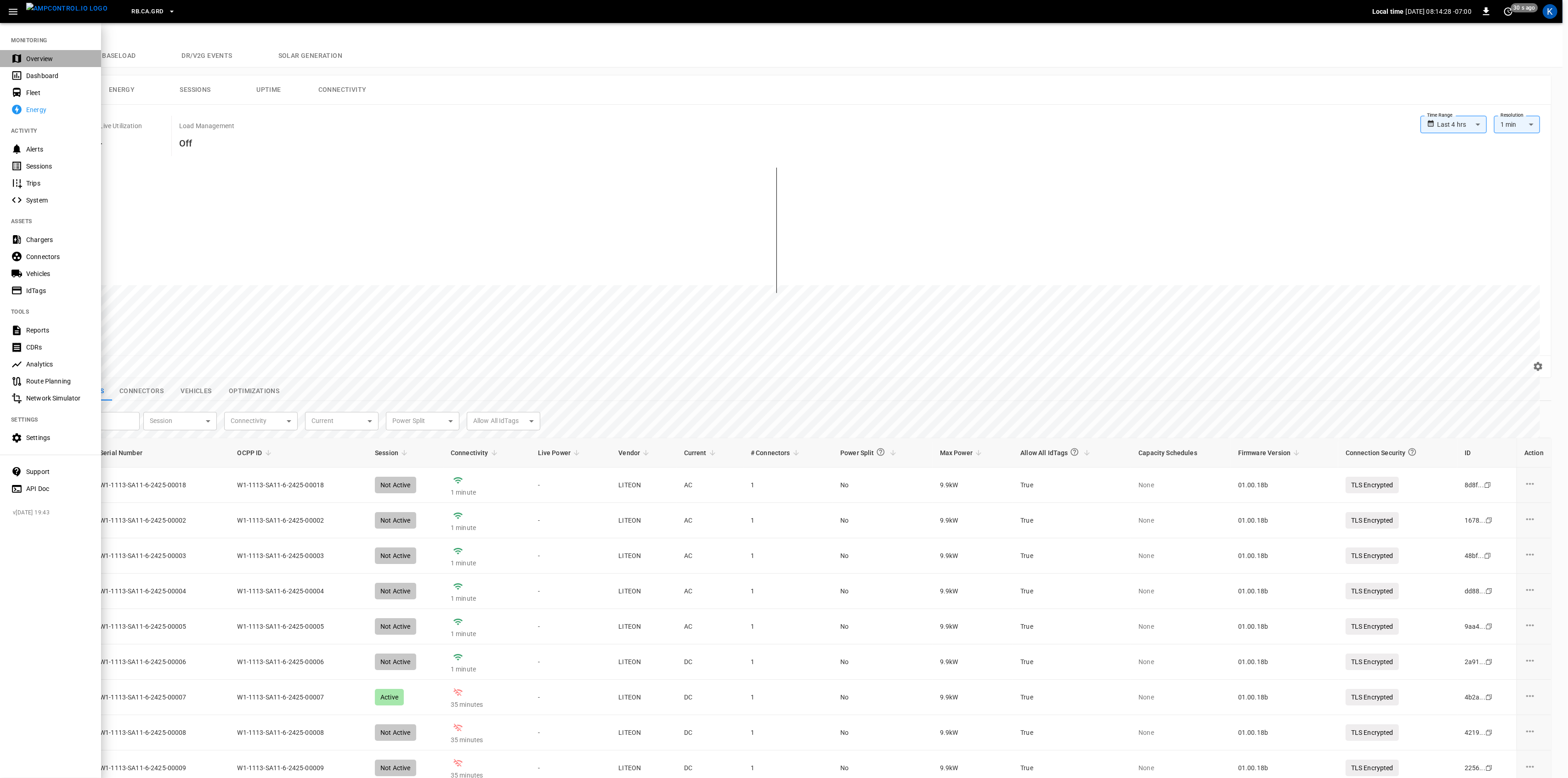
drag, startPoint x: 25, startPoint y: 56, endPoint x: 35, endPoint y: 28, distance: 29.7
click at [25, 56] on div "Overview" at bounding box center [50, 58] width 101 height 17
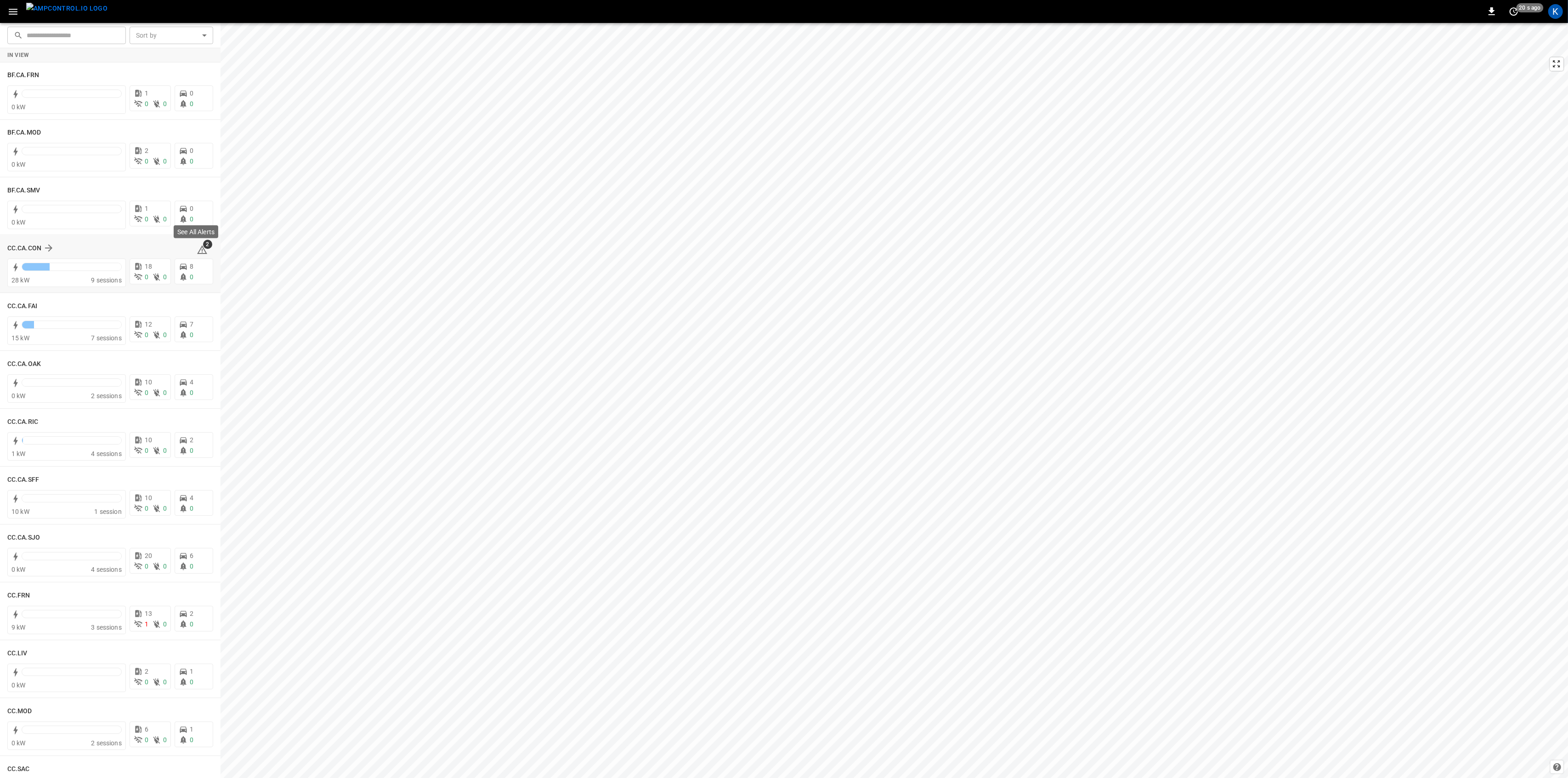
click at [205, 247] on span "2" at bounding box center [207, 244] width 9 height 9
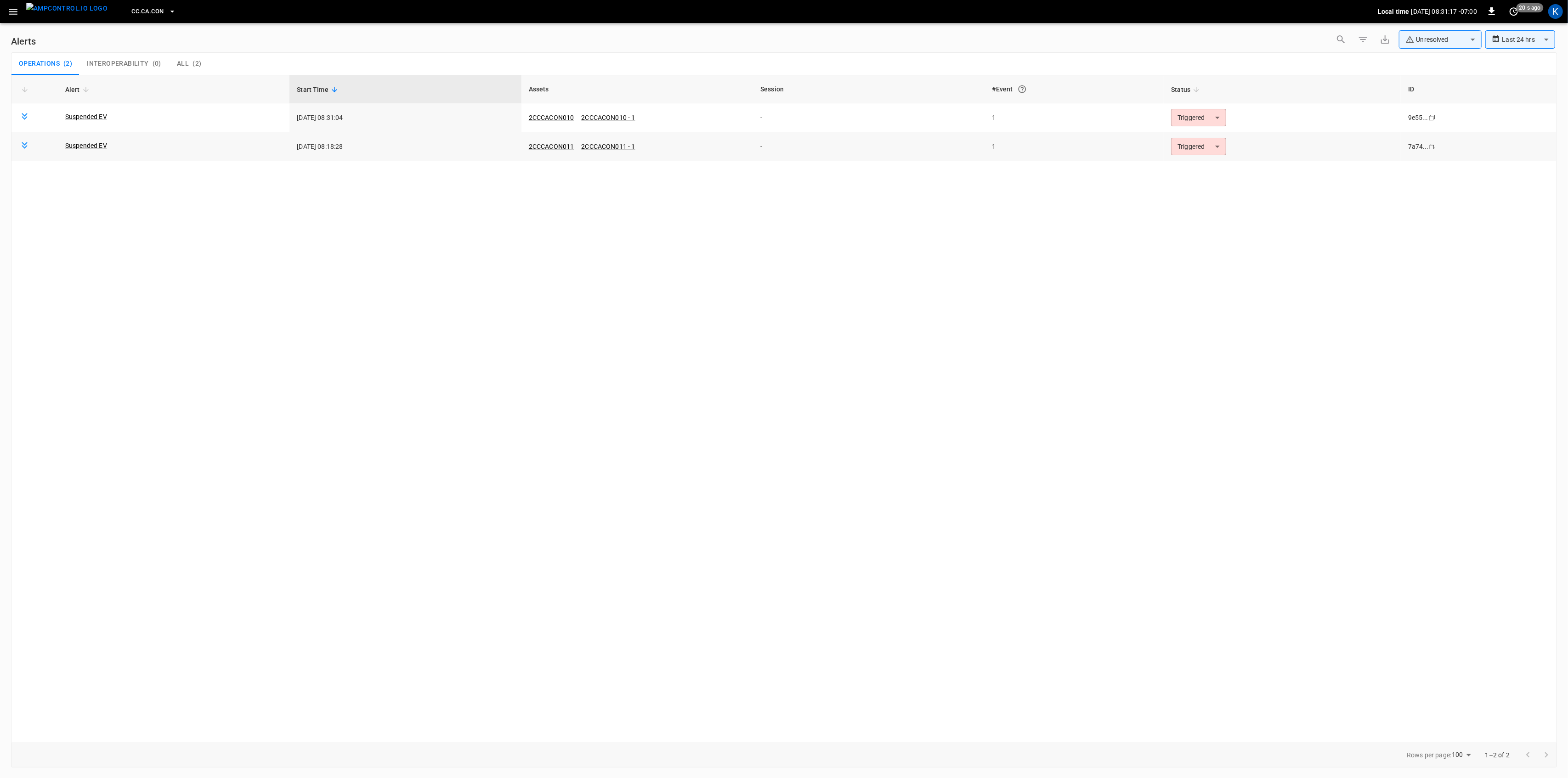
click at [1196, 151] on body "**********" at bounding box center [784, 387] width 1568 height 775
click at [1194, 169] on li "Resolved" at bounding box center [1197, 169] width 58 height 16
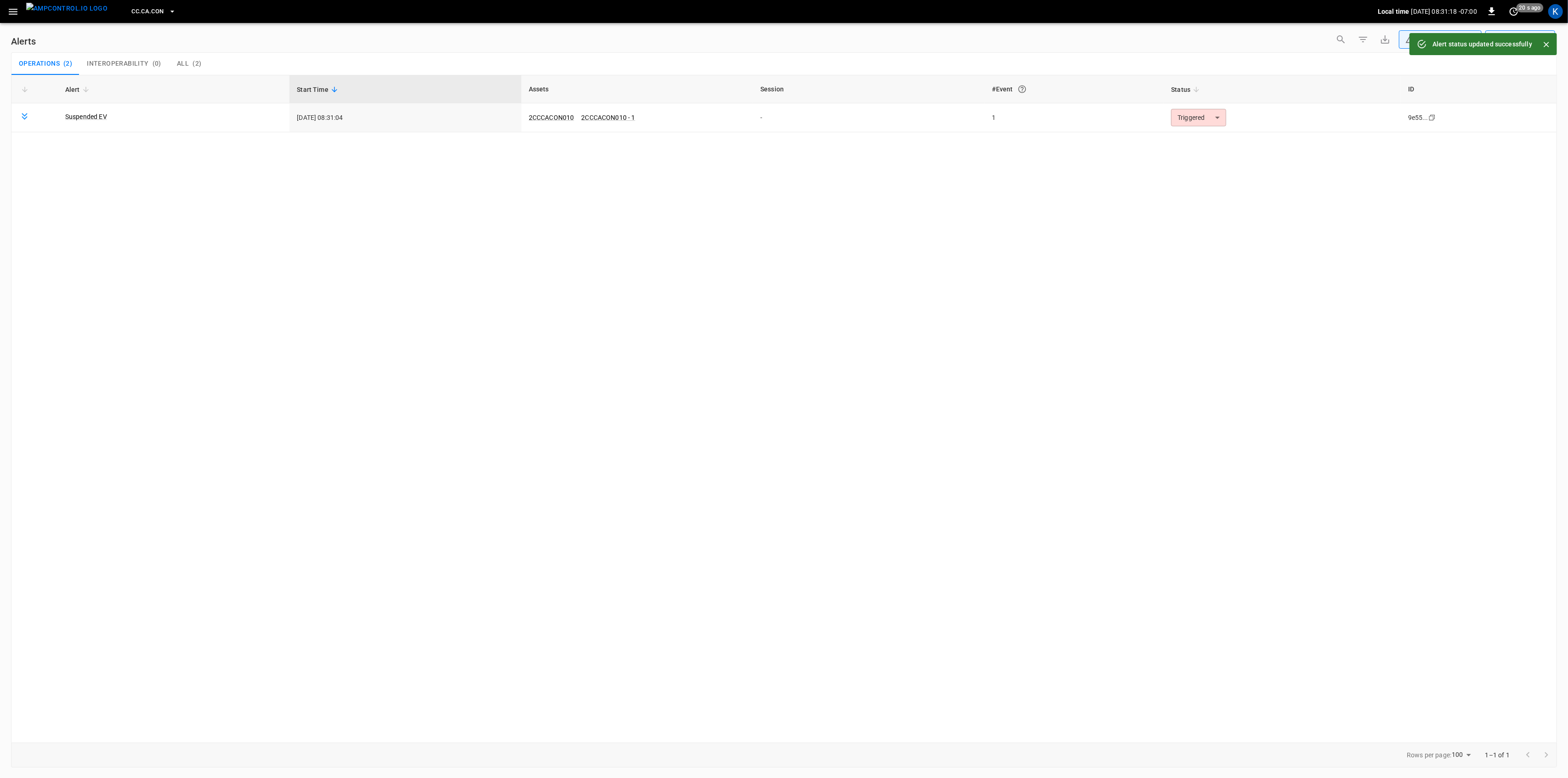
click at [1201, 120] on body "**********" at bounding box center [784, 387] width 1568 height 775
click at [1201, 131] on ul "Resolved Acknowledged Triggered" at bounding box center [1197, 158] width 62 height 63
drag, startPoint x: 1195, startPoint y: 140, endPoint x: 1087, endPoint y: 138, distance: 108.0
click at [1194, 140] on li "Resolved" at bounding box center [1197, 140] width 58 height 16
click at [9, 11] on icon "button" at bounding box center [13, 11] width 8 height 6
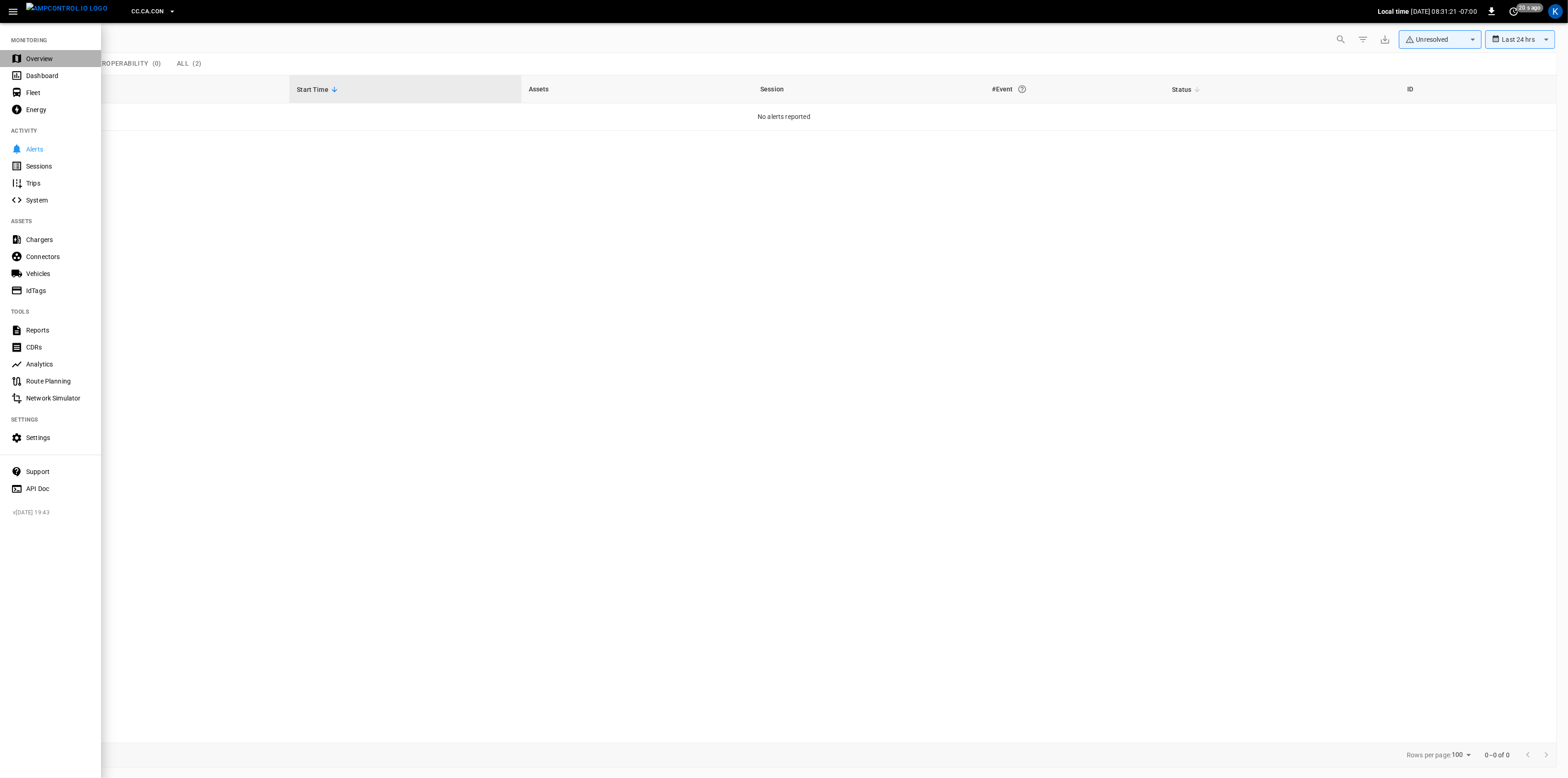
click at [32, 60] on div "Overview" at bounding box center [58, 58] width 63 height 9
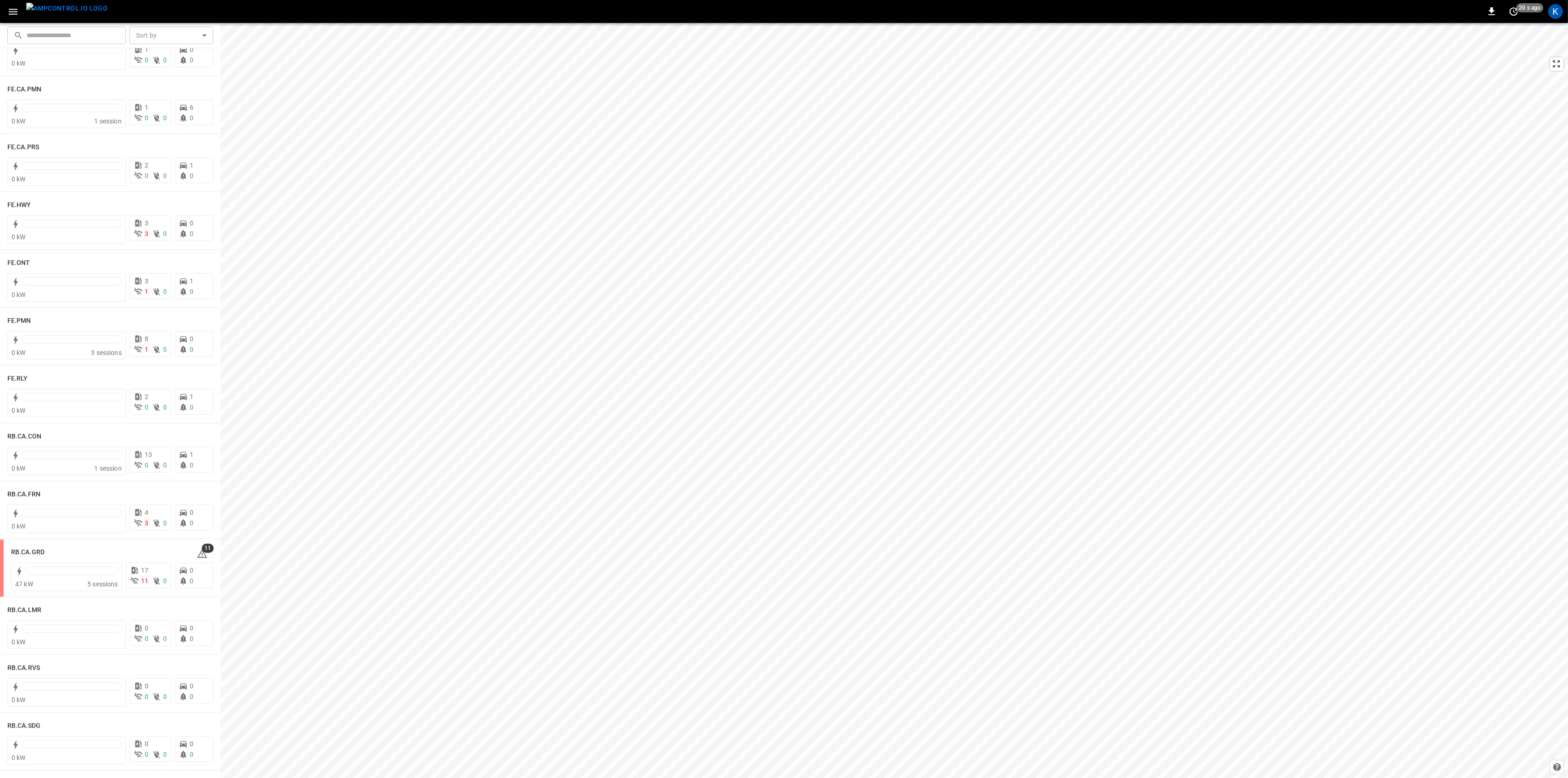
scroll to position [857, 0]
click at [94, 516] on div at bounding box center [72, 511] width 100 height 13
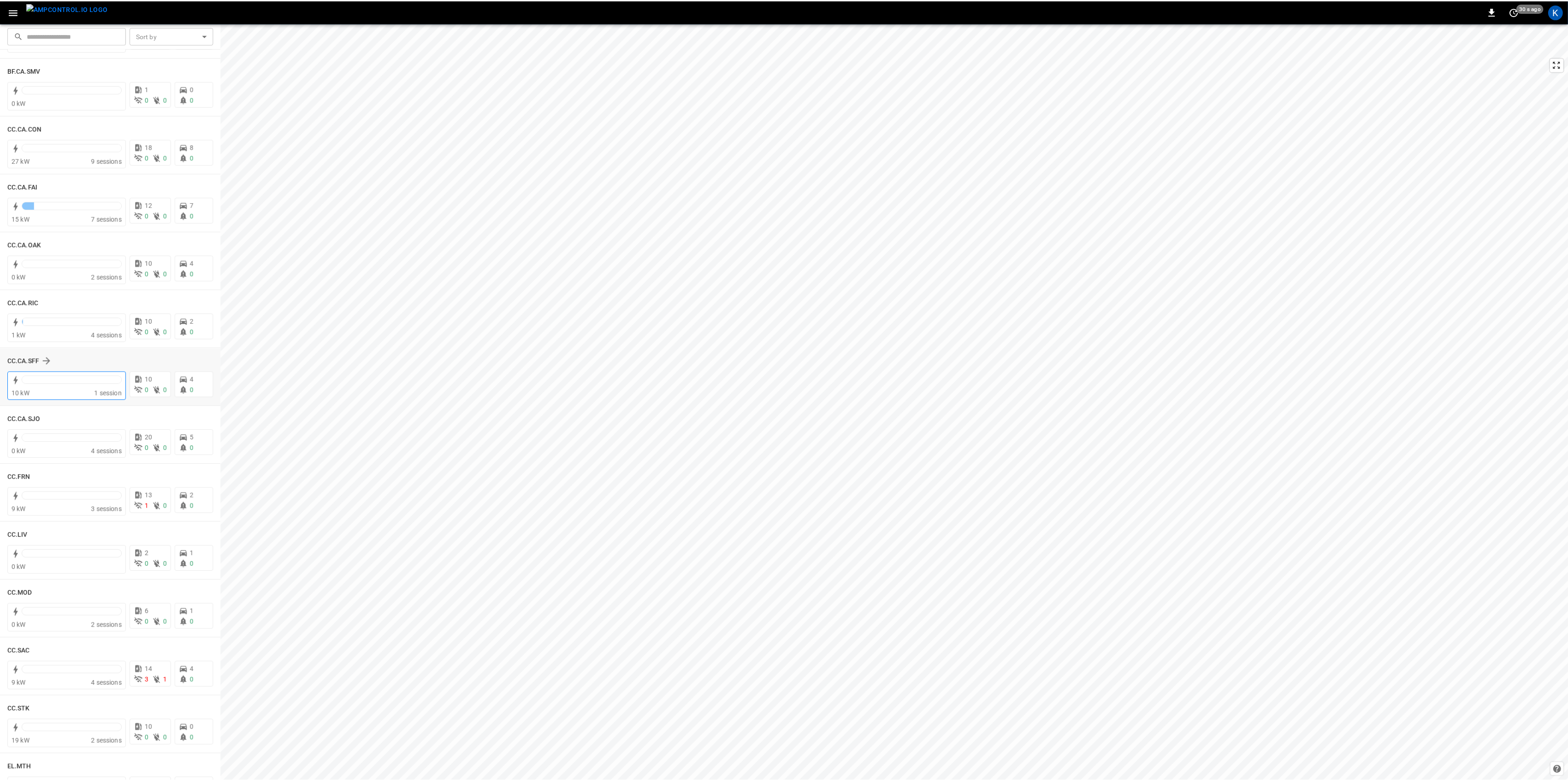
scroll to position [122, 0]
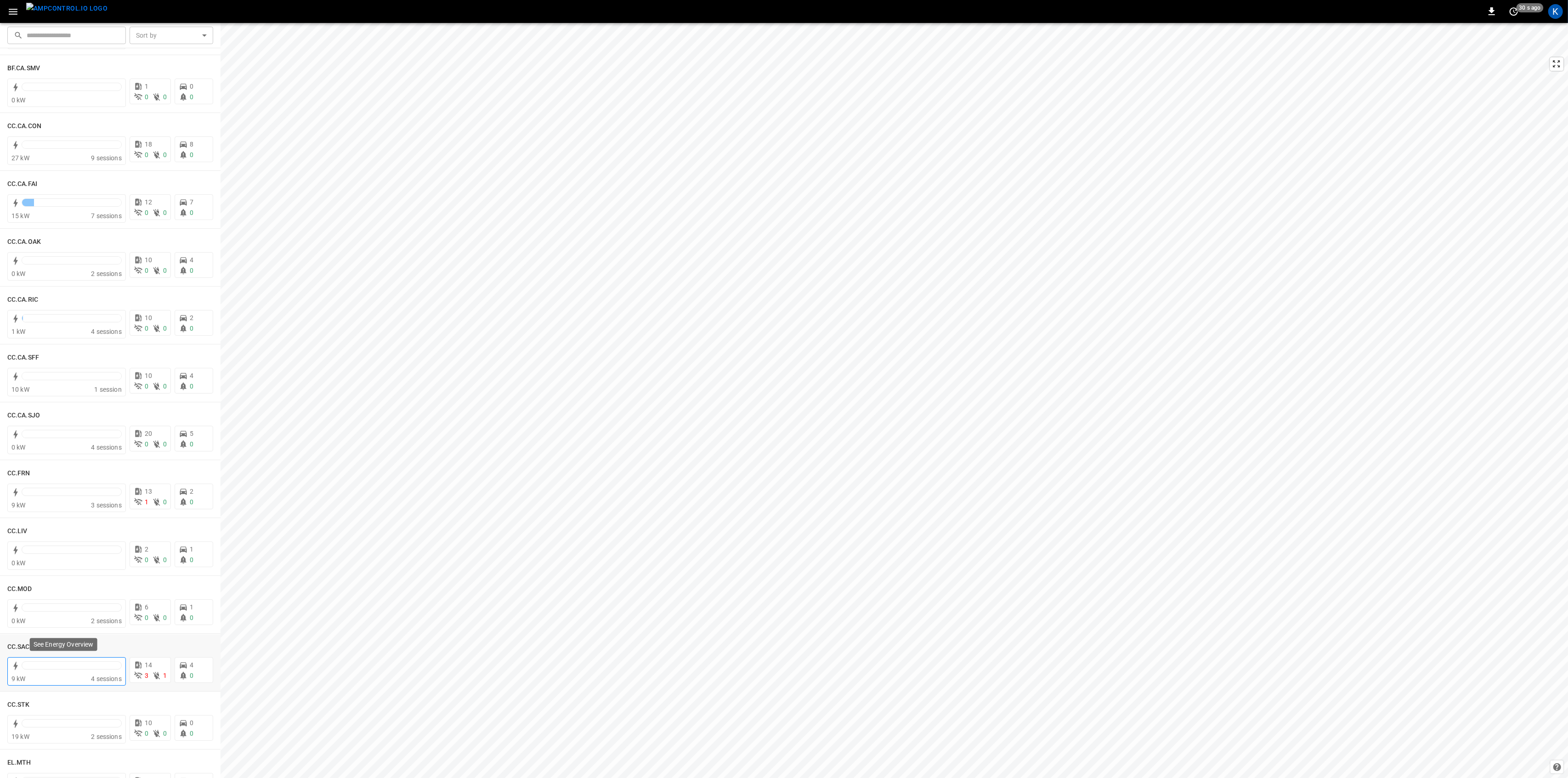
click at [68, 666] on div at bounding box center [72, 666] width 100 height 8
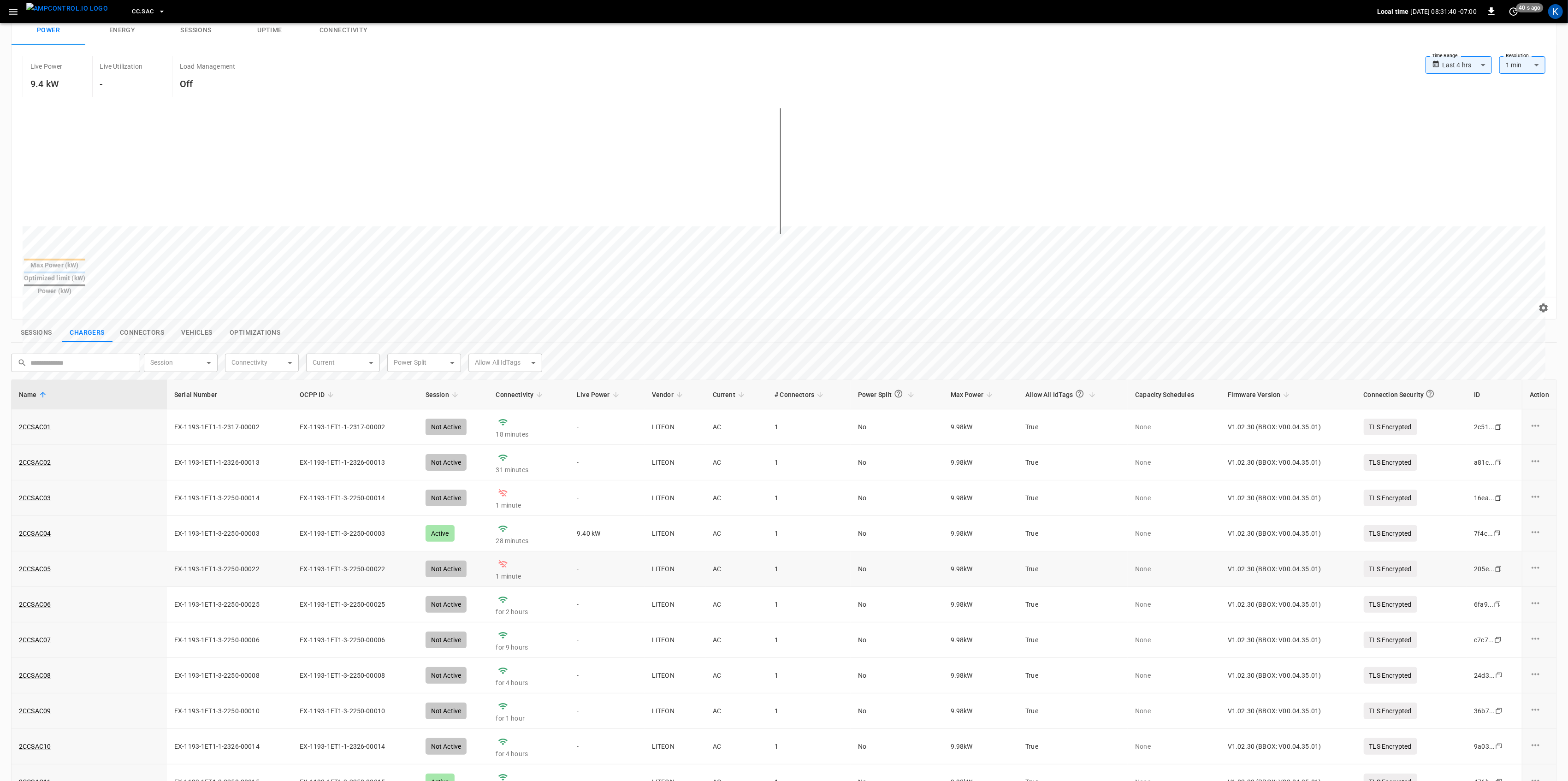
scroll to position [61, 0]
click at [44, 561] on link "2CCSAC05" at bounding box center [35, 567] width 36 height 13
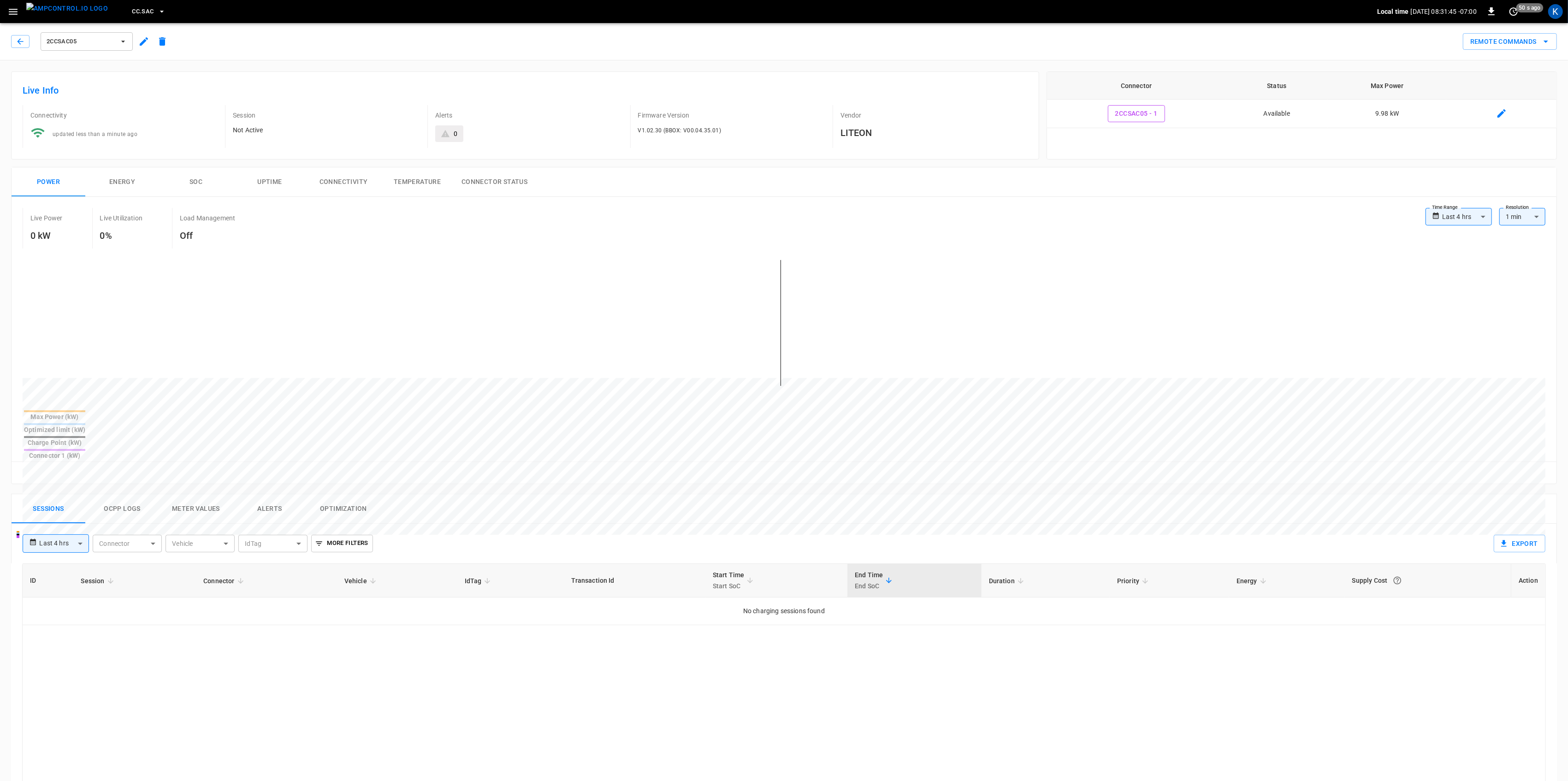
click at [346, 181] on button "Connectivity" at bounding box center [343, 182] width 74 height 30
click at [341, 185] on button "Connectivity" at bounding box center [343, 182] width 74 height 30
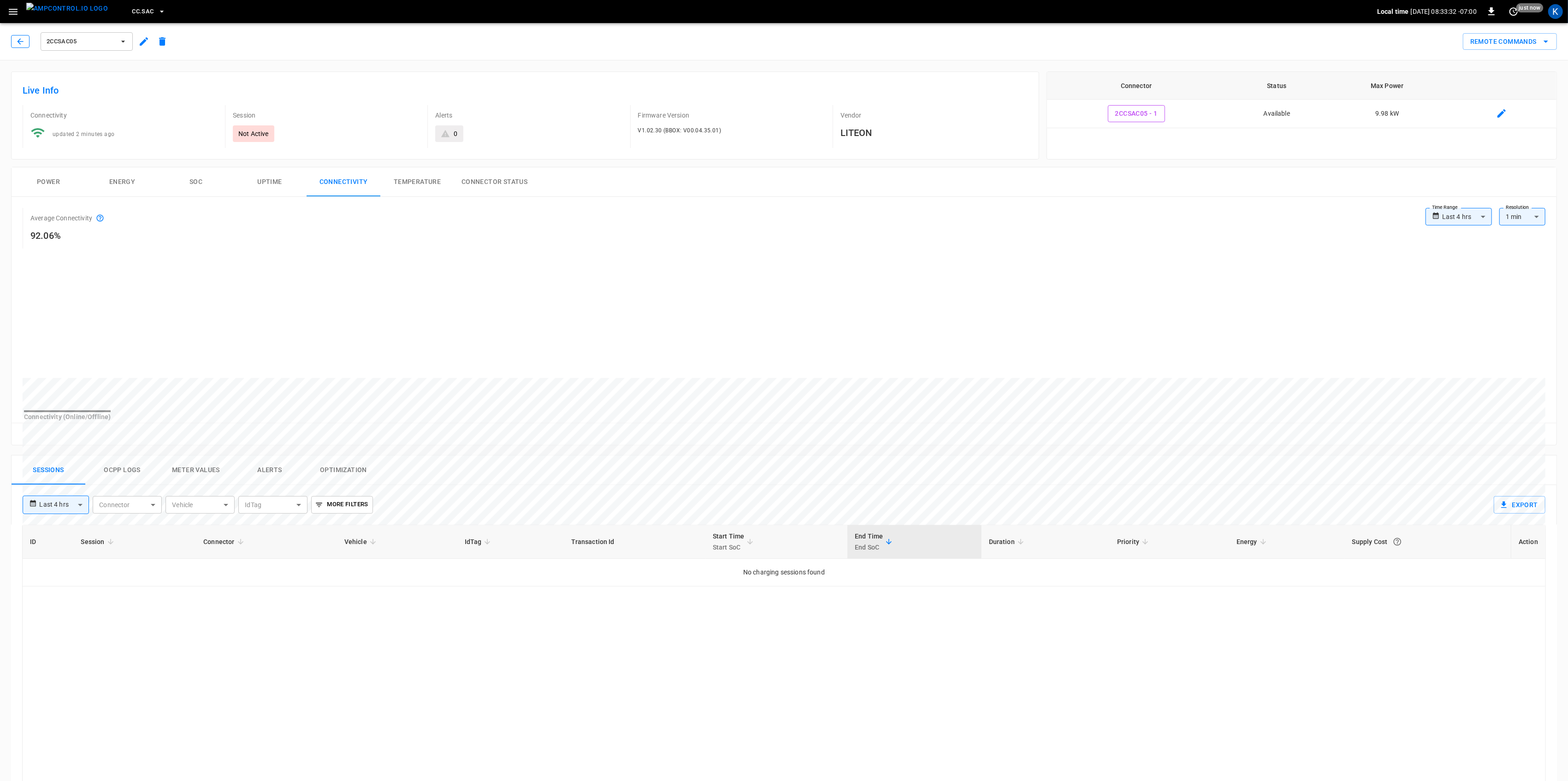
click at [20, 42] on icon "button" at bounding box center [20, 41] width 6 height 6
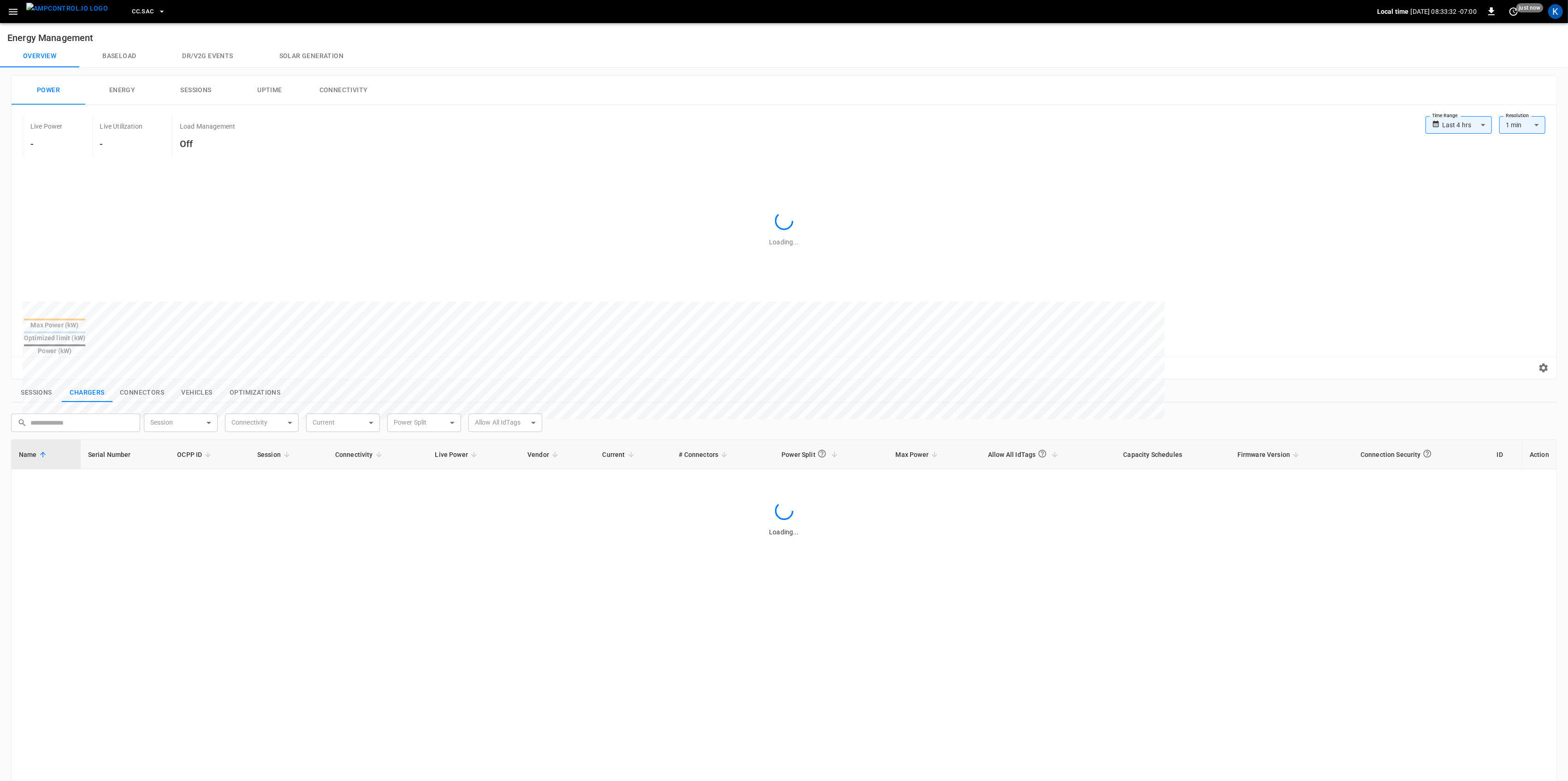
scroll to position [61, 0]
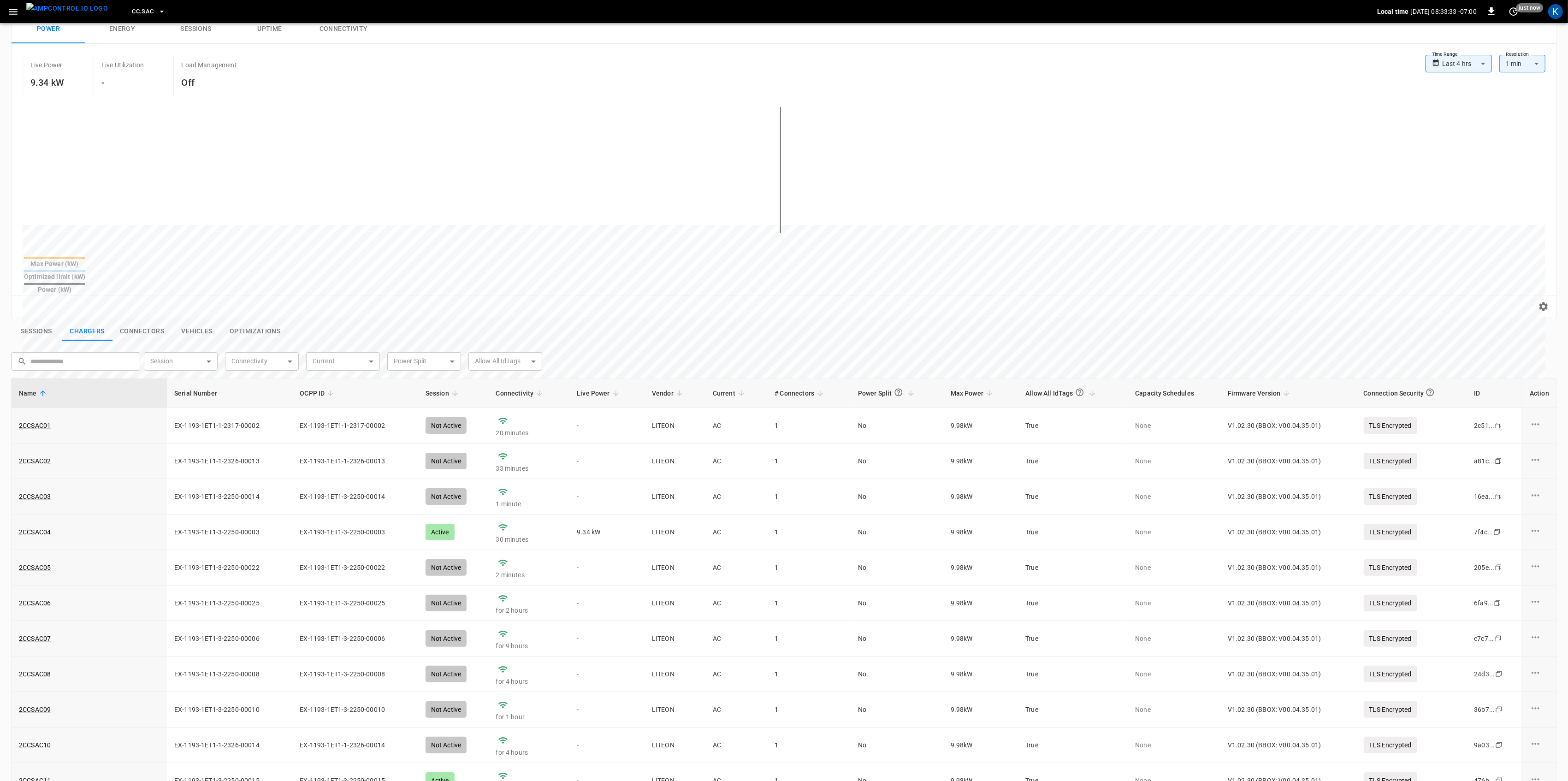
click at [14, 12] on icon "button" at bounding box center [14, 12] width 12 height 12
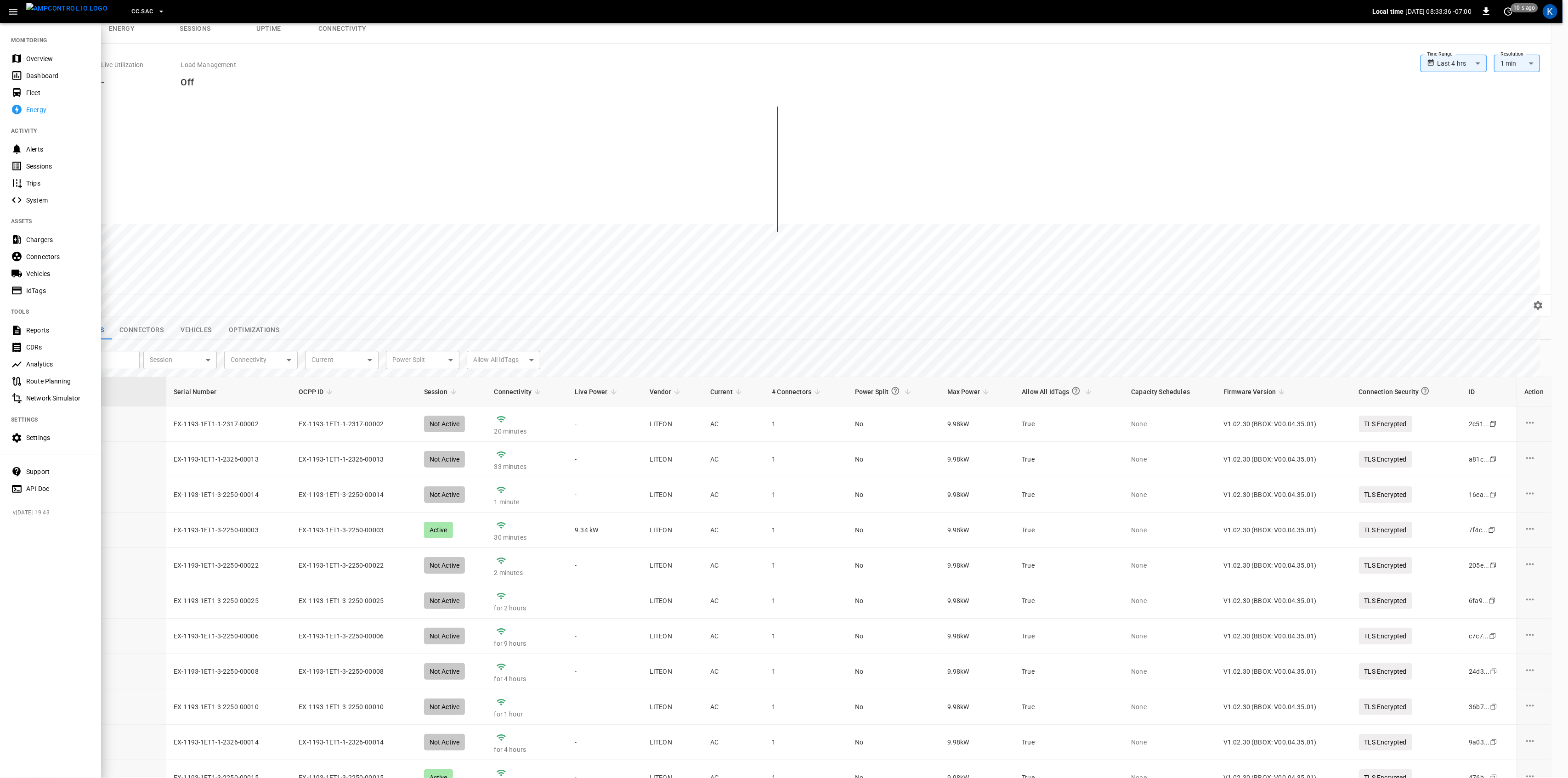
click at [431, 293] on div at bounding box center [784, 389] width 1568 height 778
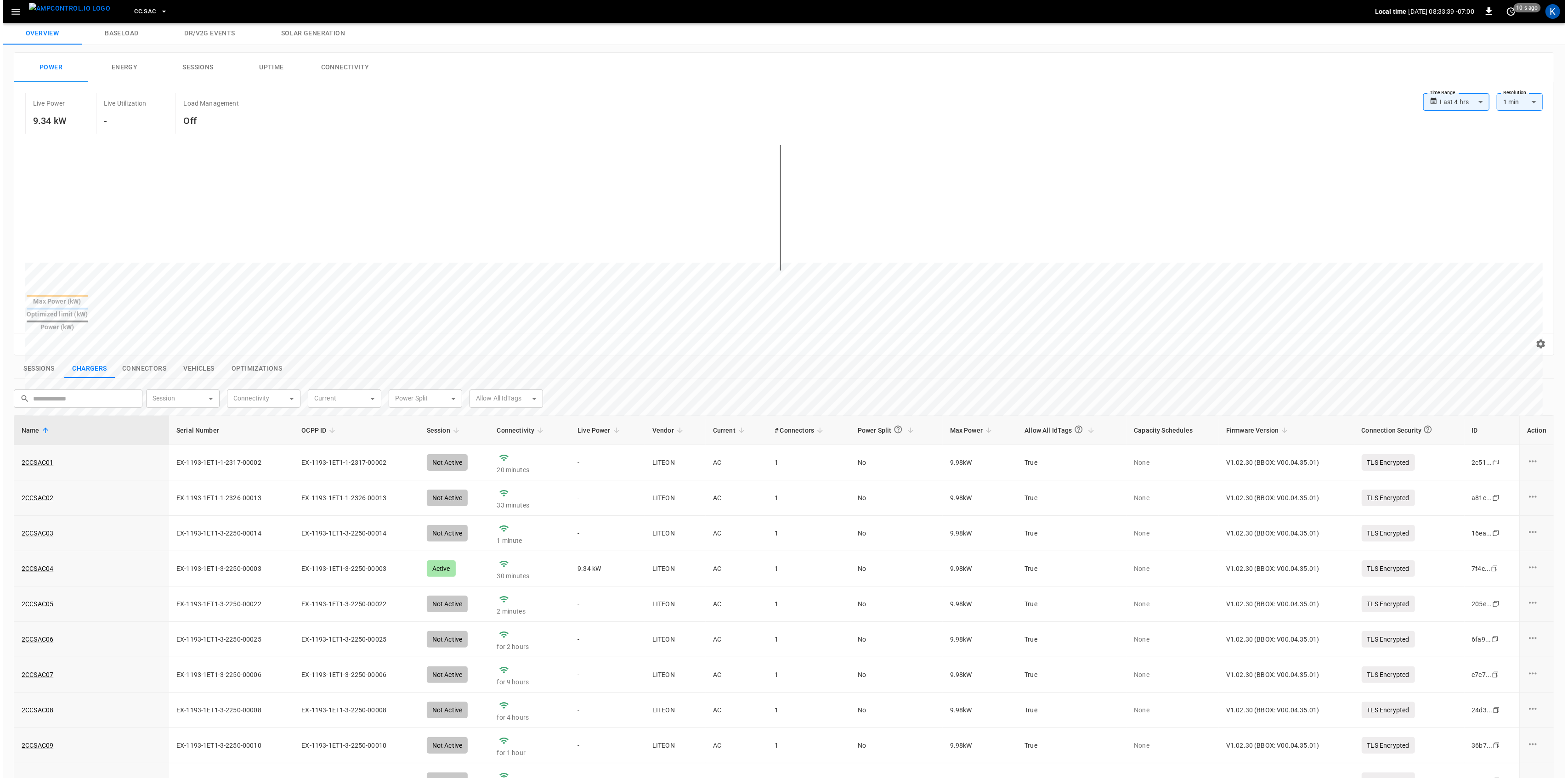
scroll to position [0, 0]
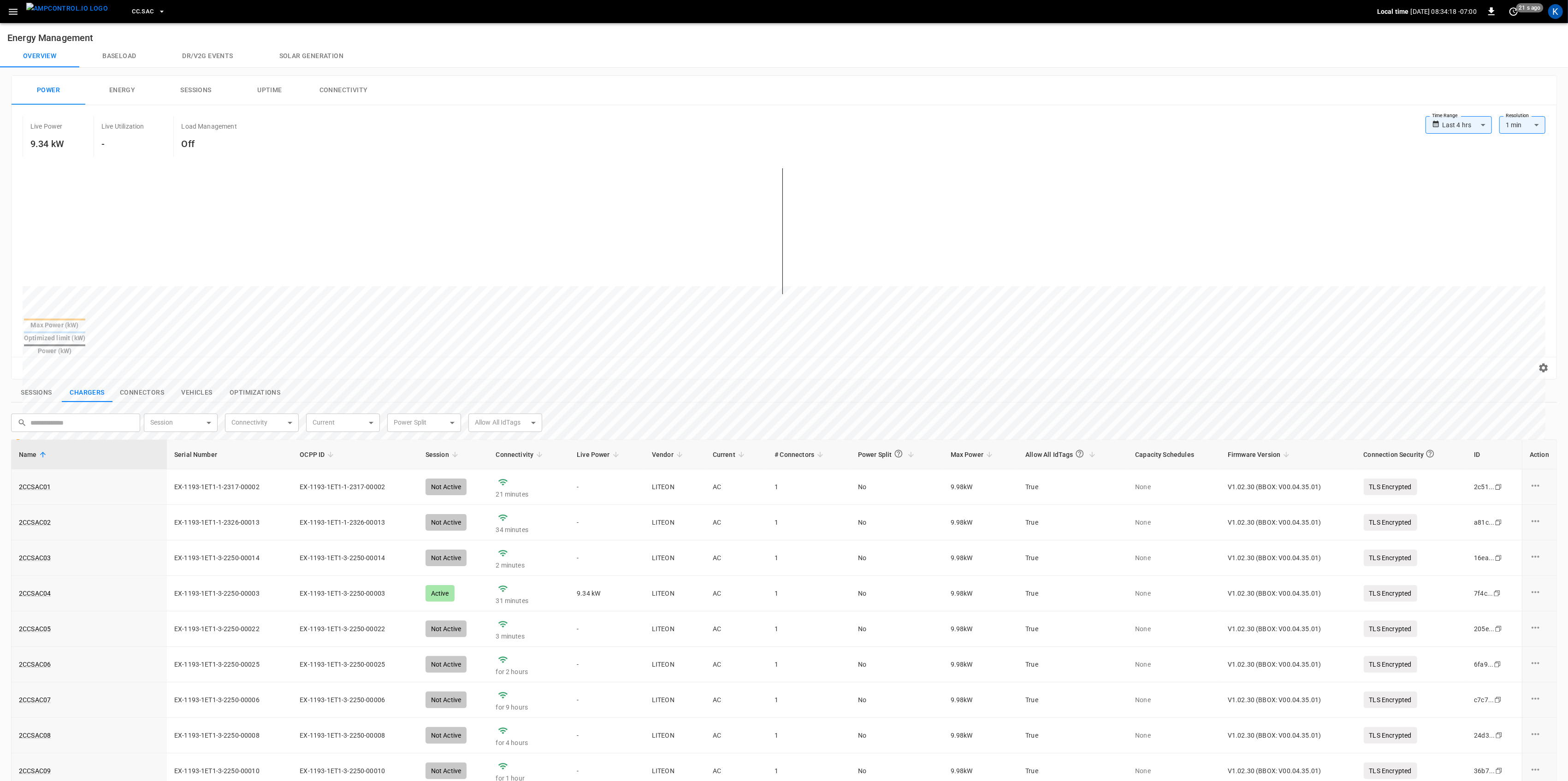
click at [9, 9] on icon "button" at bounding box center [14, 12] width 12 height 12
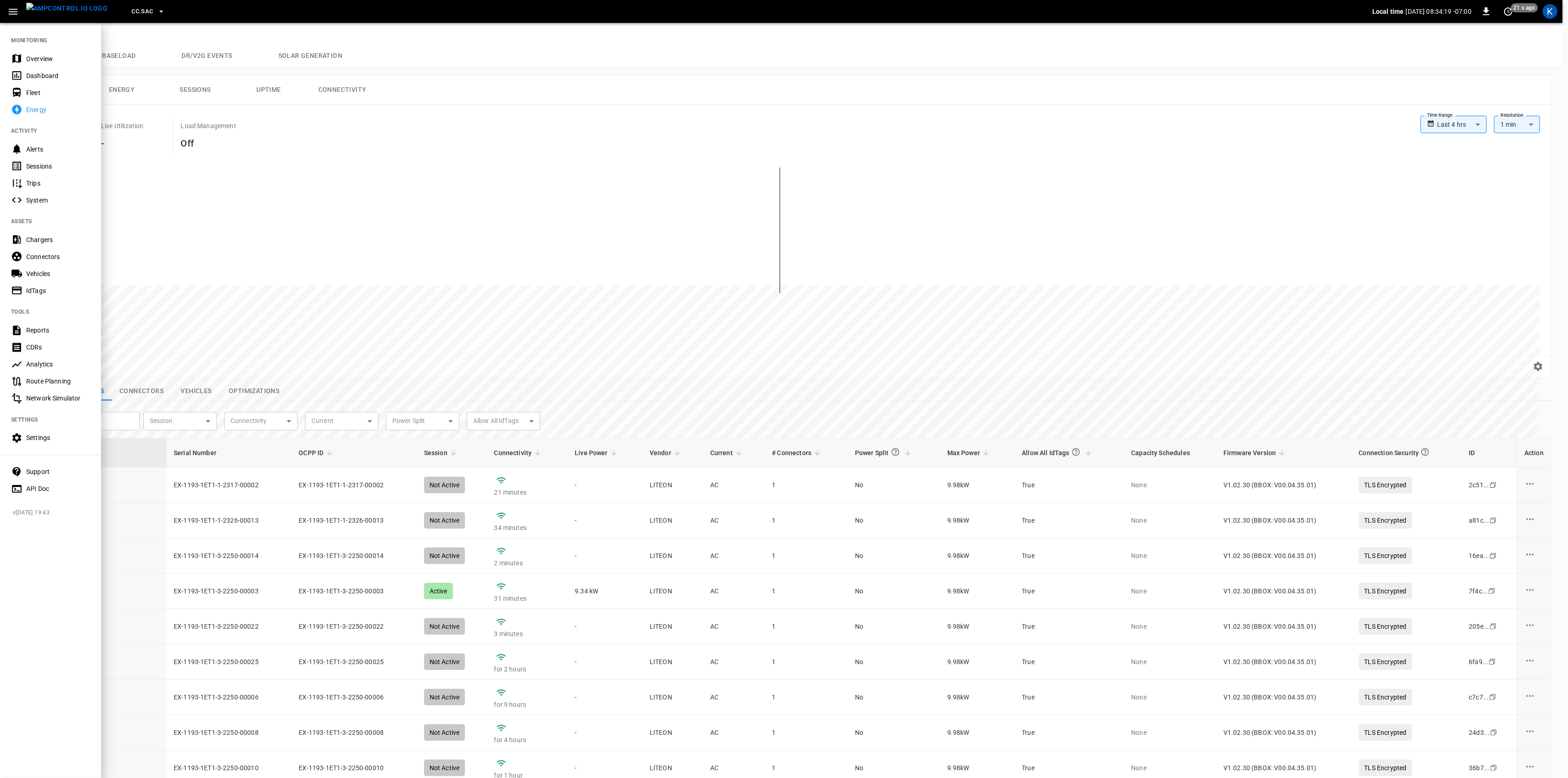
click at [33, 55] on div "Overview" at bounding box center [58, 58] width 63 height 9
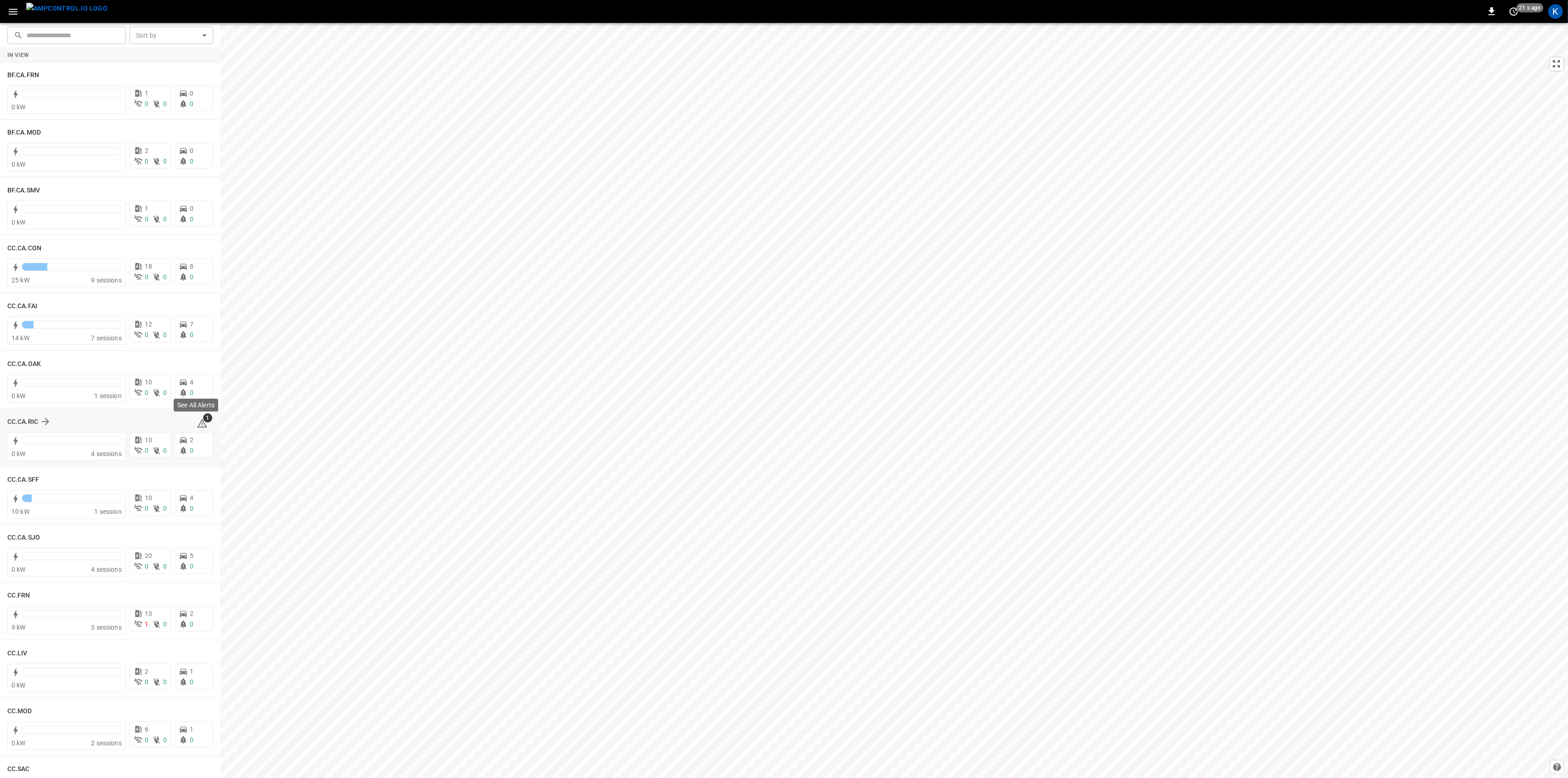
click at [203, 421] on span "1" at bounding box center [207, 418] width 9 height 9
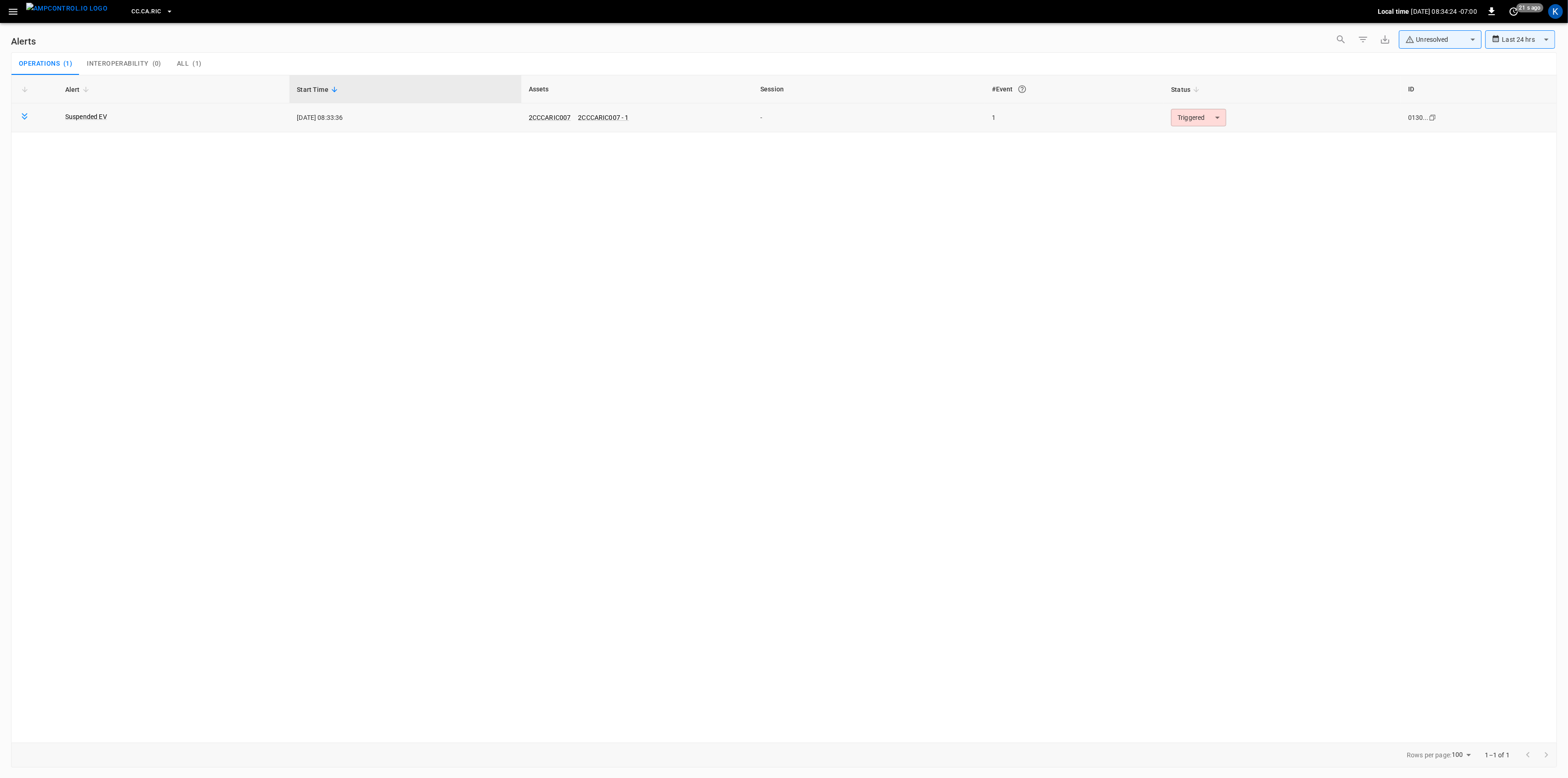
click at [1204, 125] on body "**********" at bounding box center [784, 387] width 1568 height 775
click at [1188, 139] on li "Resolved" at bounding box center [1197, 140] width 58 height 16
click at [15, 13] on icon "button" at bounding box center [14, 12] width 12 height 12
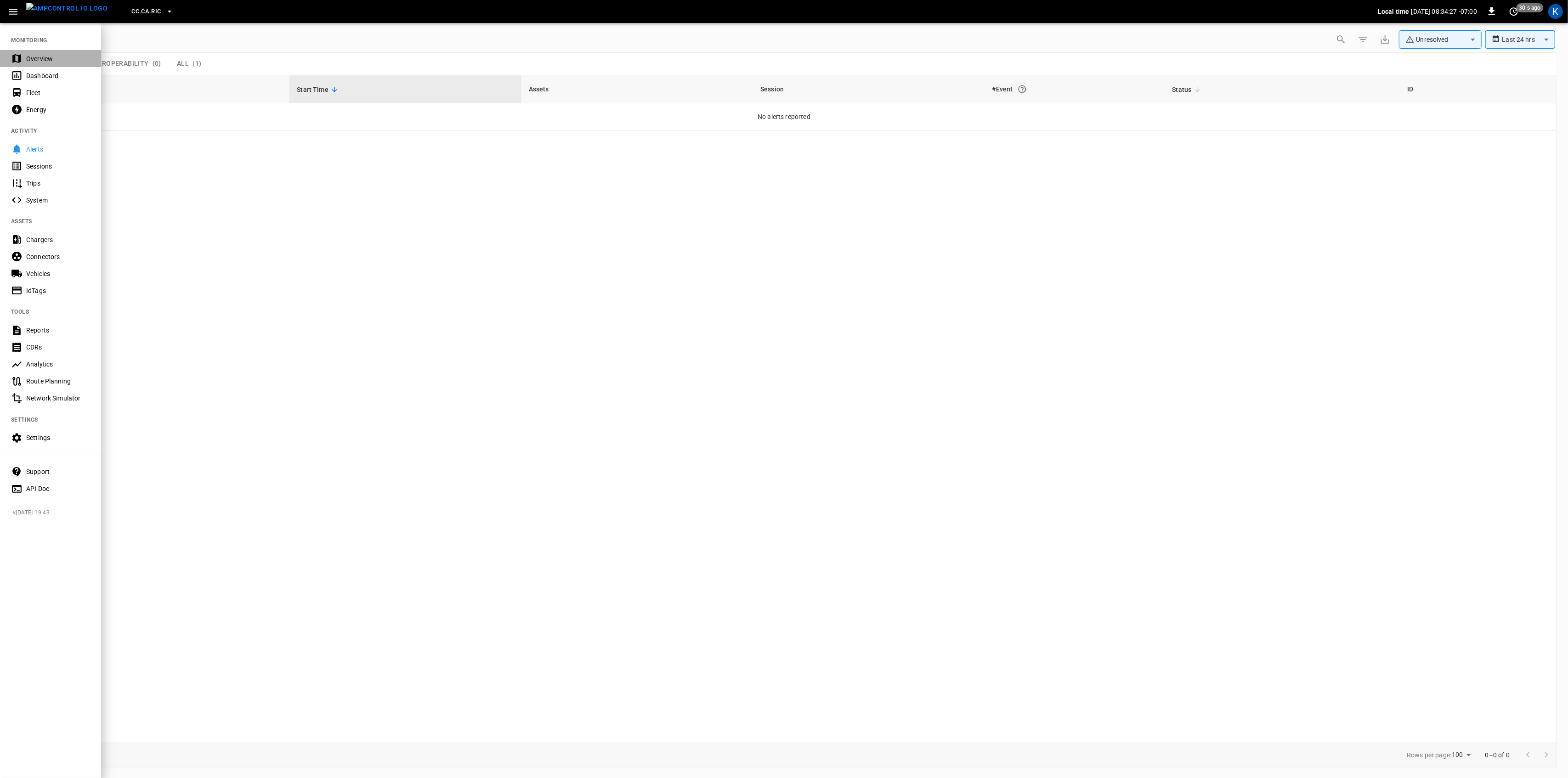
click at [25, 56] on div "Overview" at bounding box center [50, 58] width 101 height 17
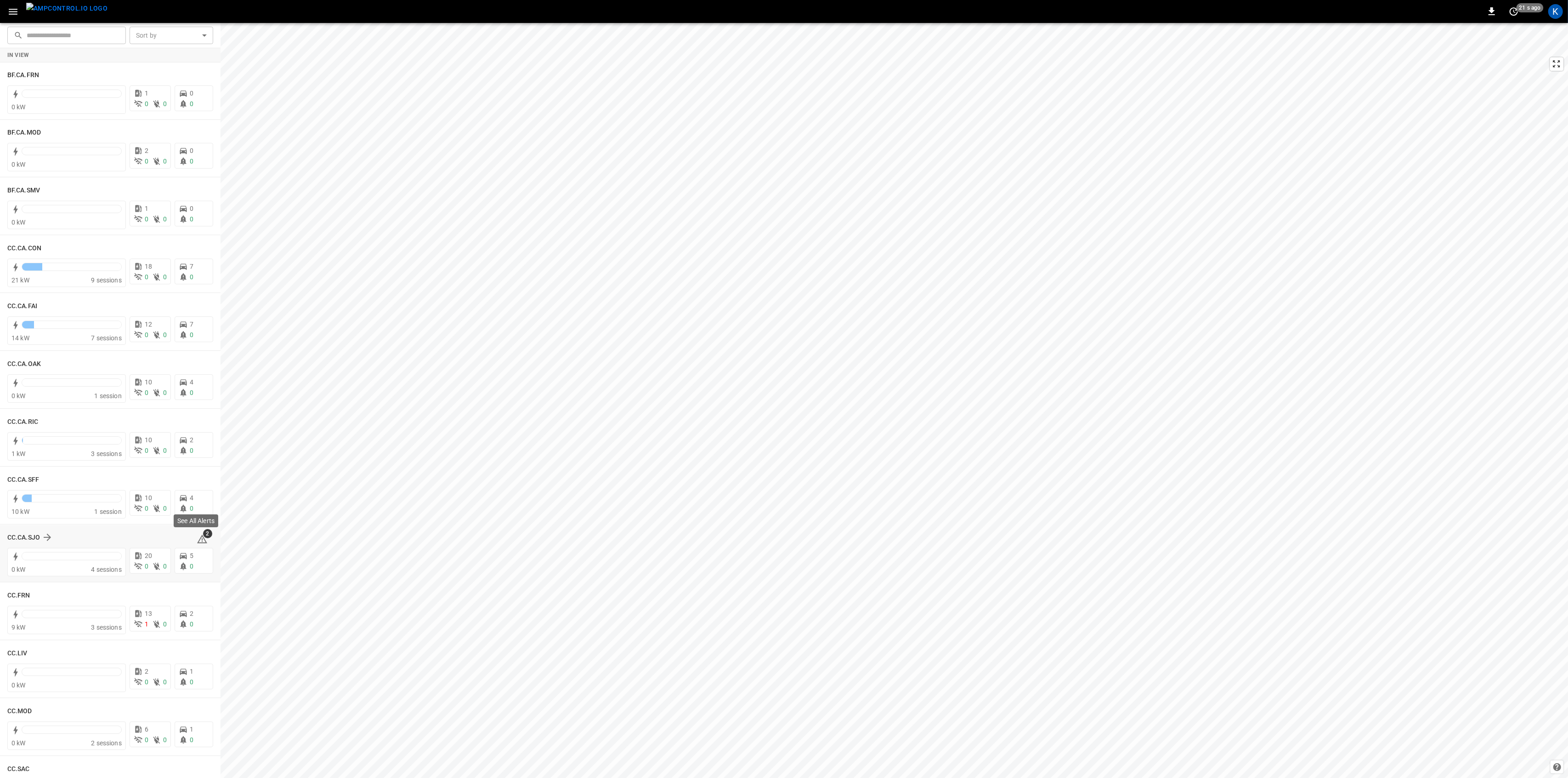
click at [198, 538] on icon at bounding box center [202, 539] width 10 height 8
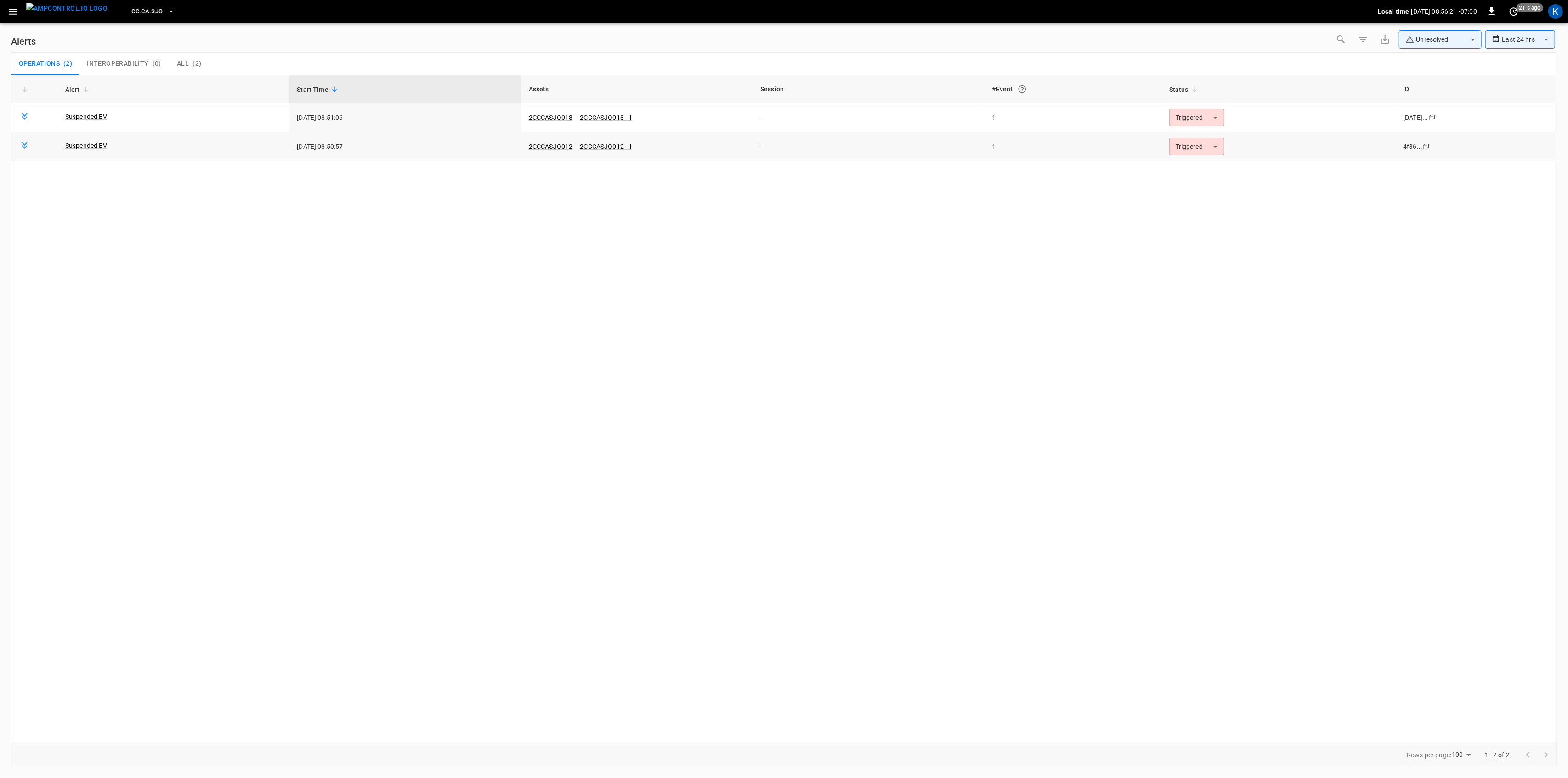
click at [1192, 142] on body "**********" at bounding box center [784, 387] width 1568 height 775
click at [1191, 164] on li "Resolved" at bounding box center [1197, 169] width 58 height 16
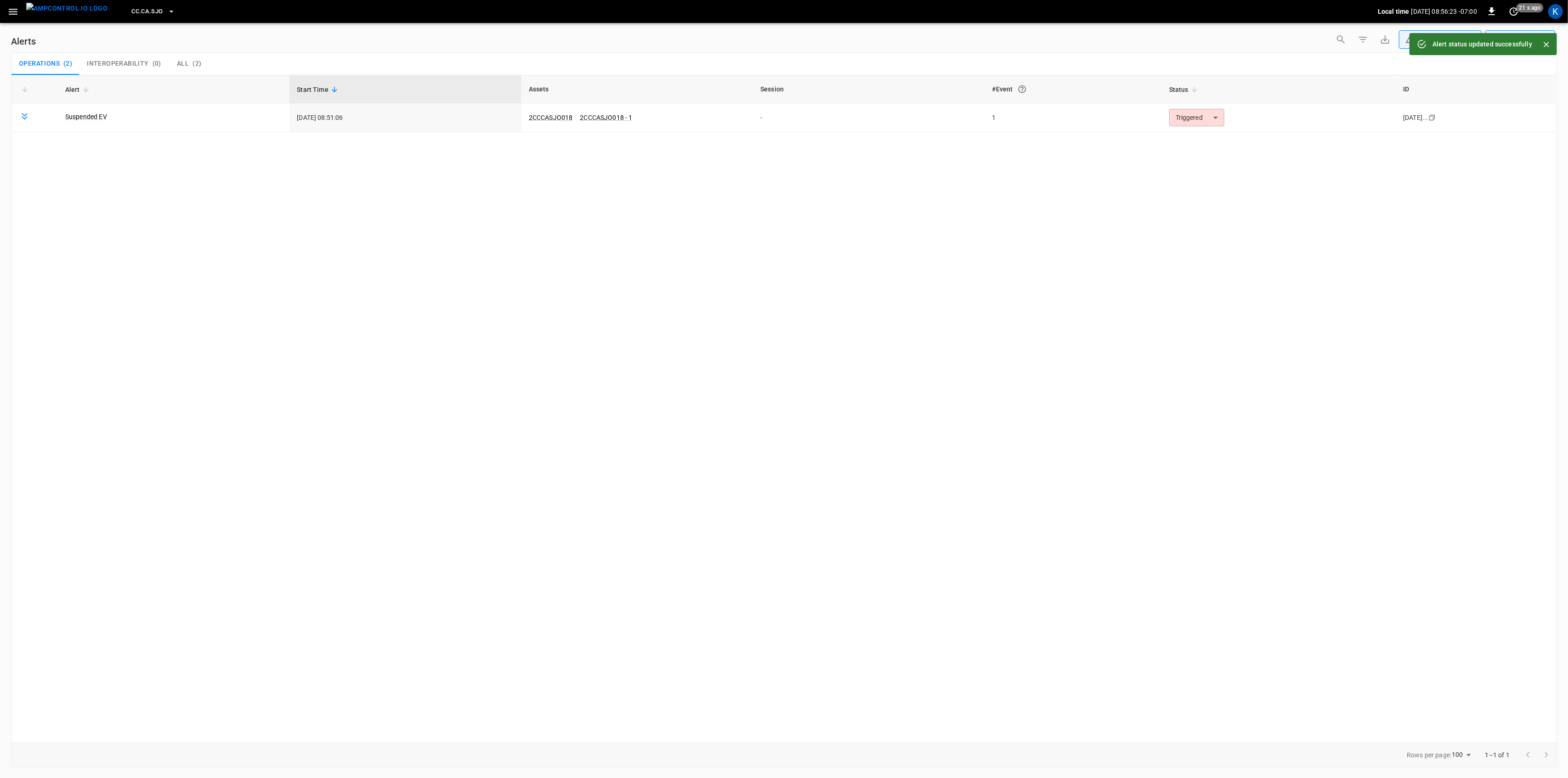
click at [1192, 118] on body "**********" at bounding box center [784, 387] width 1568 height 775
click at [1189, 140] on li "Resolved" at bounding box center [1197, 140] width 58 height 16
click at [12, 8] on icon "button" at bounding box center [14, 12] width 12 height 12
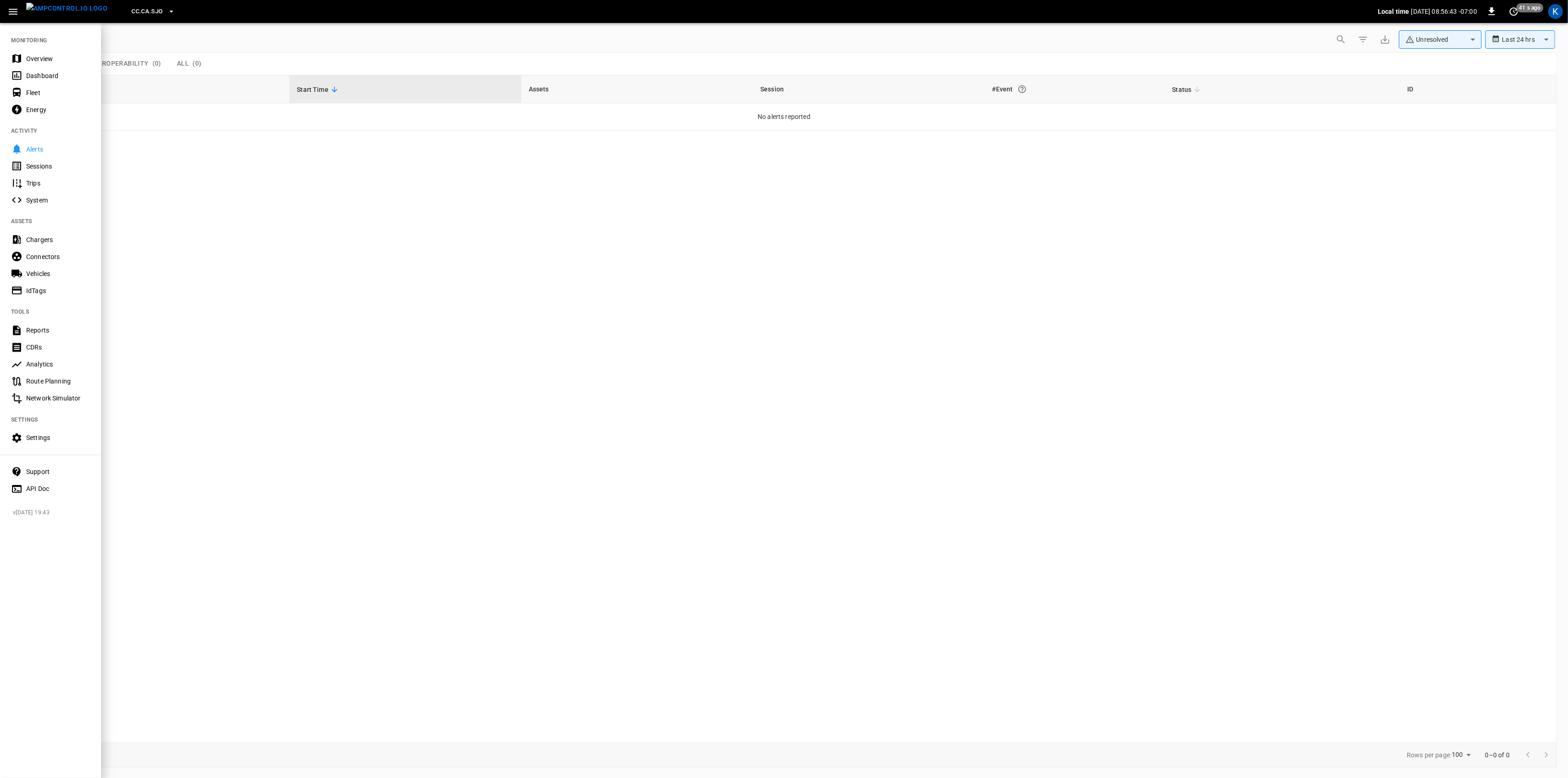
click at [35, 57] on div "Overview" at bounding box center [58, 58] width 63 height 9
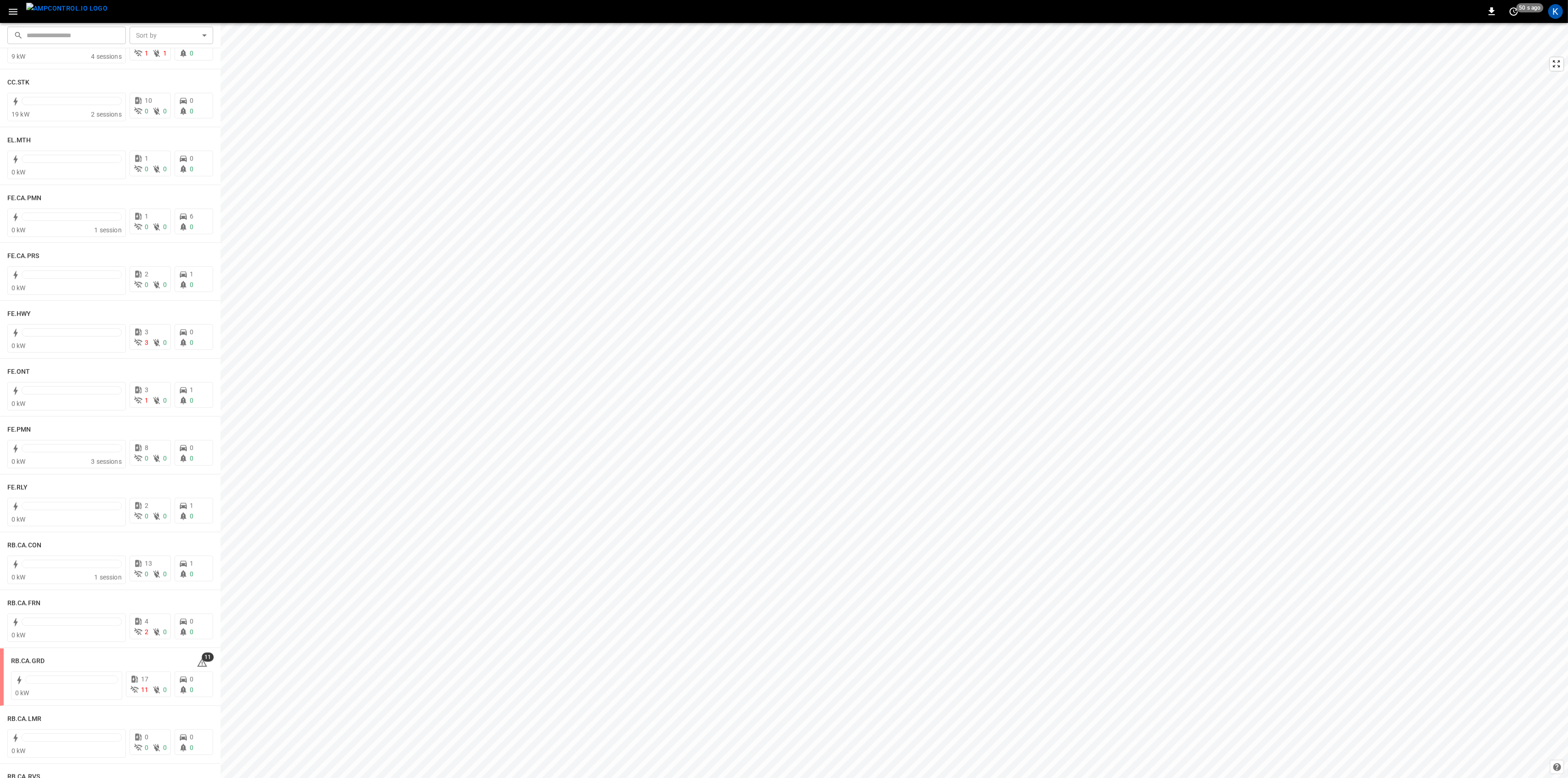
scroll to position [796, 0]
click at [96, 342] on div at bounding box center [72, 339] width 100 height 8
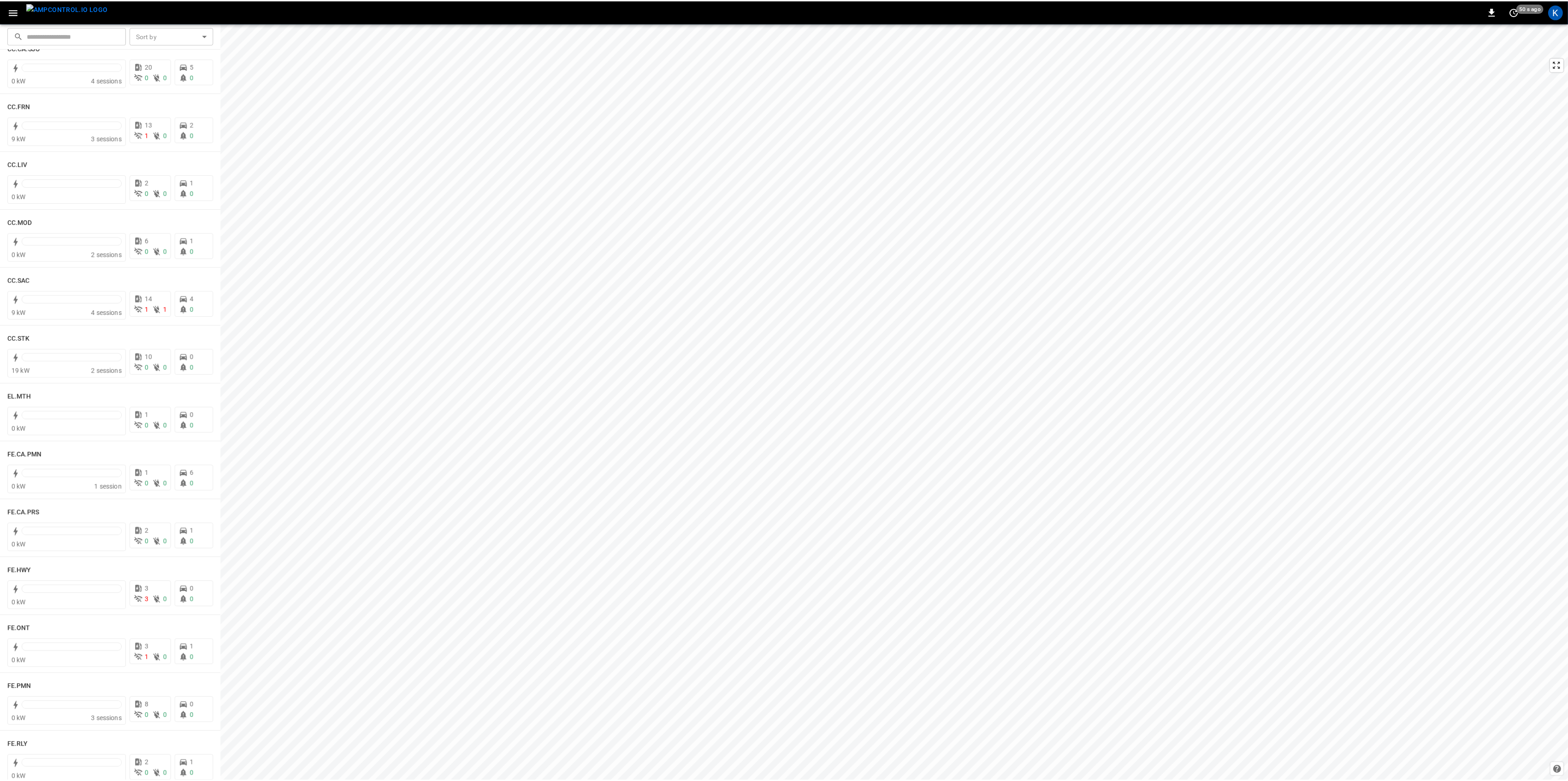
scroll to position [983, 0]
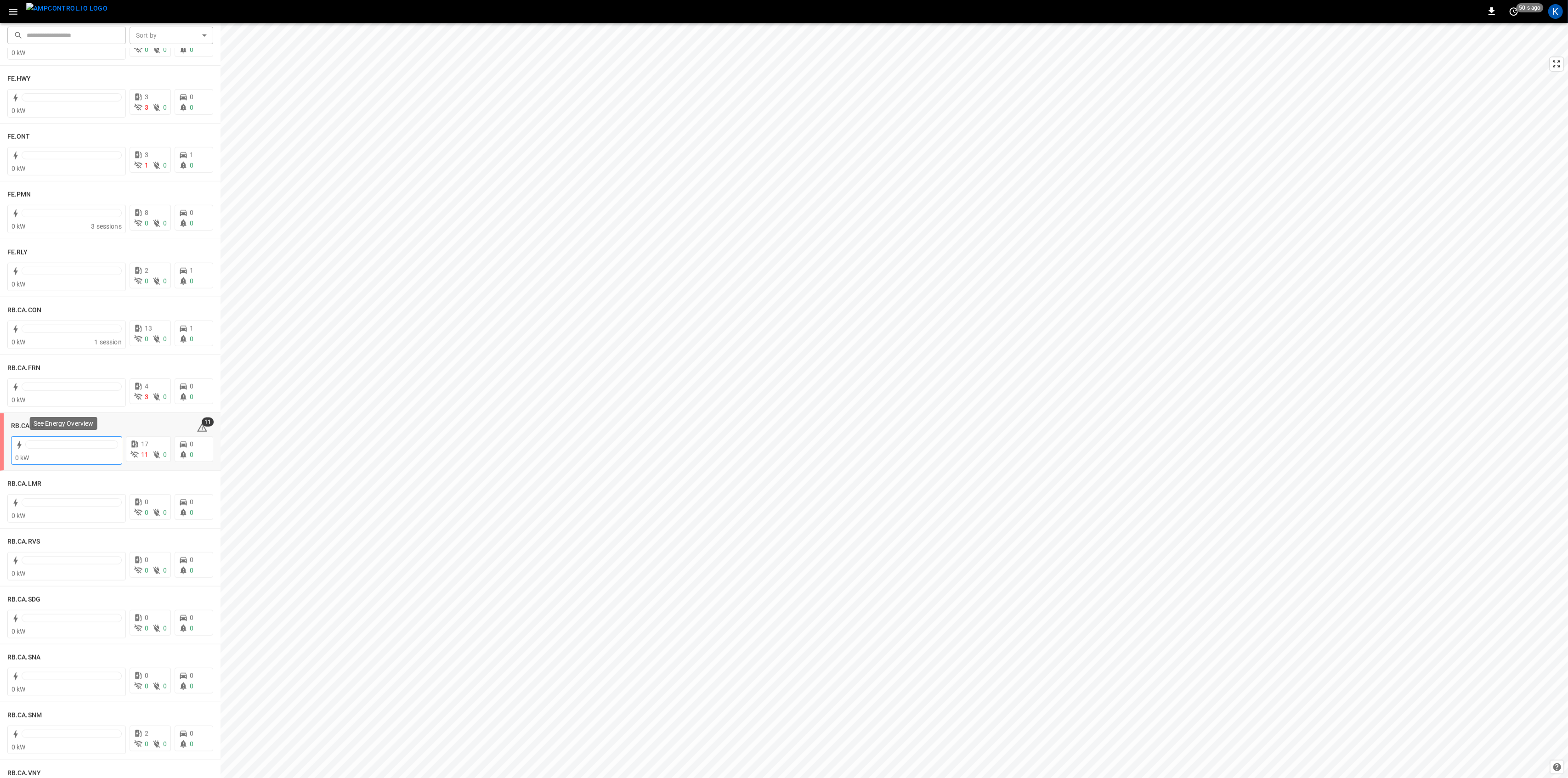
click at [91, 444] on div at bounding box center [71, 444] width 92 height 8
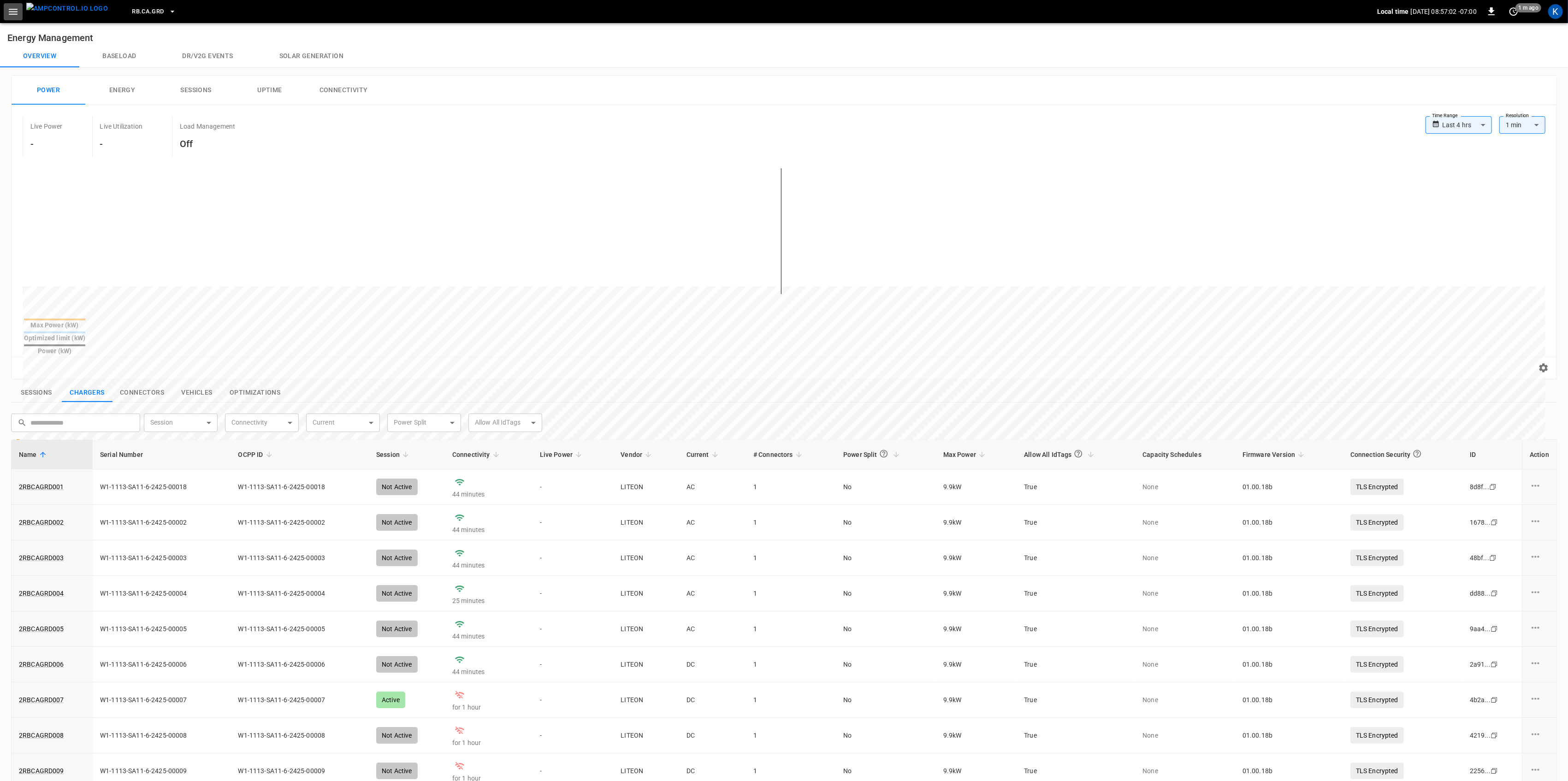
click at [13, 10] on icon "button" at bounding box center [14, 12] width 12 height 12
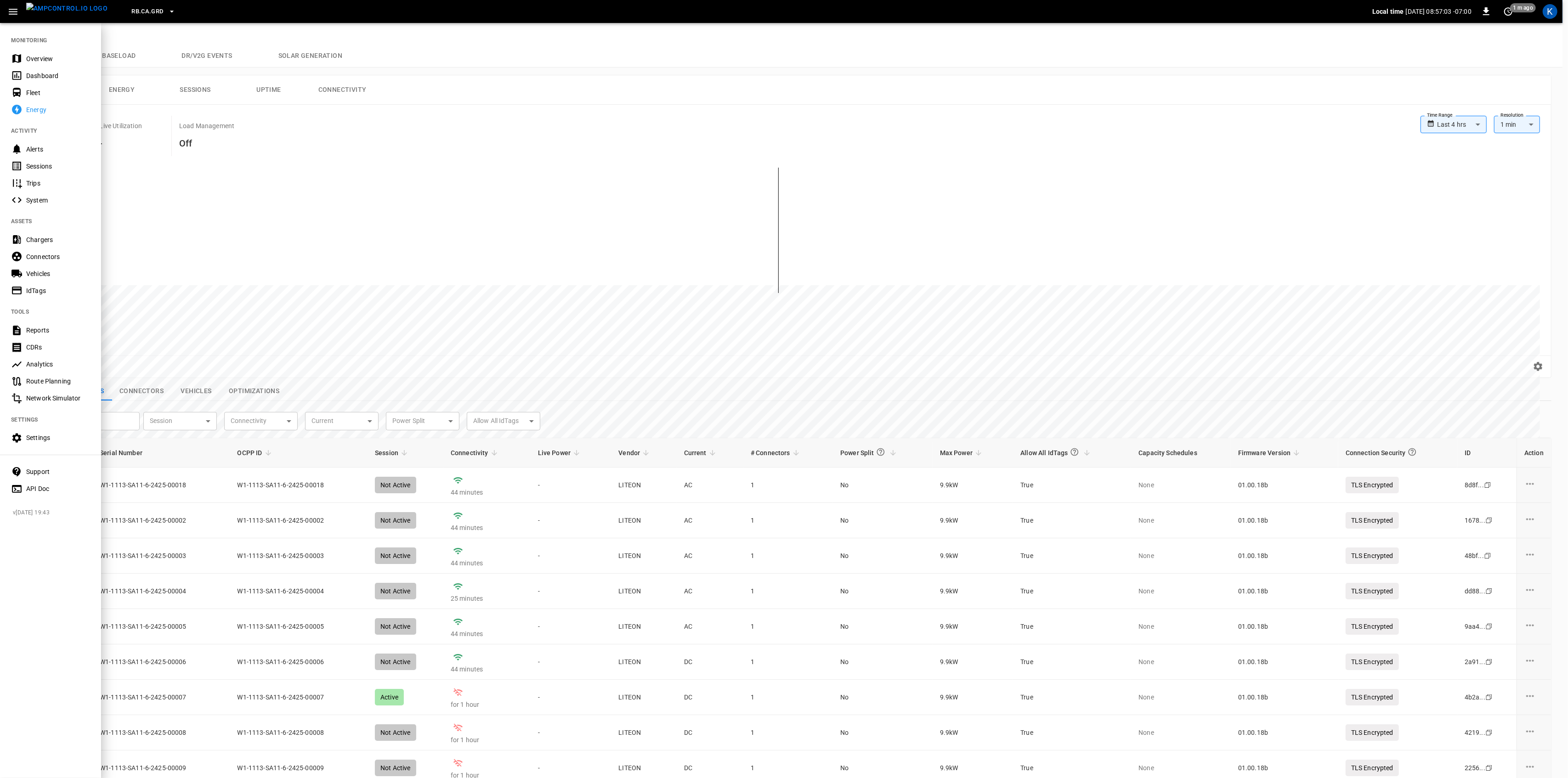
drag, startPoint x: 30, startPoint y: 54, endPoint x: 47, endPoint y: 56, distance: 17.1
click at [30, 54] on div "Overview" at bounding box center [58, 58] width 63 height 9
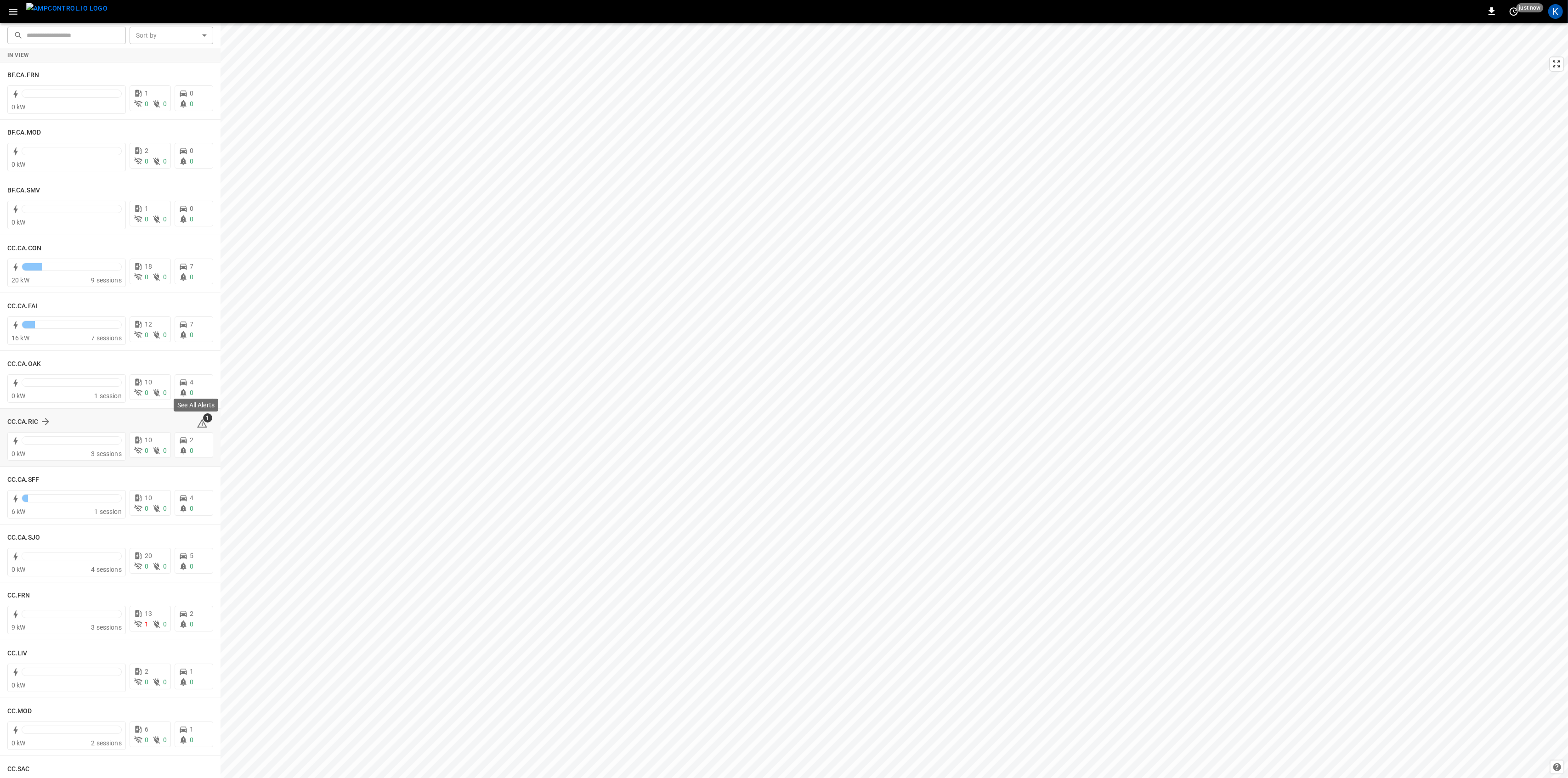
click at [197, 424] on icon at bounding box center [202, 423] width 10 height 8
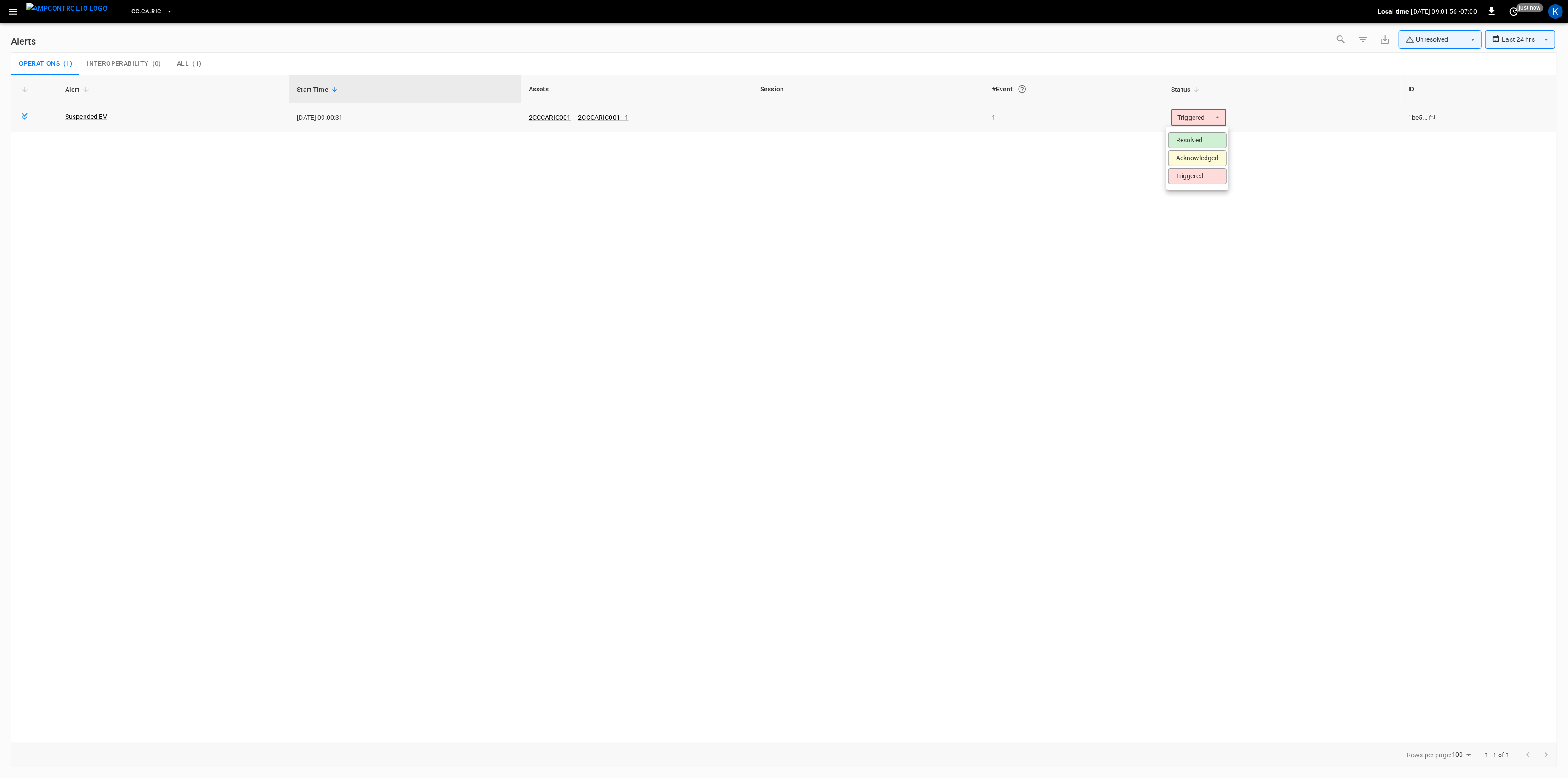
click at [1204, 114] on body "**********" at bounding box center [784, 387] width 1568 height 775
click at [1196, 138] on li "Resolved" at bounding box center [1197, 140] width 58 height 16
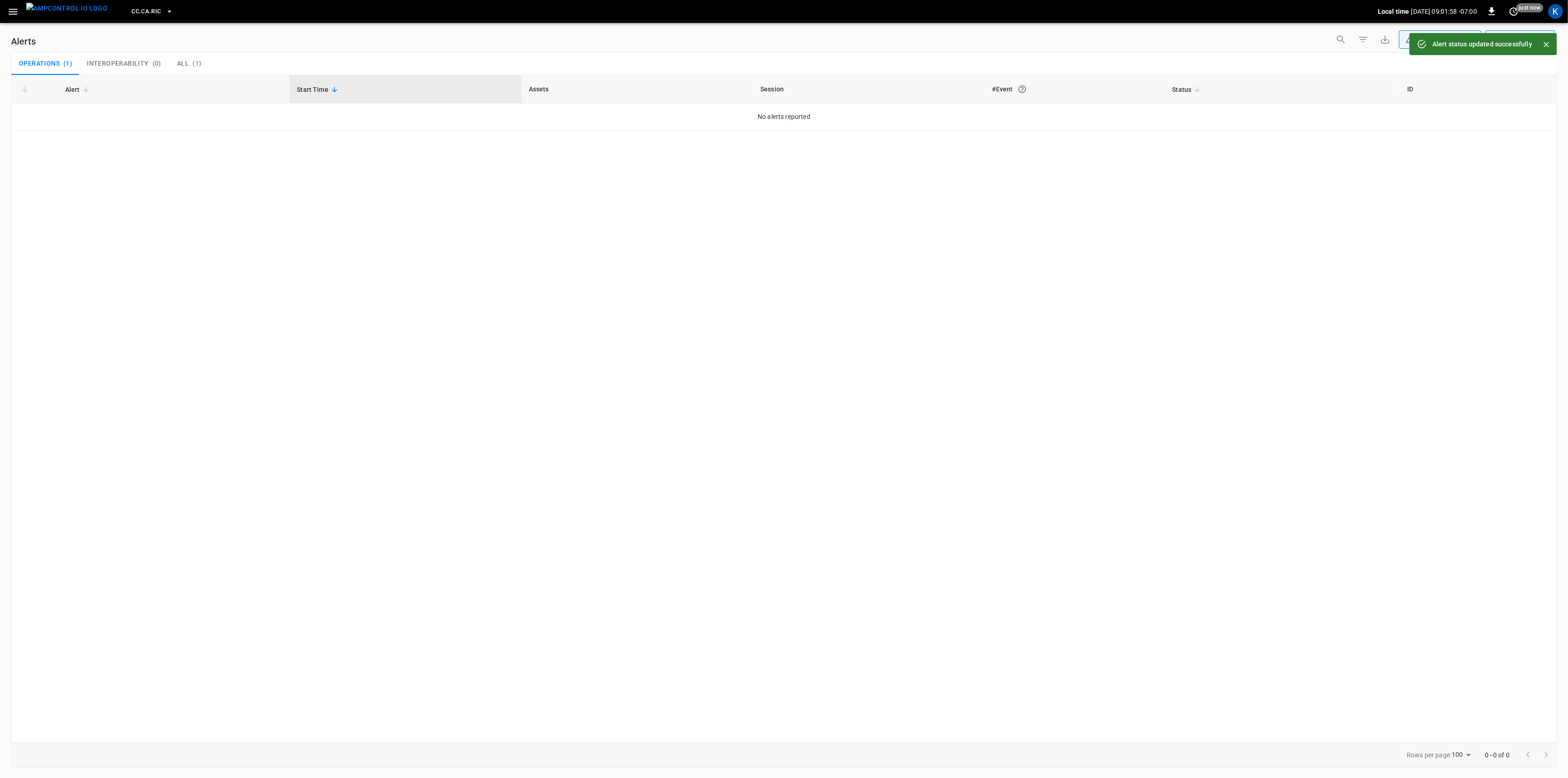
click at [14, 9] on icon "button" at bounding box center [14, 12] width 12 height 12
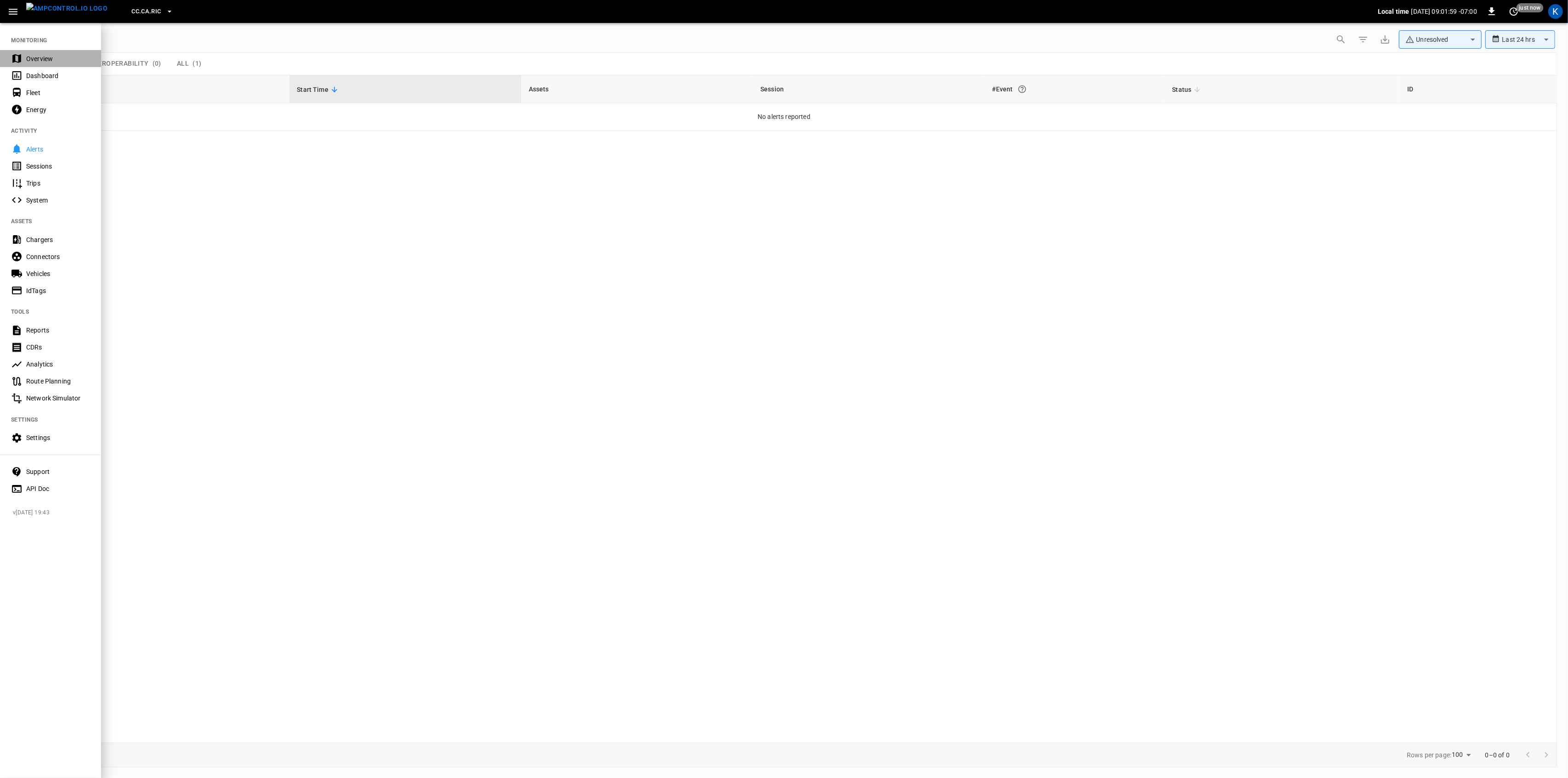
click at [33, 61] on div "Overview" at bounding box center [58, 58] width 63 height 9
